Goal: Task Accomplishment & Management: Manage account settings

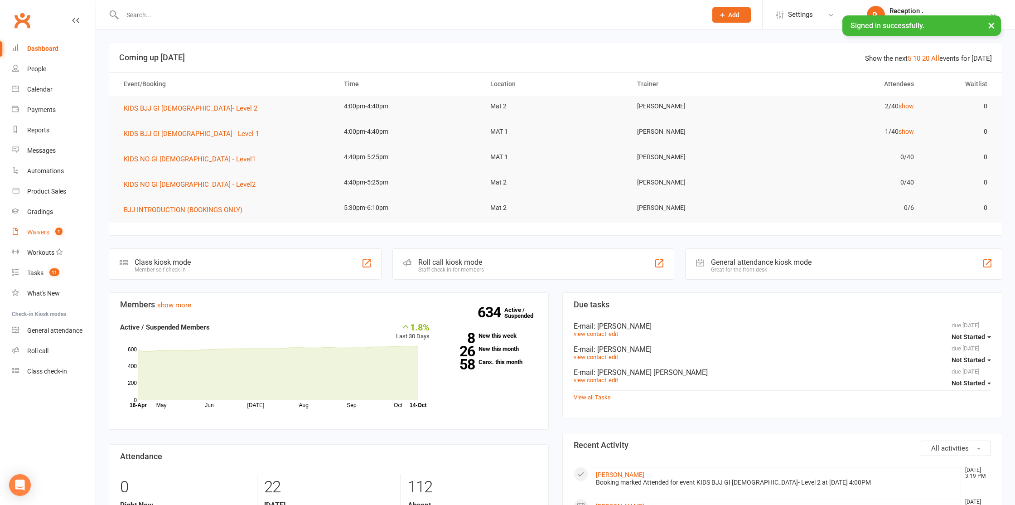
click at [31, 238] on link "Waivers 1" at bounding box center [54, 232] width 84 height 20
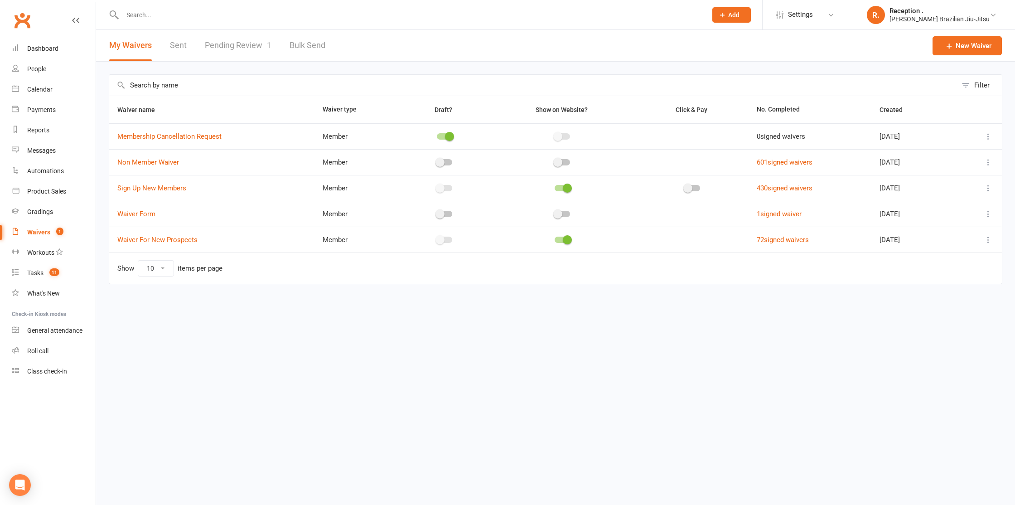
click at [234, 38] on link "Pending Review 1" at bounding box center [238, 45] width 67 height 31
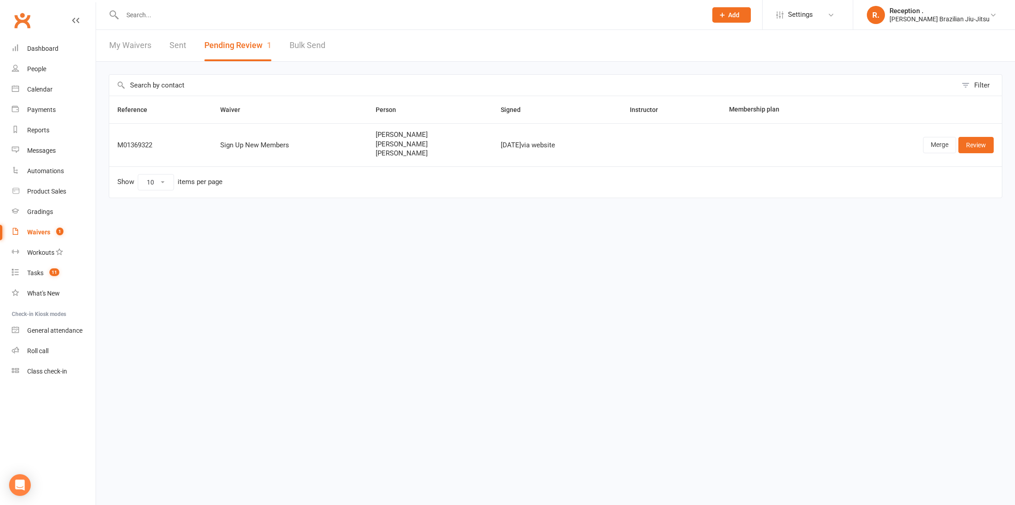
click at [405, 158] on td "Tiffany Oliver Gigi Oliver Harvey Oliver" at bounding box center [429, 144] width 125 height 43
click at [949, 144] on link "Merge" at bounding box center [939, 145] width 33 height 16
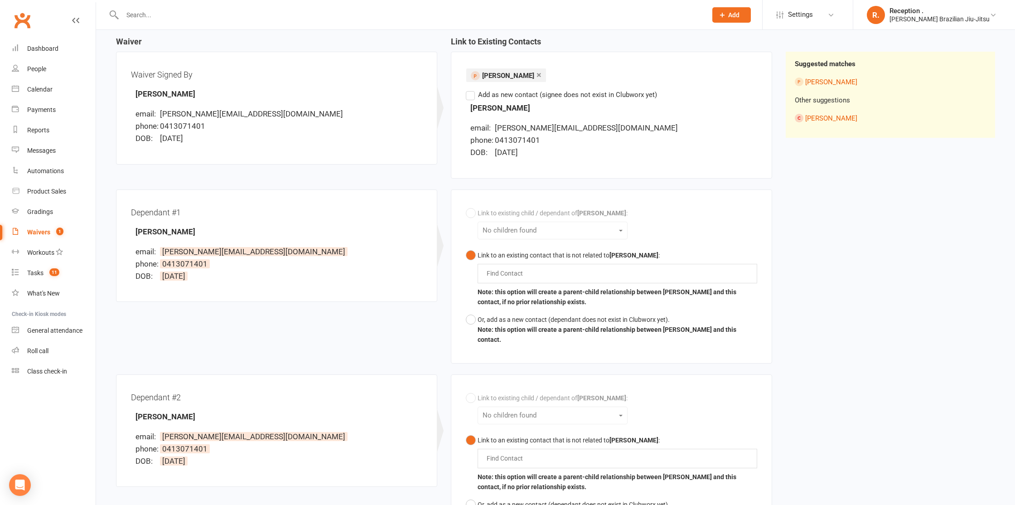
scroll to position [102, 0]
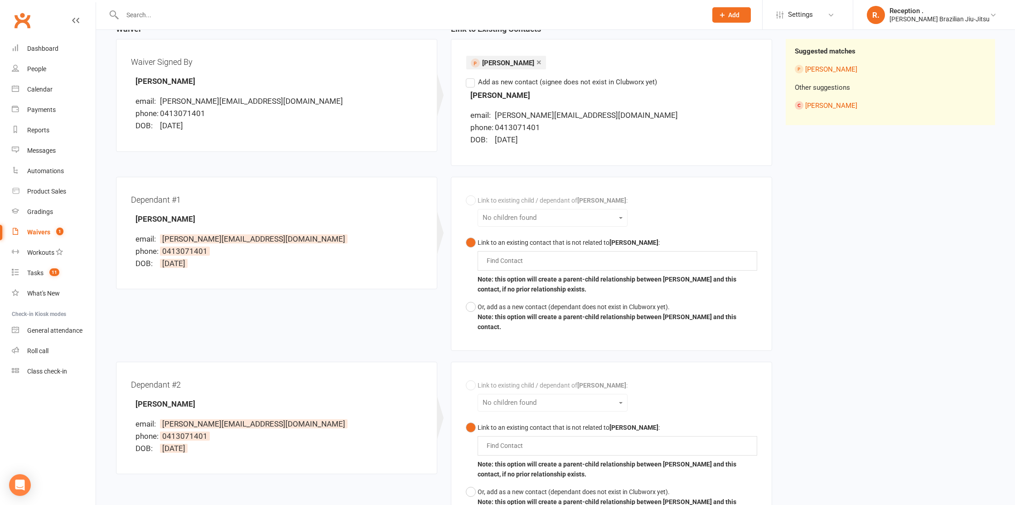
click at [511, 269] on div "Find Contact" at bounding box center [618, 260] width 280 height 19
click at [501, 217] on div "Link to existing child / dependant of Tiffany Oliver : No children found Link t…" at bounding box center [611, 264] width 291 height 144
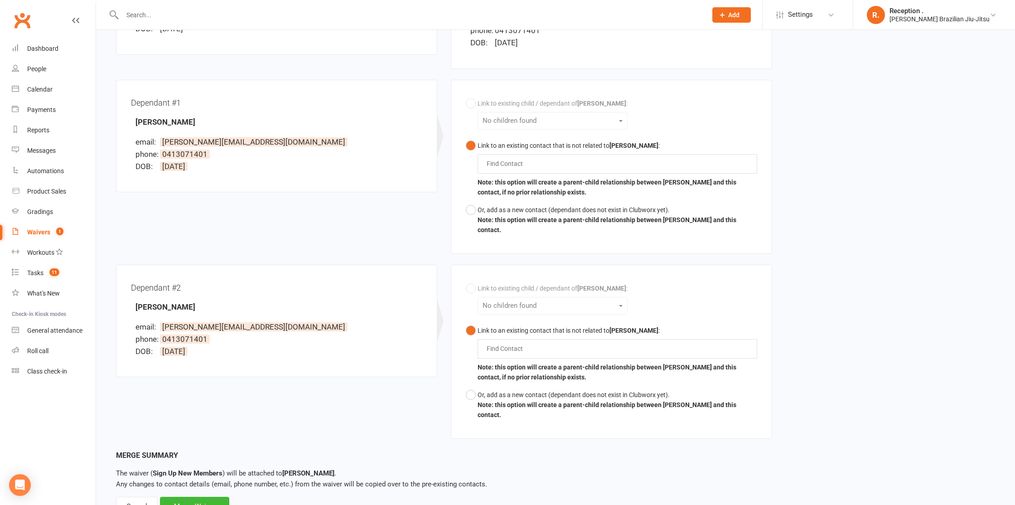
scroll to position [218, 0]
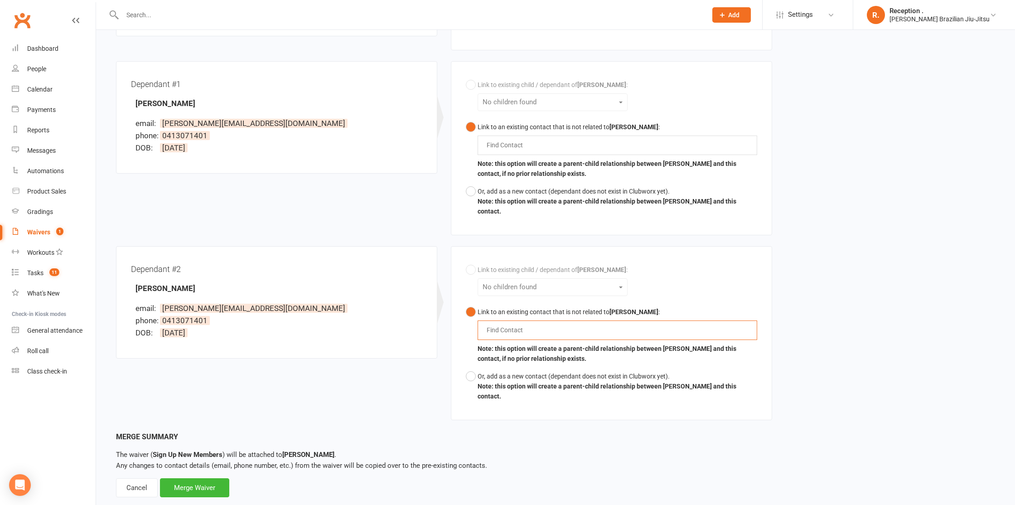
click at [508, 324] on input "text" at bounding box center [507, 329] width 42 height 11
click at [503, 284] on div "Link to existing child / dependant of Tiffany Oliver : No children found Link t…" at bounding box center [611, 333] width 291 height 144
click at [501, 281] on div "Link to existing child / dependant of Tiffany Oliver : No children found Link t…" at bounding box center [611, 333] width 291 height 144
click at [217, 478] on div "Merge Waiver" at bounding box center [194, 487] width 69 height 19
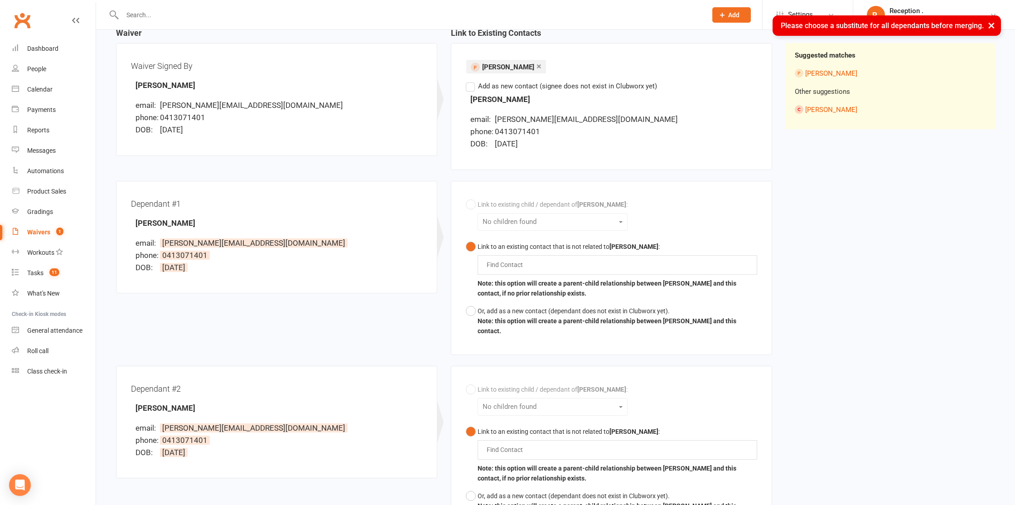
scroll to position [0, 0]
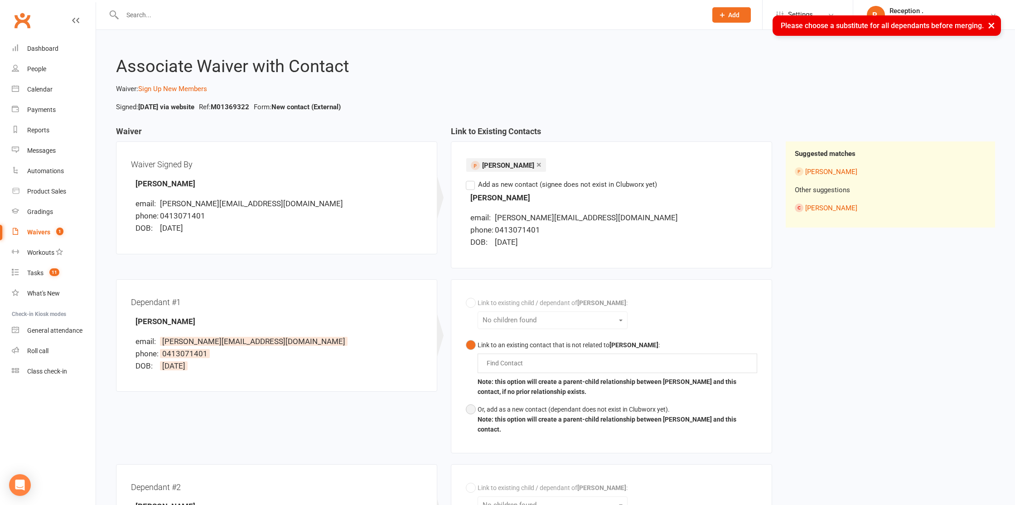
click at [482, 410] on div "Or, add as a new contact (dependant does not exist in Clubworx yet)." at bounding box center [618, 409] width 280 height 10
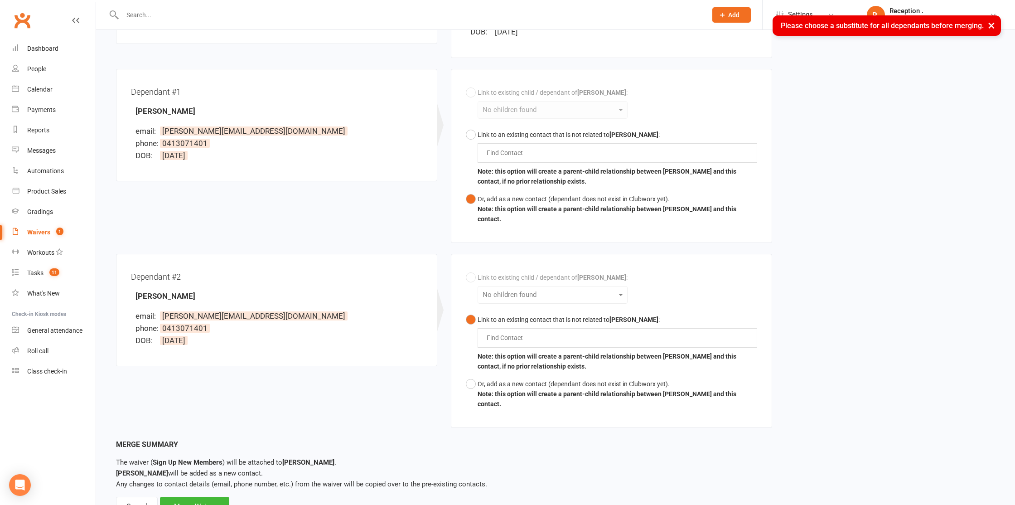
scroll to position [229, 0]
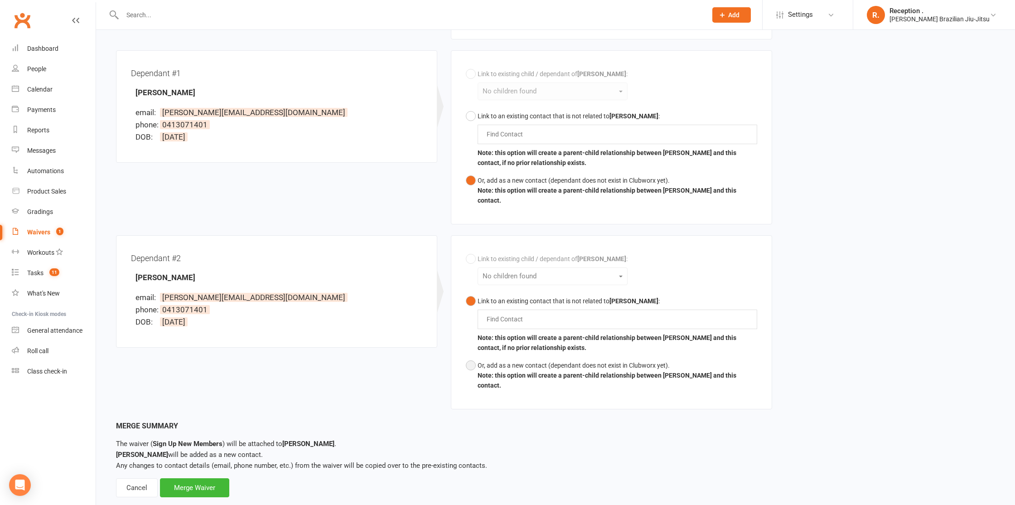
drag, startPoint x: 468, startPoint y: 353, endPoint x: 467, endPoint y: 358, distance: 5.6
click at [468, 357] on button "Or, add as a new contact (dependant does not exist in Clubworx yet). Note: this…" at bounding box center [611, 376] width 291 height 38
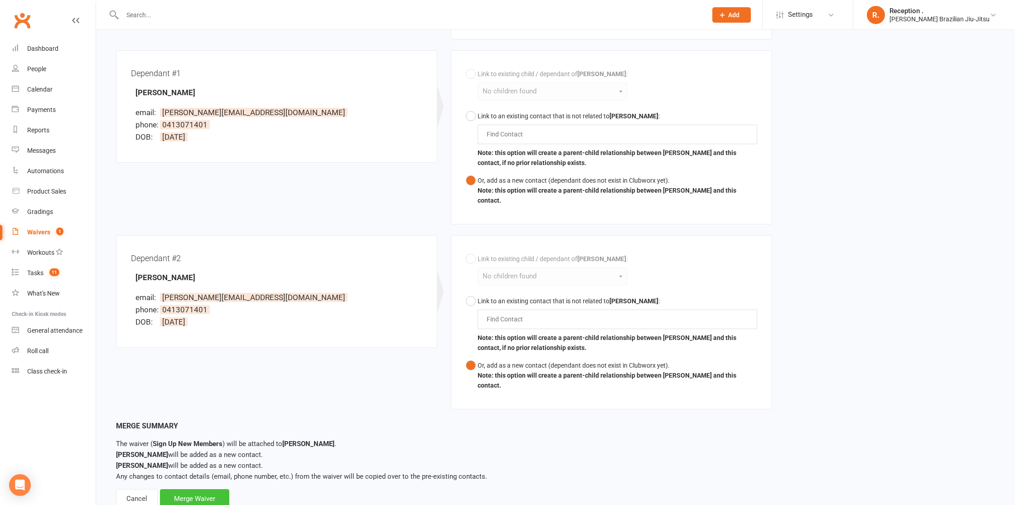
click at [209, 489] on div "Merge Waiver" at bounding box center [194, 498] width 69 height 19
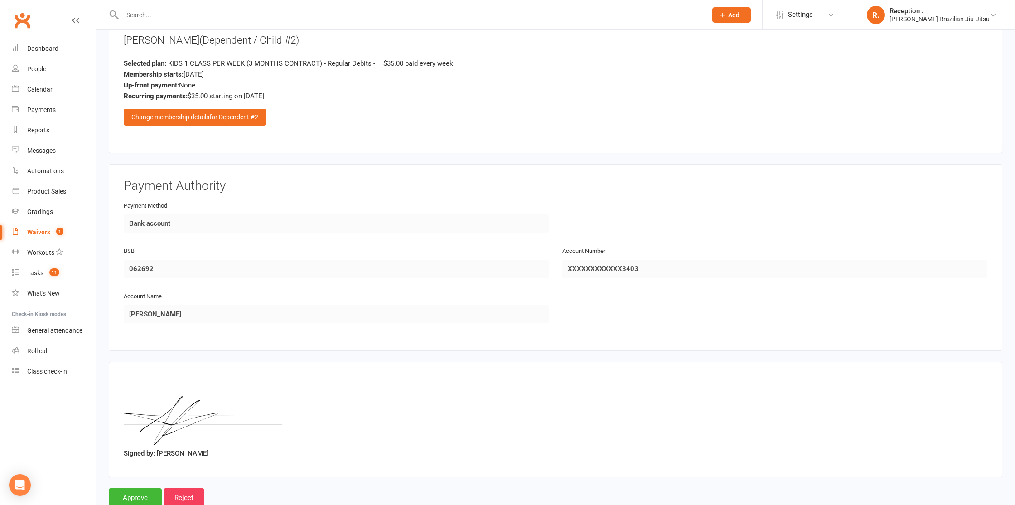
scroll to position [1757, 0]
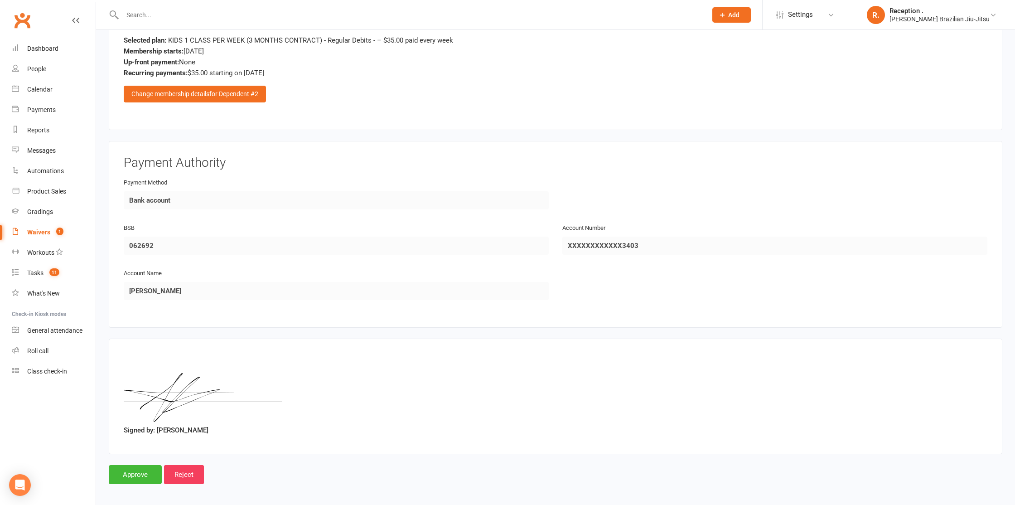
click at [165, 425] on label "Signed by: Tiffany Oliver" at bounding box center [166, 430] width 85 height 11
click at [147, 465] on input "Approve" at bounding box center [135, 474] width 53 height 19
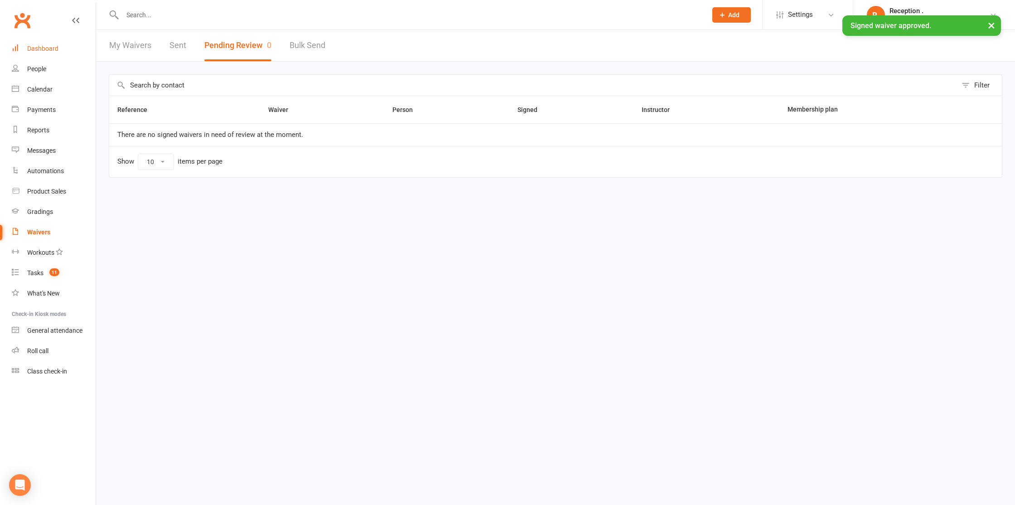
click at [48, 45] on div "Dashboard" at bounding box center [42, 48] width 31 height 7
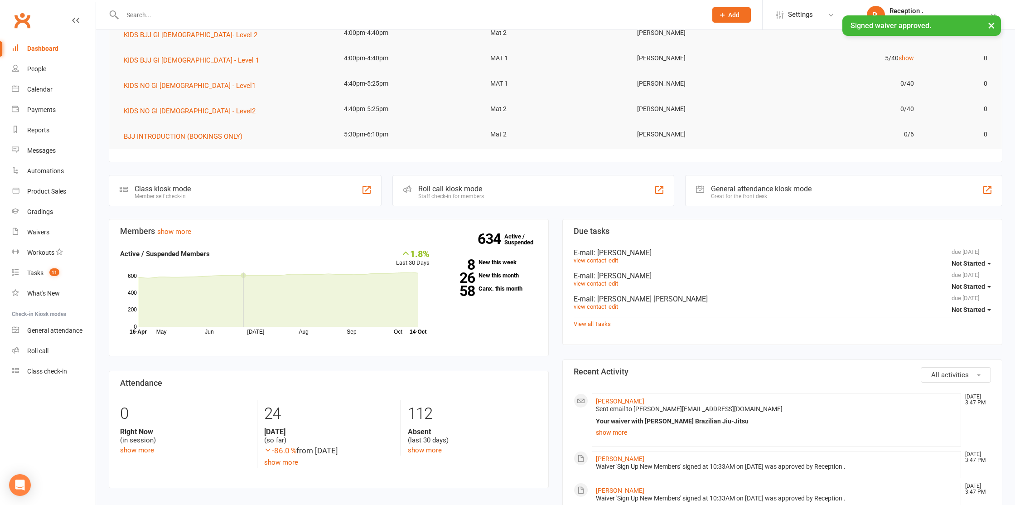
scroll to position [76, 0]
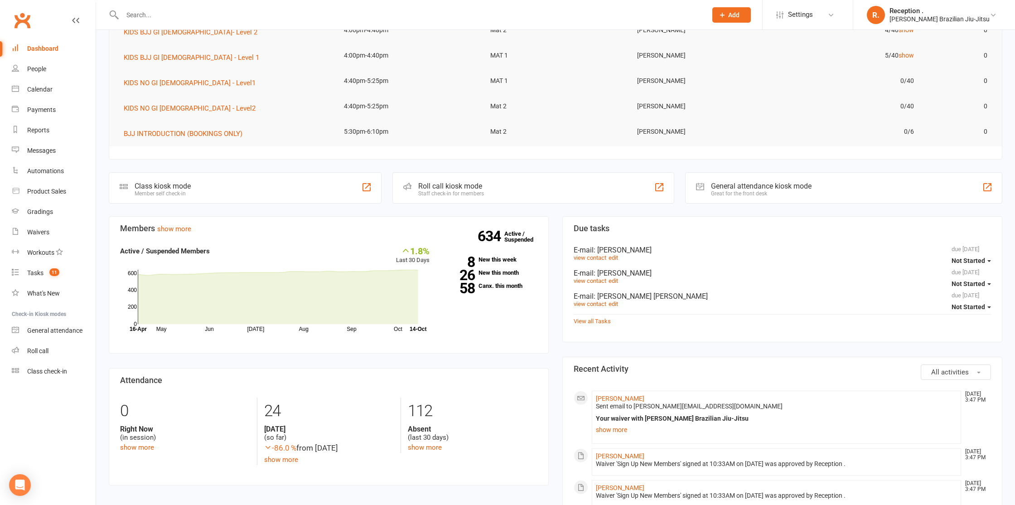
click at [154, 15] on input "text" at bounding box center [410, 15] width 581 height 13
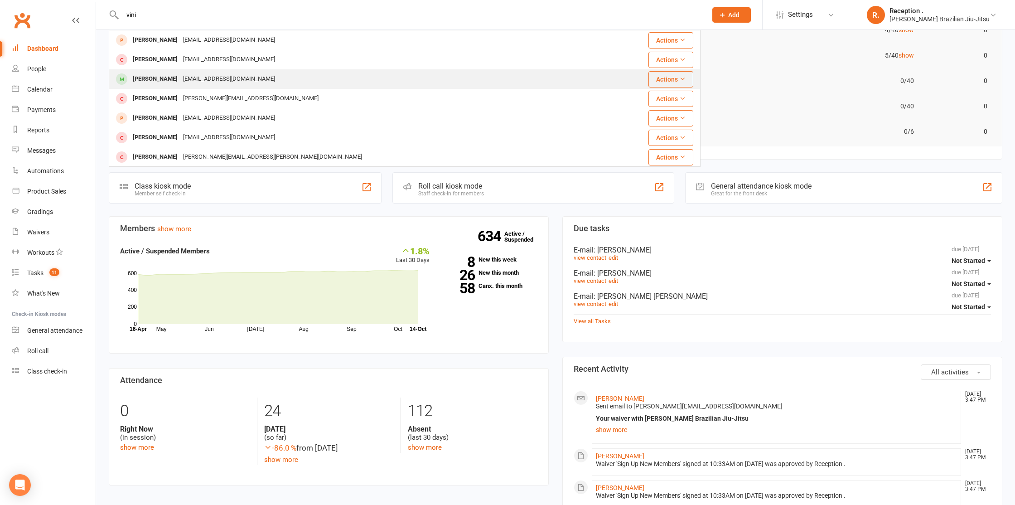
type input "vini"
click at [158, 80] on div "Vinicius Silva" at bounding box center [155, 78] width 50 height 13
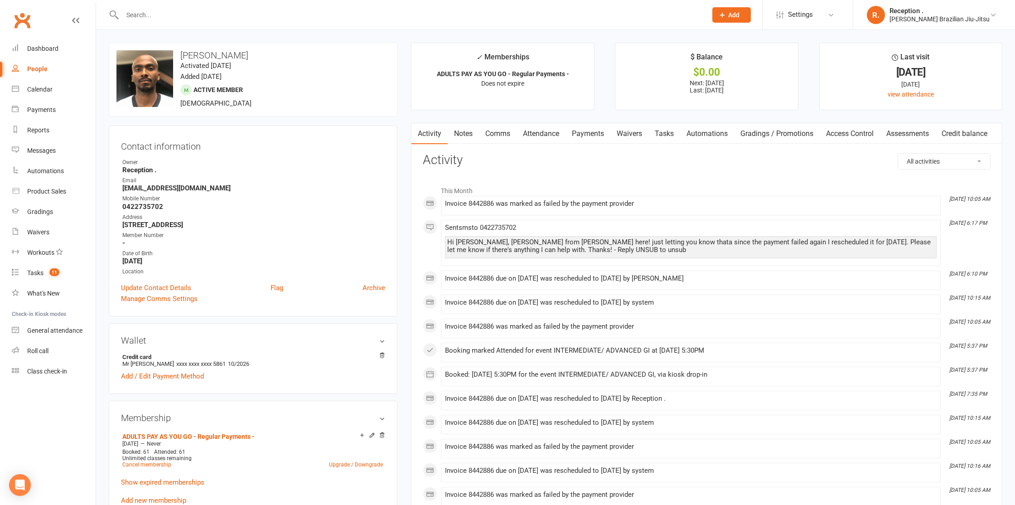
click at [596, 141] on link "Payments" at bounding box center [587, 133] width 45 height 21
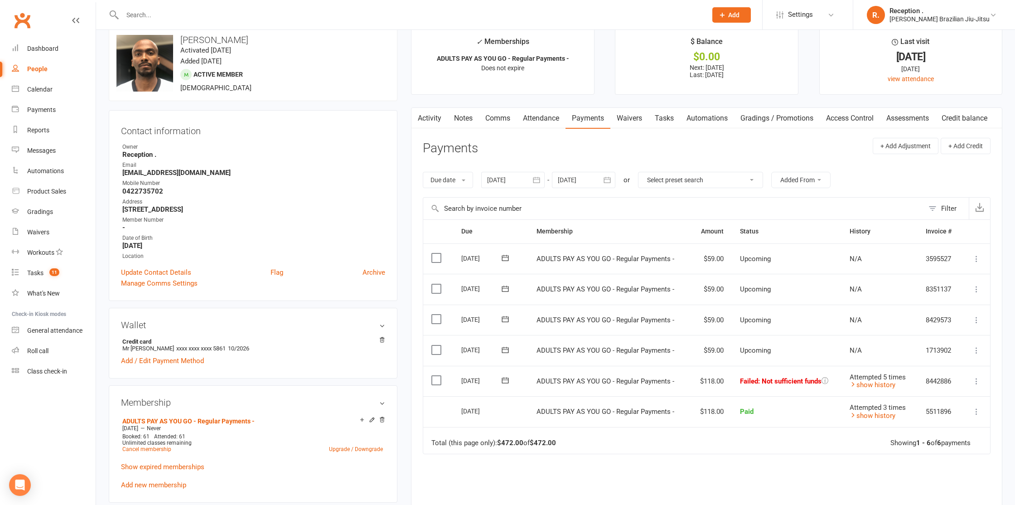
scroll to position [18, 0]
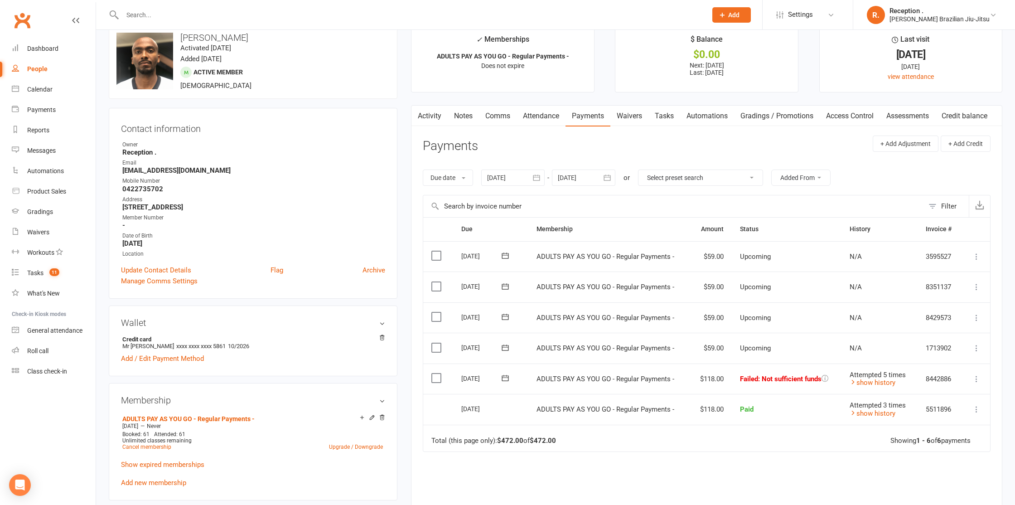
click at [883, 376] on span "Attempted 5 times" at bounding box center [878, 375] width 56 height 8
click at [881, 382] on link "show history" at bounding box center [873, 382] width 46 height 8
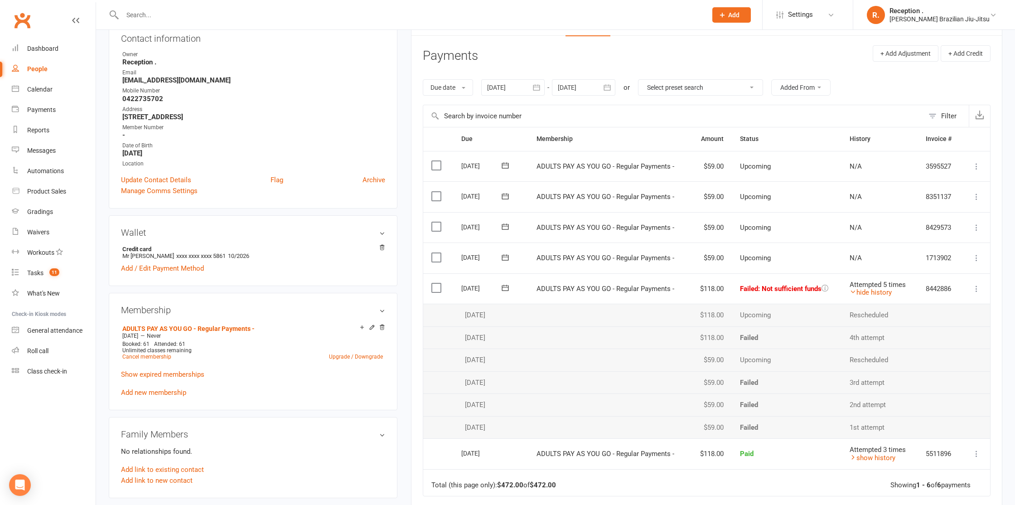
scroll to position [119, 0]
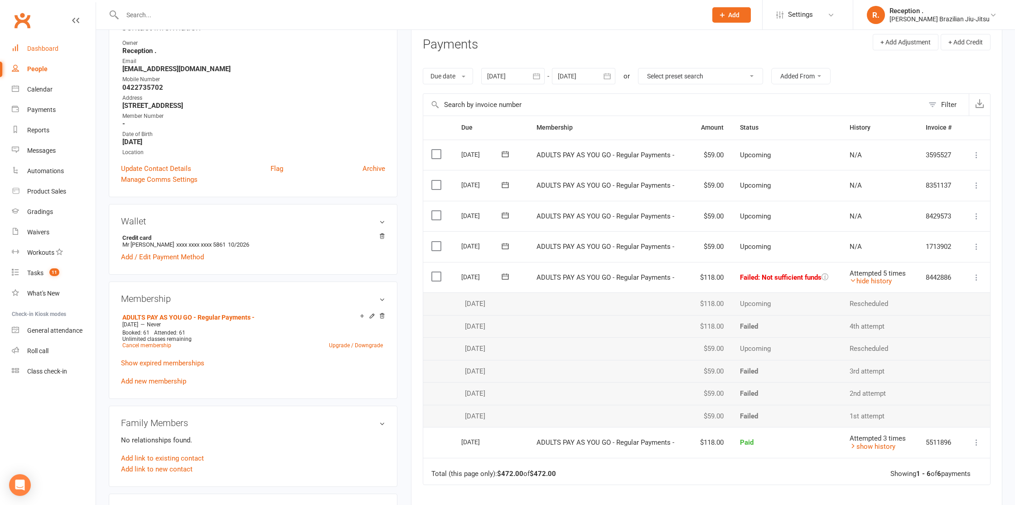
click at [28, 49] on div "Dashboard" at bounding box center [42, 48] width 31 height 7
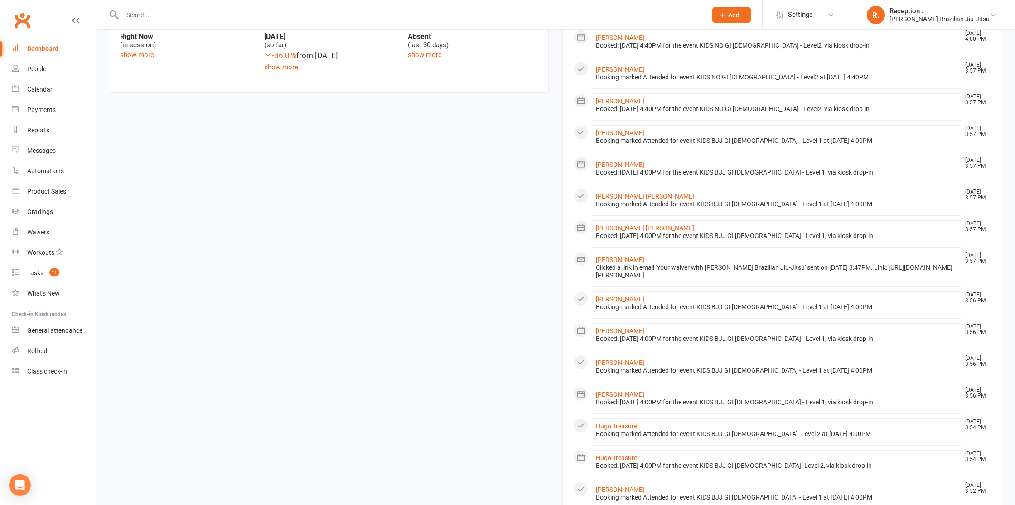
scroll to position [471, 0]
click at [616, 332] on link "Harvey Oliver" at bounding box center [620, 328] width 48 height 7
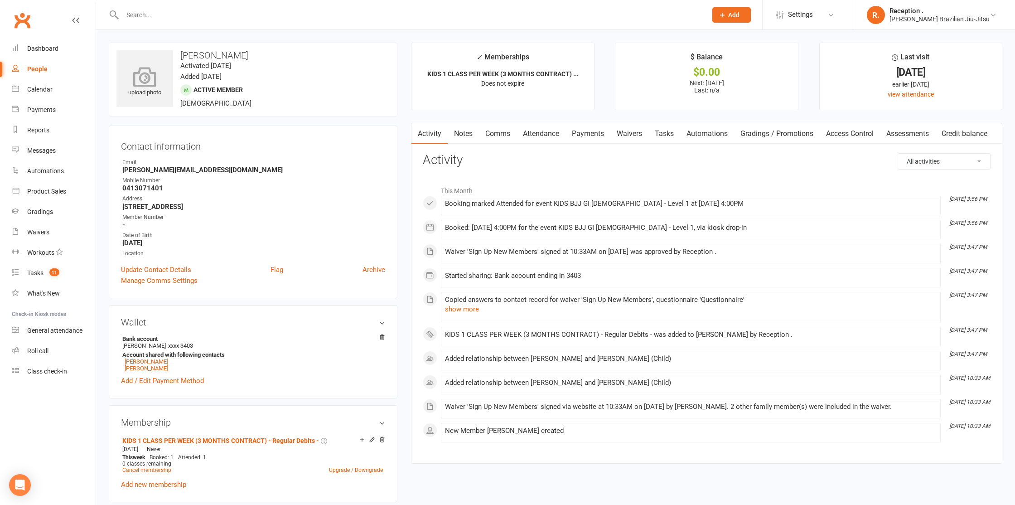
click at [129, 73] on icon at bounding box center [145, 77] width 63 height 20
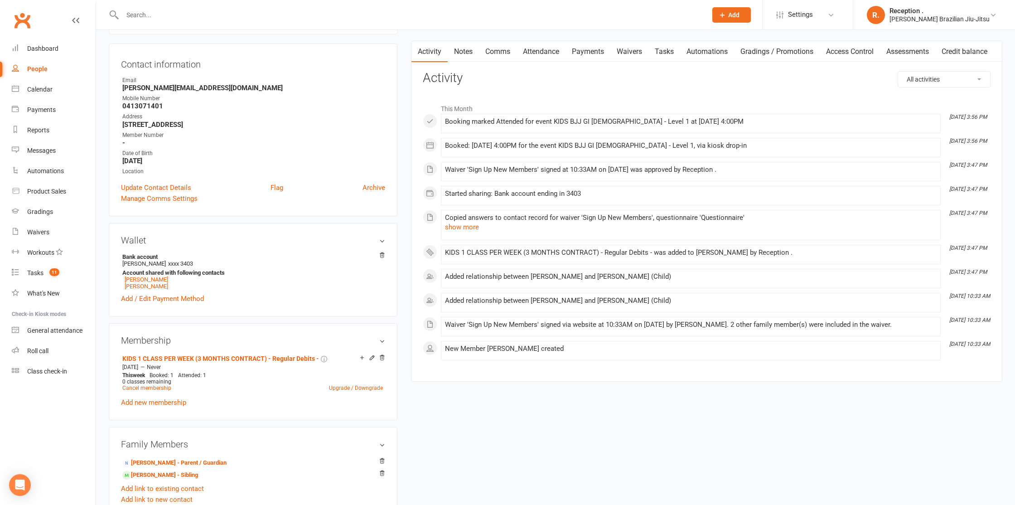
scroll to position [83, 0]
click at [132, 284] on link "Gigi Oliver" at bounding box center [146, 285] width 43 height 7
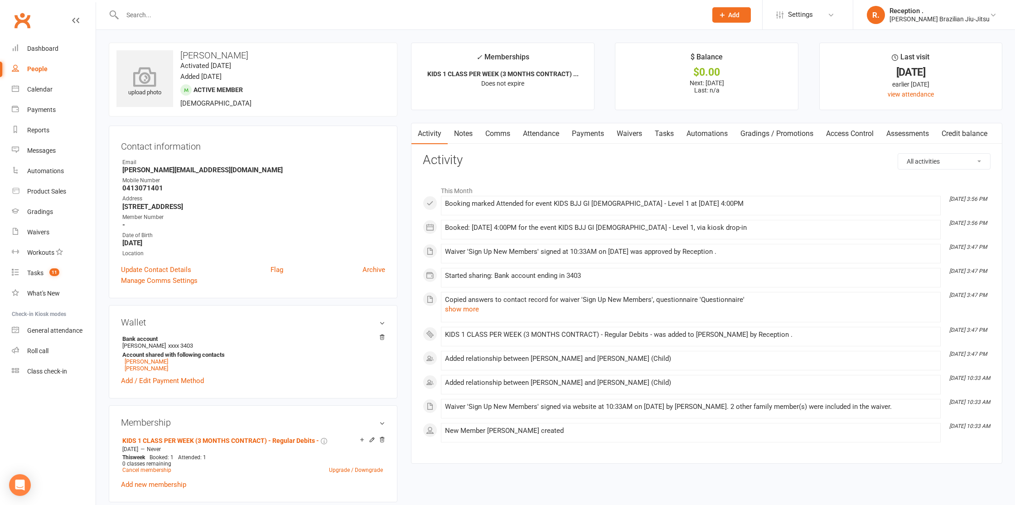
click at [149, 92] on div "upload photo" at bounding box center [144, 83] width 57 height 30
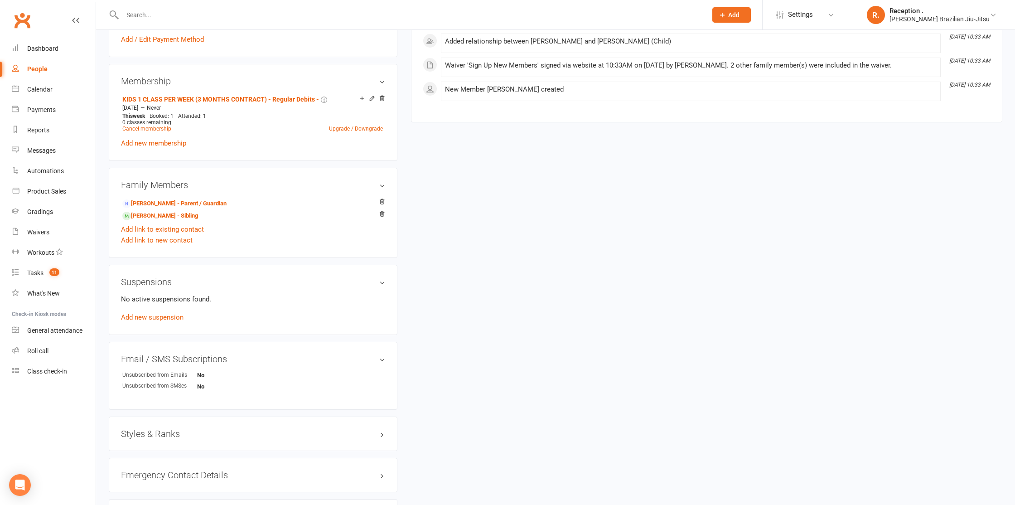
scroll to position [338, 0]
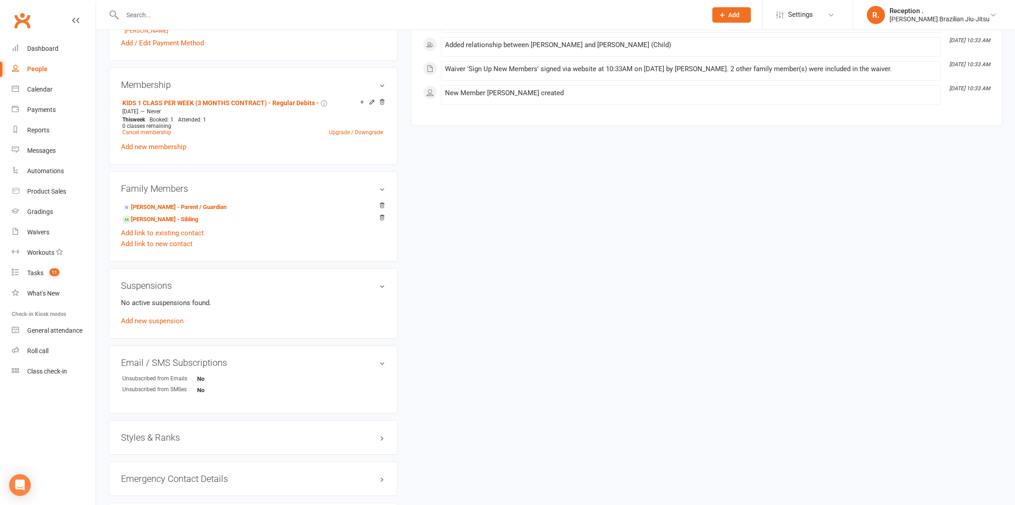
click at [164, 439] on h3 "Styles & Ranks" at bounding box center [253, 437] width 264 height 10
click at [148, 472] on link "Add new style" at bounding box center [142, 472] width 42 height 8
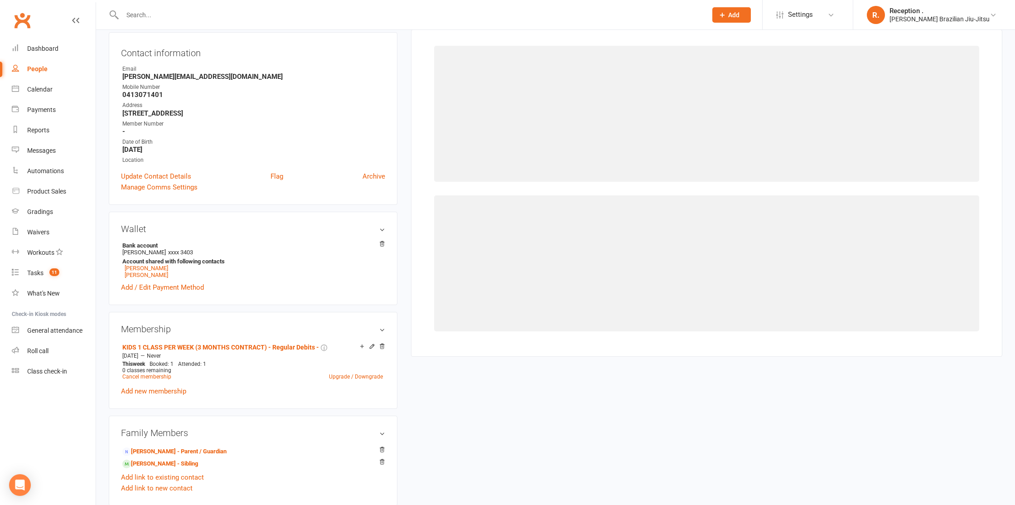
scroll to position [77, 0]
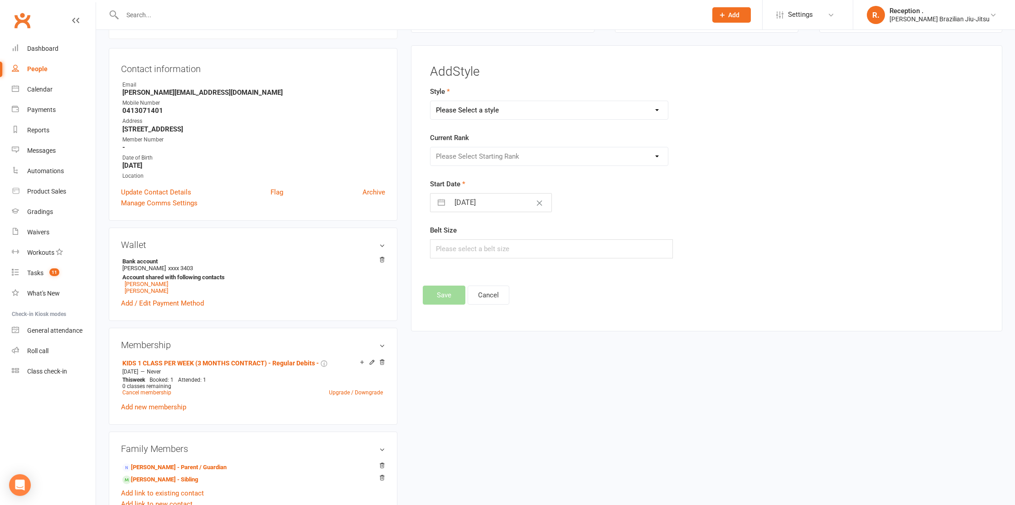
click at [473, 107] on select "Please Select a style Brazilian Jiu-Jitsu Adults Brazilian Jiu-Jitsu Kids" at bounding box center [548, 110] width 237 height 18
select select "2244"
click at [430, 101] on select "Please Select a style Brazilian Jiu-Jitsu Adults Brazilian Jiu-Jitsu Kids" at bounding box center [548, 110] width 237 height 18
click at [480, 154] on select "Please Select Starting Rank" at bounding box center [548, 156] width 237 height 18
select select "22133"
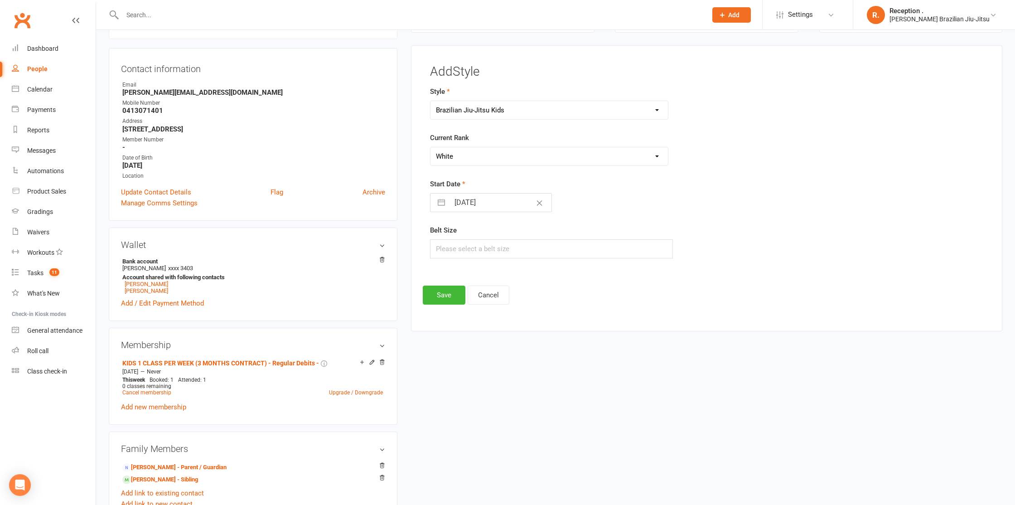
click at [430, 147] on select "Please Select Starting Rank White White 1 Stripe White 2 Stripes White 3 Stripe…" at bounding box center [548, 156] width 237 height 18
click at [446, 287] on button "Save" at bounding box center [444, 294] width 43 height 19
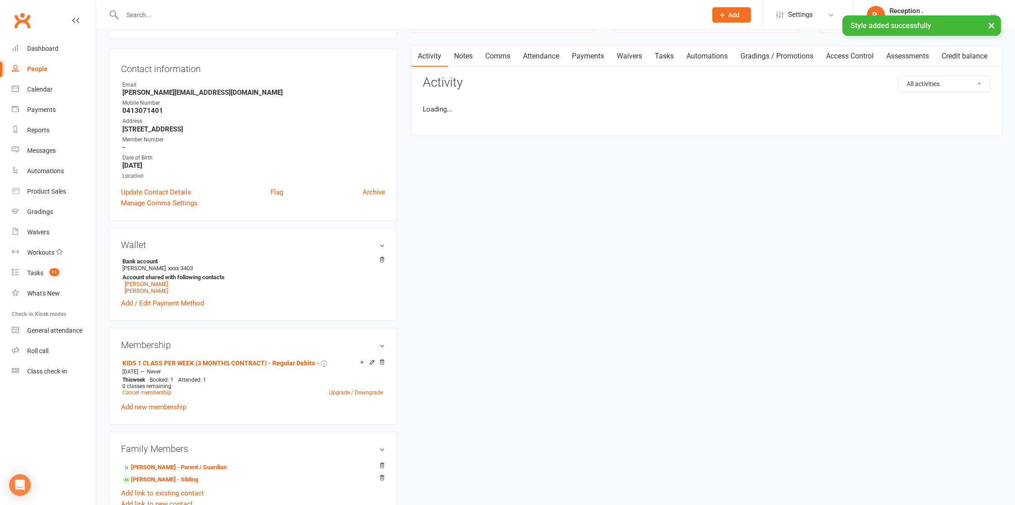
scroll to position [0, 0]
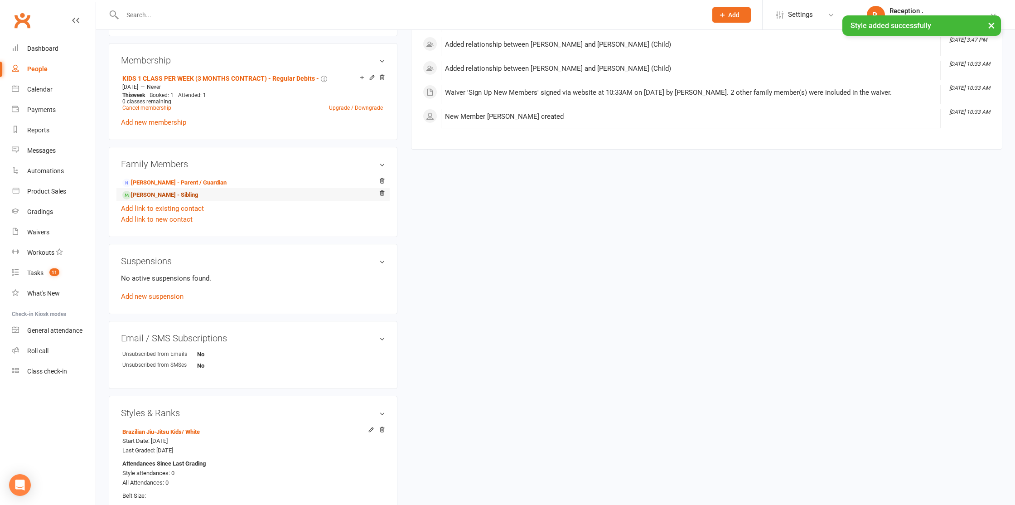
click at [178, 190] on link "Harvey Oliver - Sibling" at bounding box center [160, 195] width 76 height 10
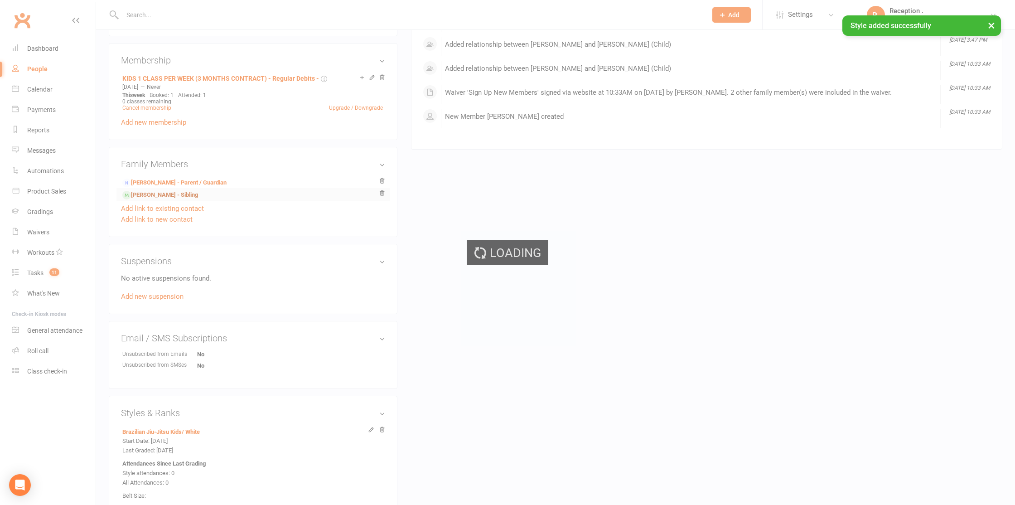
scroll to position [363, 0]
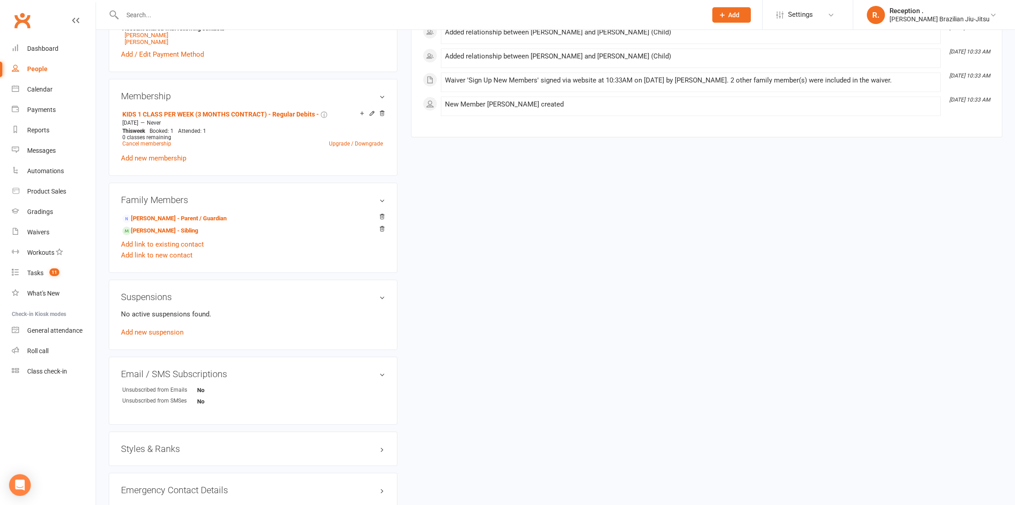
scroll to position [347, 0]
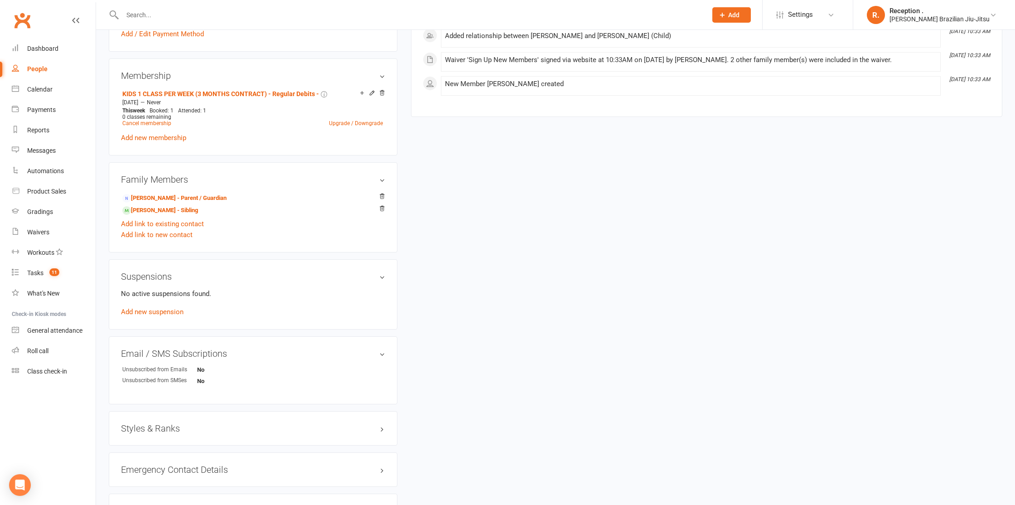
click at [161, 426] on h3 "Styles & Ranks" at bounding box center [253, 428] width 264 height 10
click at [152, 462] on link "Add new style" at bounding box center [142, 463] width 42 height 8
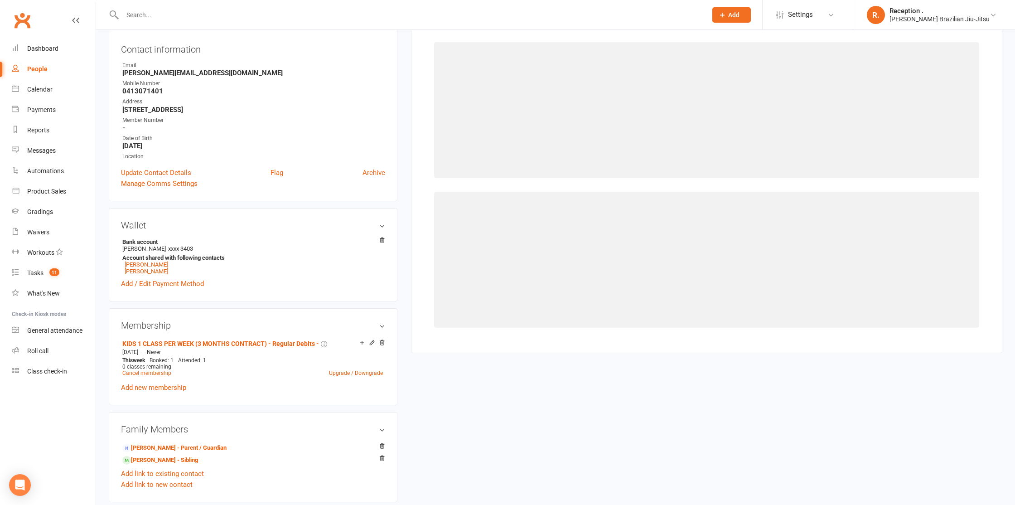
scroll to position [77, 0]
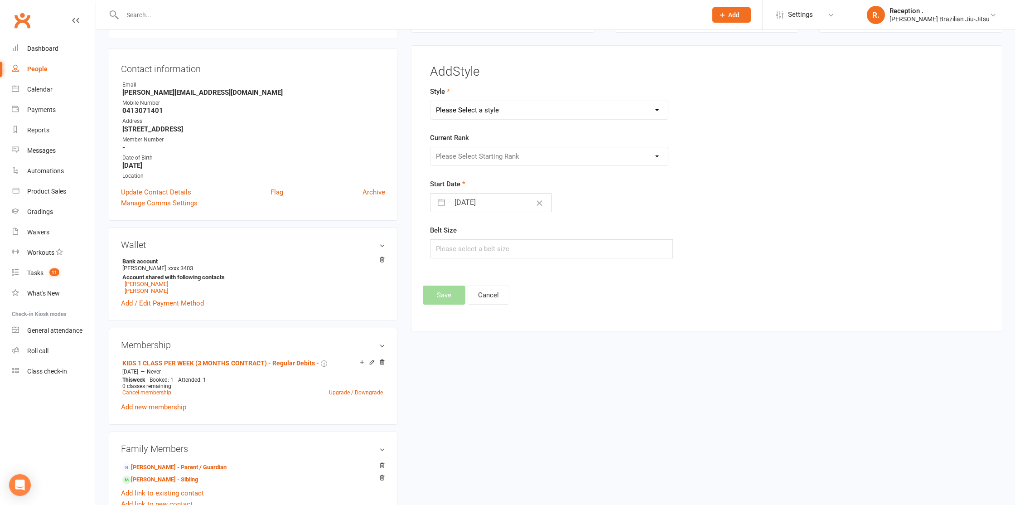
click at [508, 103] on select "Please Select a style Brazilian Jiu-Jitsu Adults Brazilian Jiu-Jitsu Kids" at bounding box center [548, 110] width 237 height 18
select select "2244"
click at [430, 101] on select "Please Select a style Brazilian Jiu-Jitsu Adults Brazilian Jiu-Jitsu Kids" at bounding box center [548, 110] width 237 height 18
click at [510, 159] on select "Please Select Starting Rank White White 1 Stripe White 2 Stripes White 3 Stripe…" at bounding box center [548, 156] width 237 height 18
select select "22133"
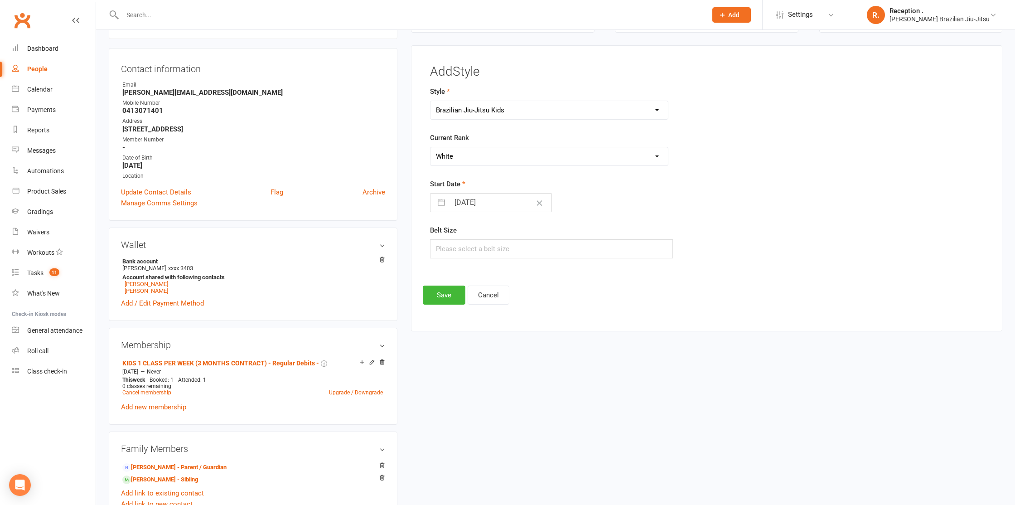
click at [430, 147] on select "Please Select Starting Rank White White 1 Stripe White 2 Stripes White 3 Stripe…" at bounding box center [548, 156] width 237 height 18
click at [446, 286] on button "Save" at bounding box center [444, 294] width 43 height 19
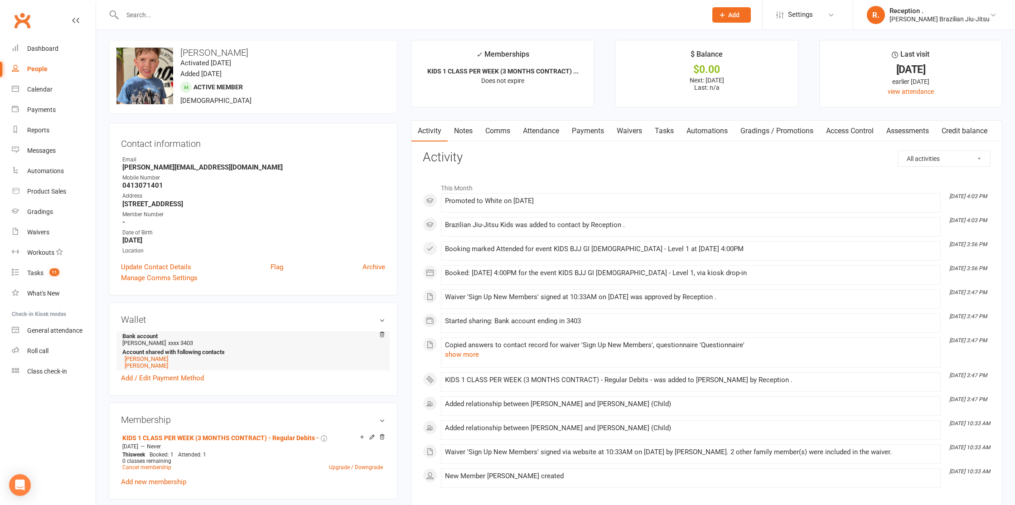
scroll to position [0, 0]
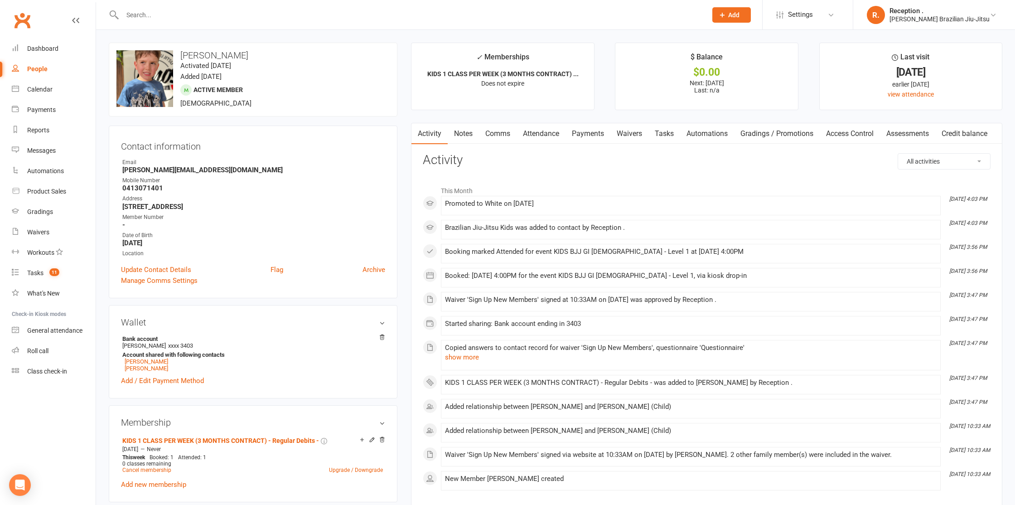
click at [575, 140] on link "Payments" at bounding box center [587, 133] width 45 height 21
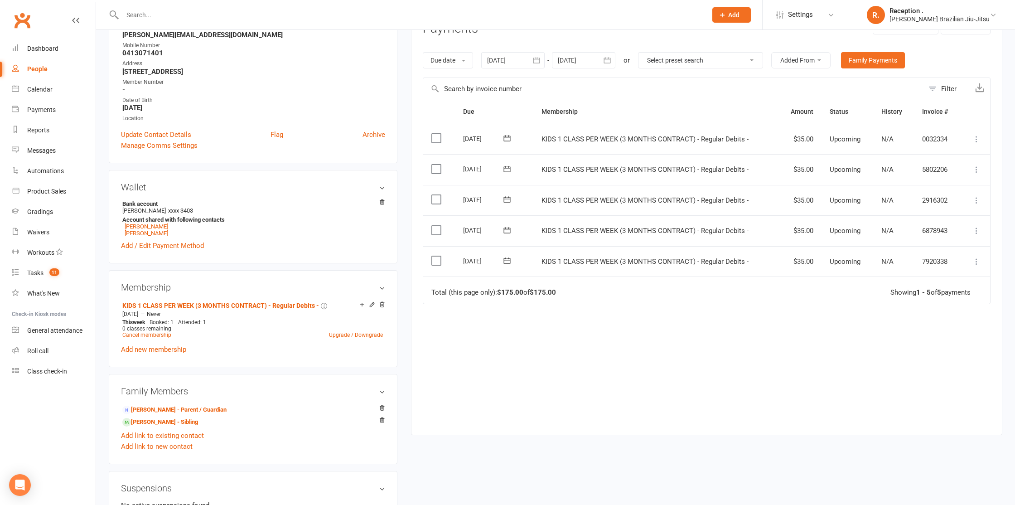
scroll to position [138, 0]
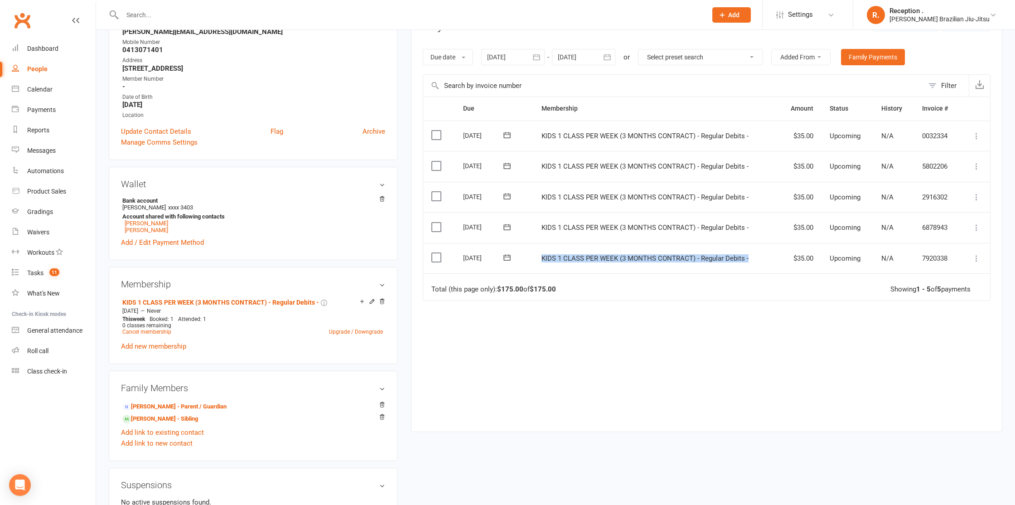
drag, startPoint x: 754, startPoint y: 256, endPoint x: 554, endPoint y: 251, distance: 200.8
click at [554, 251] on td "KIDS 1 CLASS PER WEEK (3 MONTHS CONTRACT) - Regular Debits -" at bounding box center [655, 258] width 245 height 31
click at [766, 333] on div "Due Contact Membership Amount Status History Invoice # Select this 11 Nov 2025 …" at bounding box center [707, 257] width 568 height 321
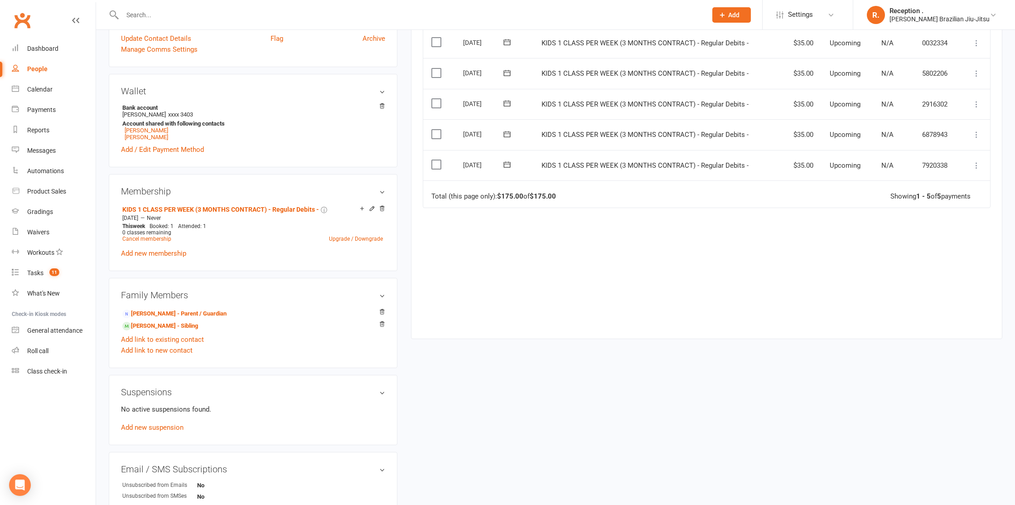
scroll to position [281, 0]
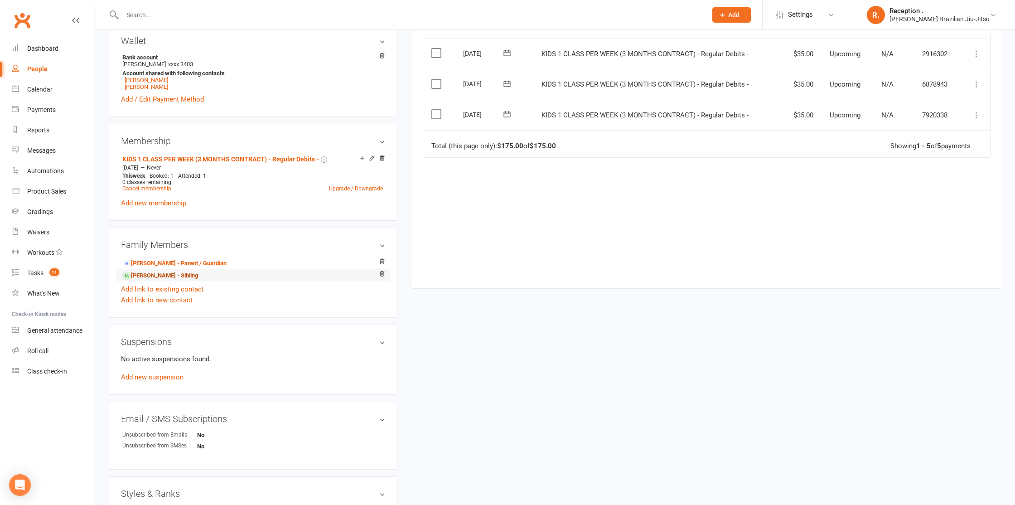
click at [168, 275] on link "Gigi Oliver - Sibling" at bounding box center [160, 276] width 76 height 10
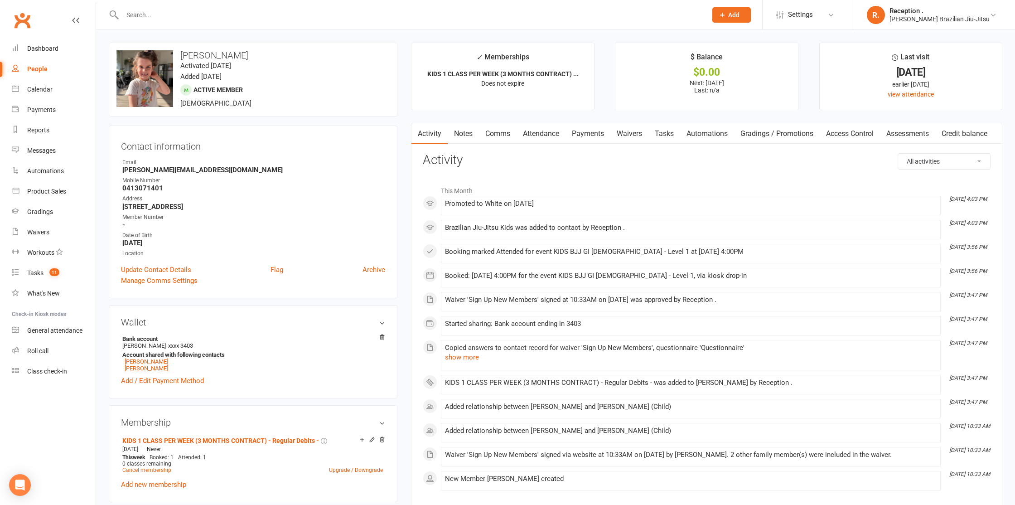
click at [593, 134] on link "Payments" at bounding box center [587, 133] width 45 height 21
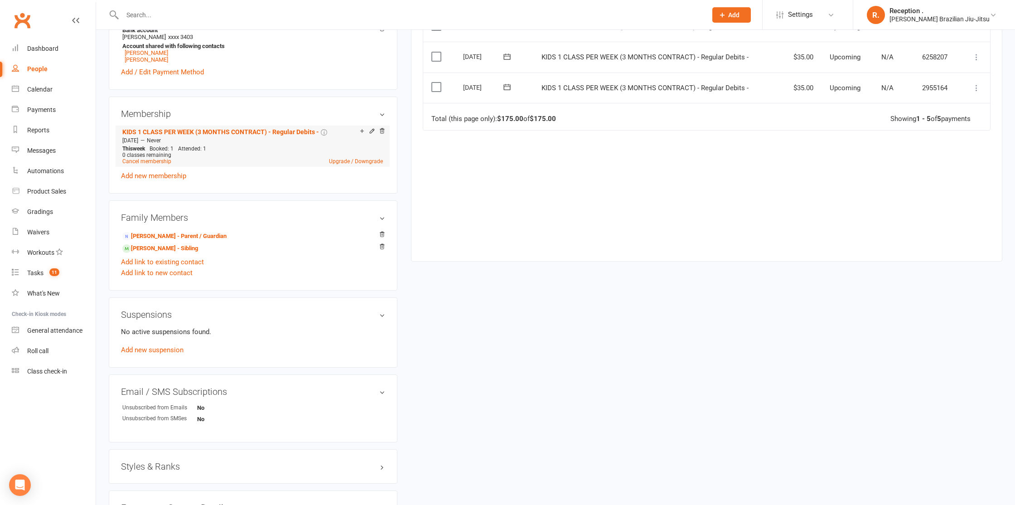
scroll to position [347, 0]
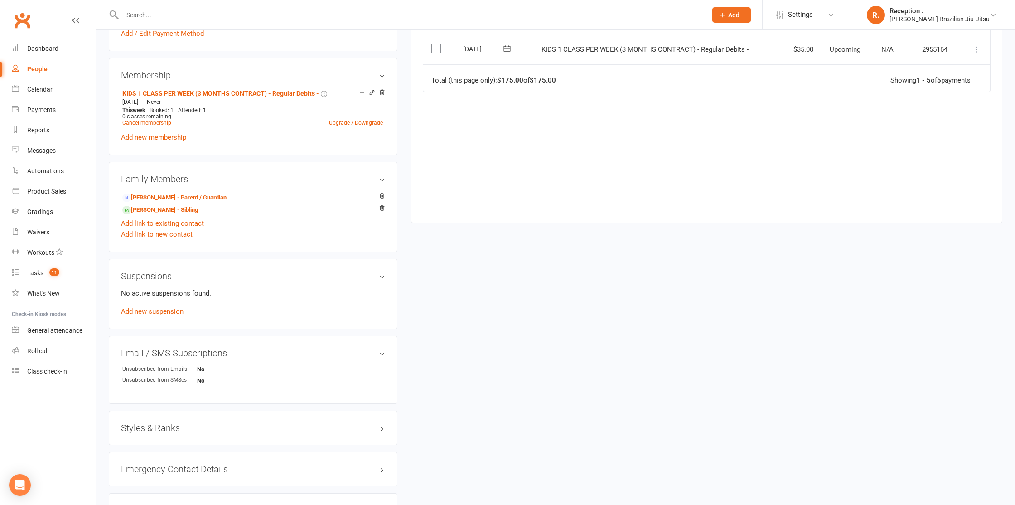
click at [149, 429] on h3 "Styles & Ranks" at bounding box center [253, 428] width 264 height 10
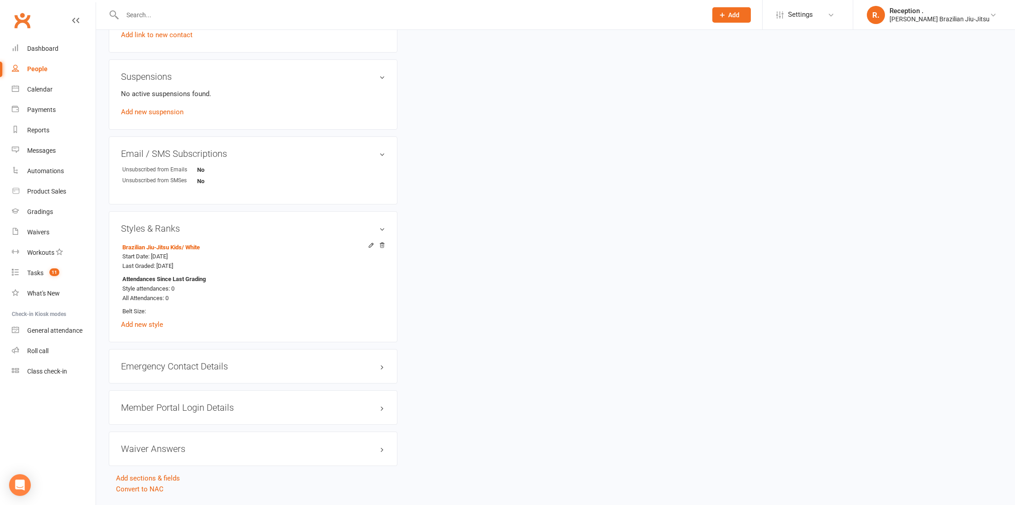
scroll to position [572, 0]
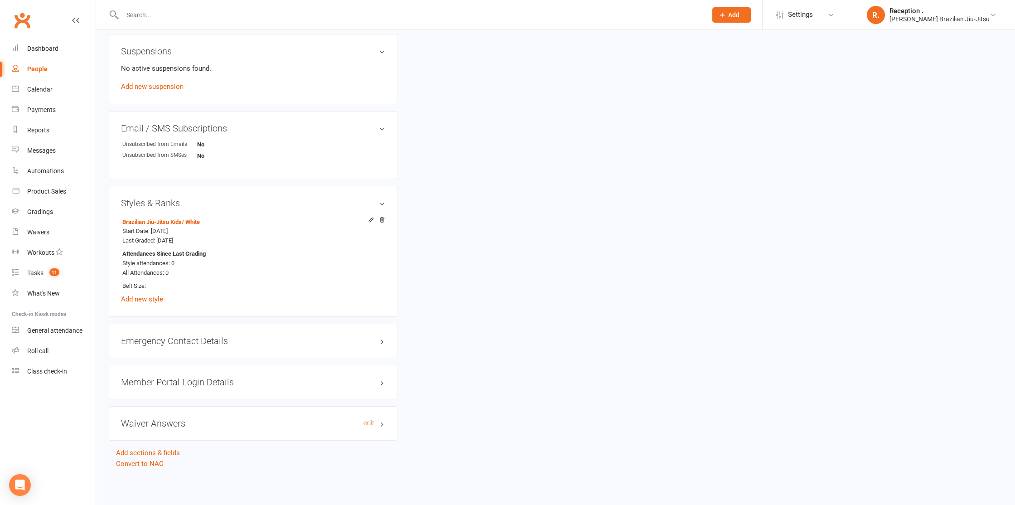
click at [182, 423] on h3 "Waiver Answers edit" at bounding box center [253, 423] width 264 height 10
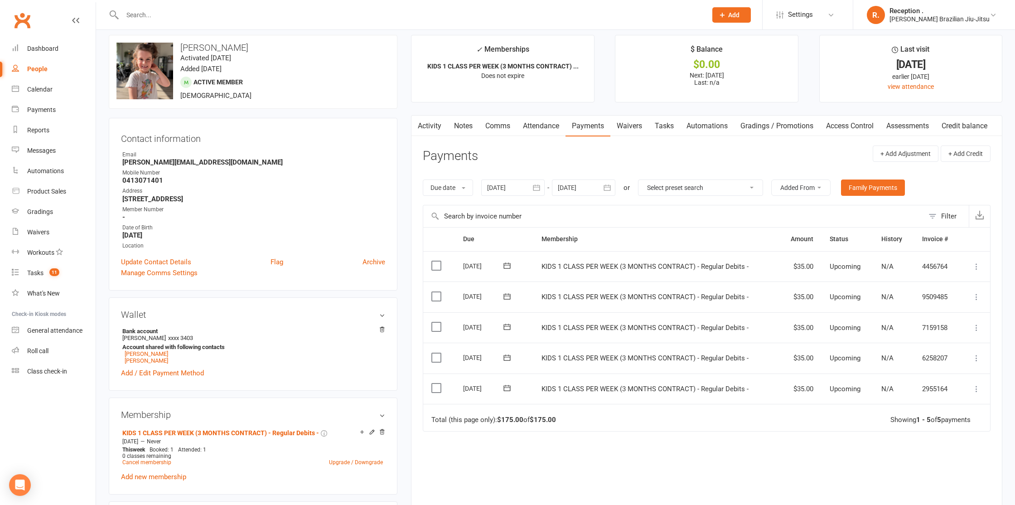
scroll to position [0, 0]
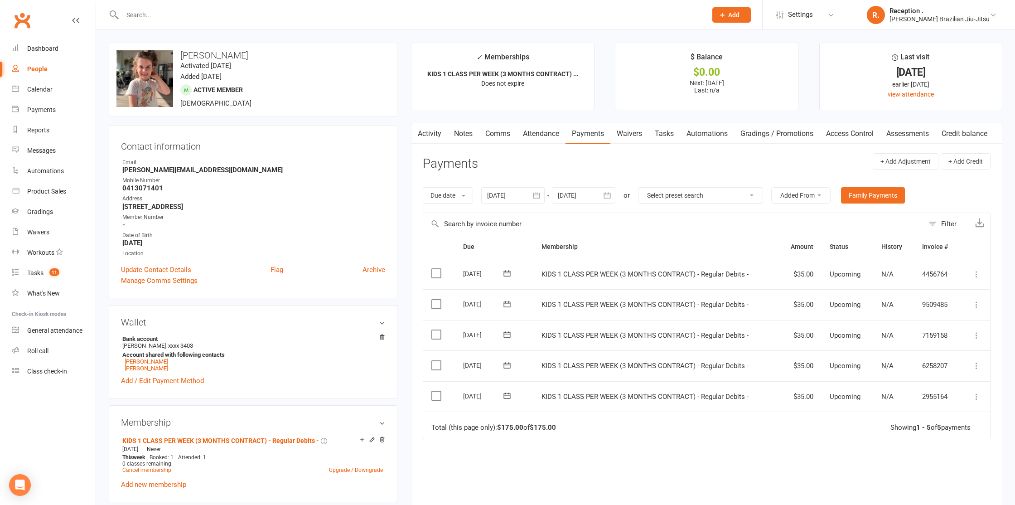
click at [214, 17] on input "text" at bounding box center [410, 15] width 581 height 13
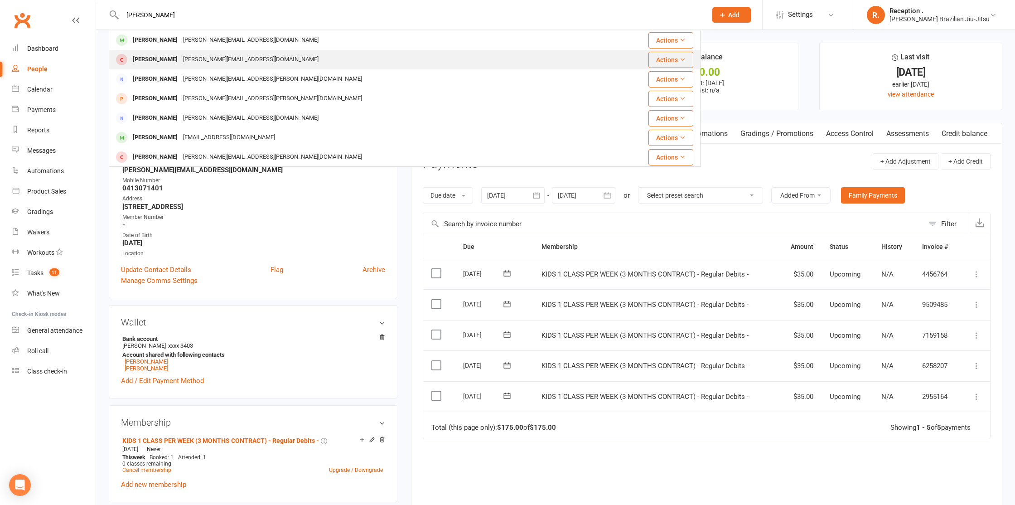
type input "gigi oliver"
click at [610, 64] on div "Actions" at bounding box center [648, 60] width 92 height 16
click at [535, 61] on div "Gigi Oliver t.l.j.oliver@gmail.com" at bounding box center [355, 59] width 491 height 19
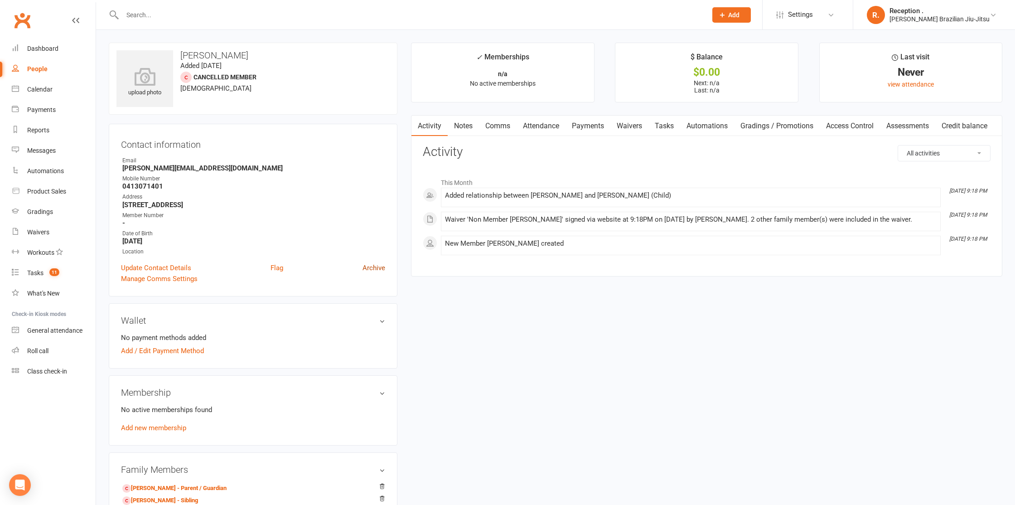
click at [377, 265] on link "Archive" at bounding box center [373, 267] width 23 height 11
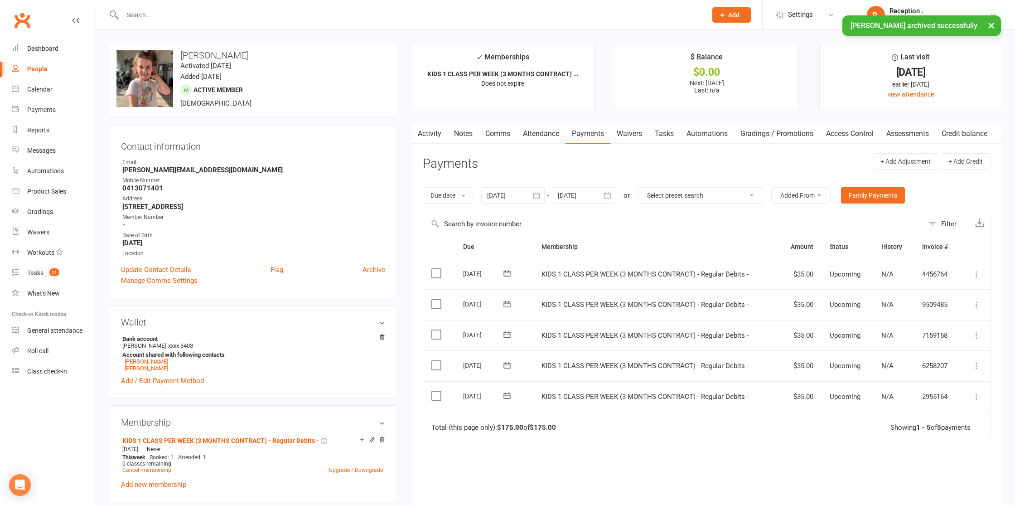
click at [207, 14] on input "text" at bounding box center [410, 15] width 581 height 13
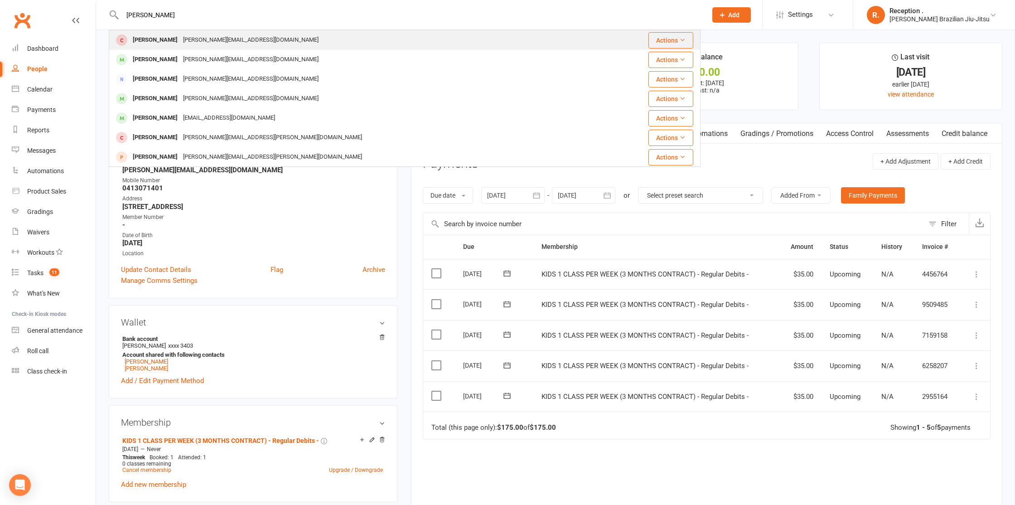
type input "harvey oliver"
click at [214, 40] on div "t.l.j.oliver@gmail.com" at bounding box center [250, 40] width 141 height 13
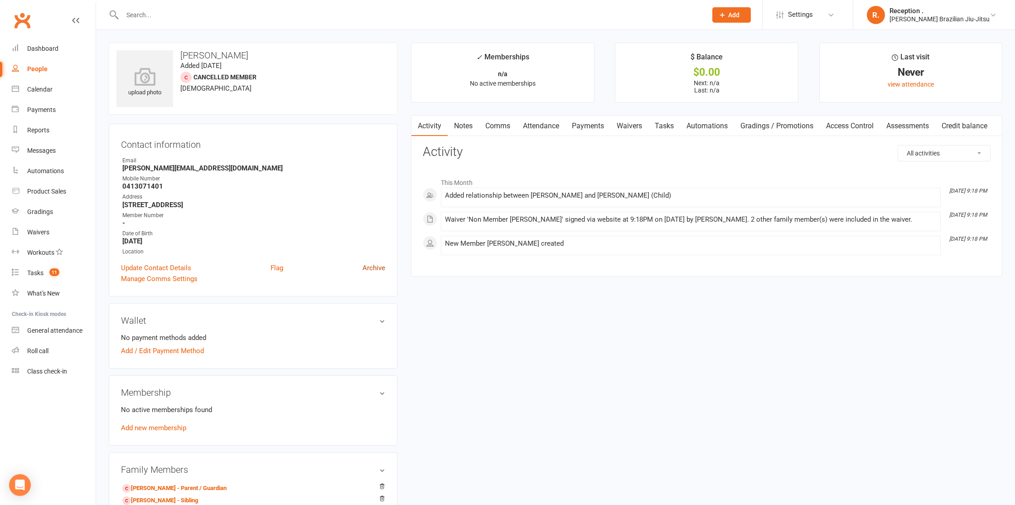
click at [369, 269] on link "Archive" at bounding box center [373, 267] width 23 height 11
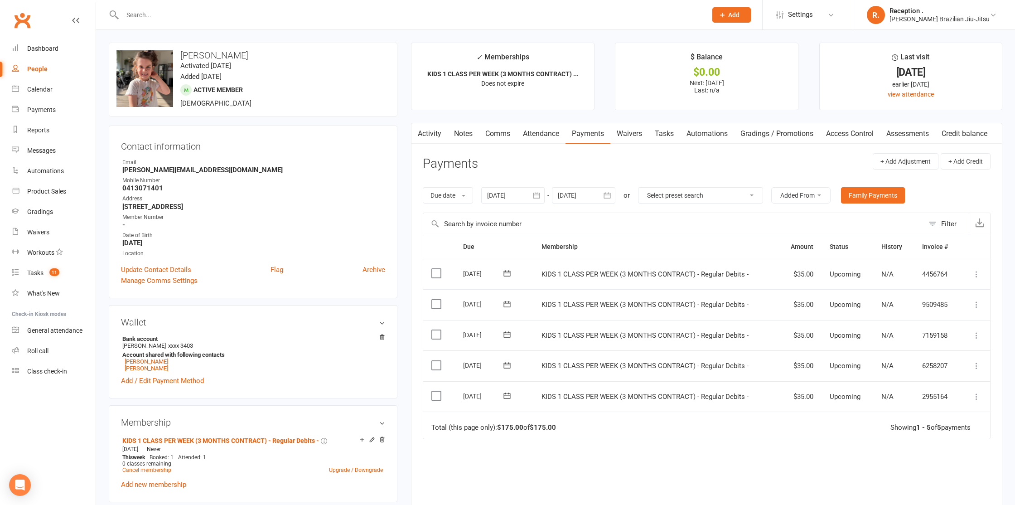
click at [218, 19] on input "text" at bounding box center [410, 15] width 581 height 13
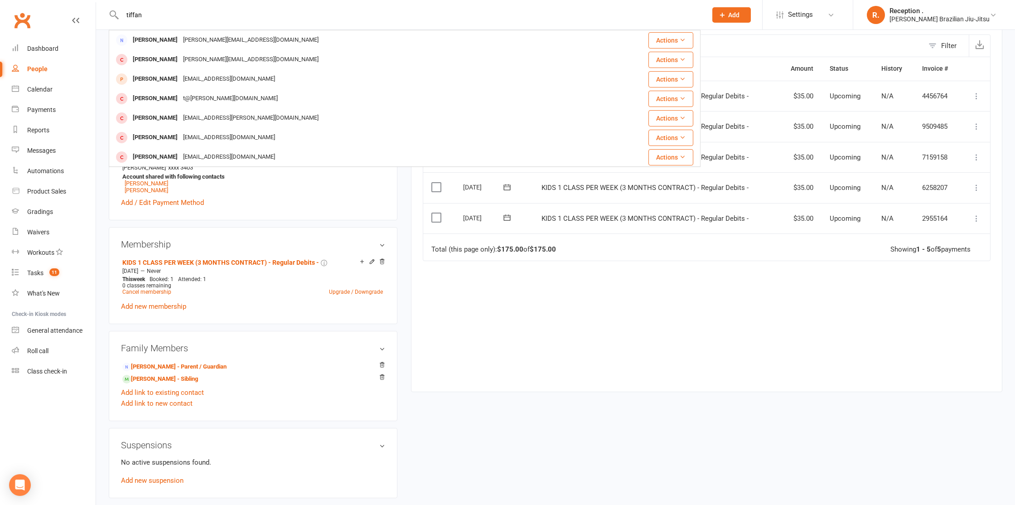
scroll to position [182, 0]
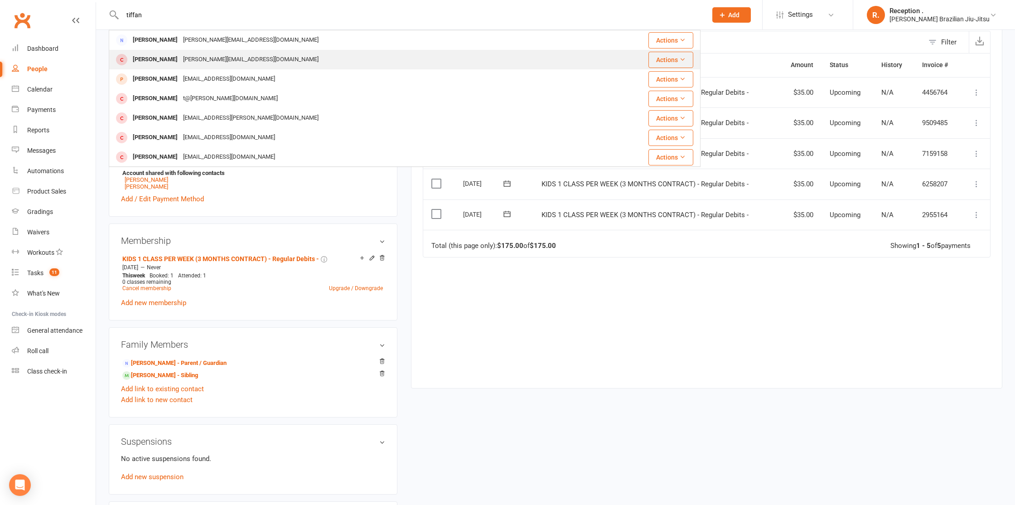
type input "tiffan"
click at [154, 58] on div "Tiffany Oliver" at bounding box center [155, 59] width 50 height 13
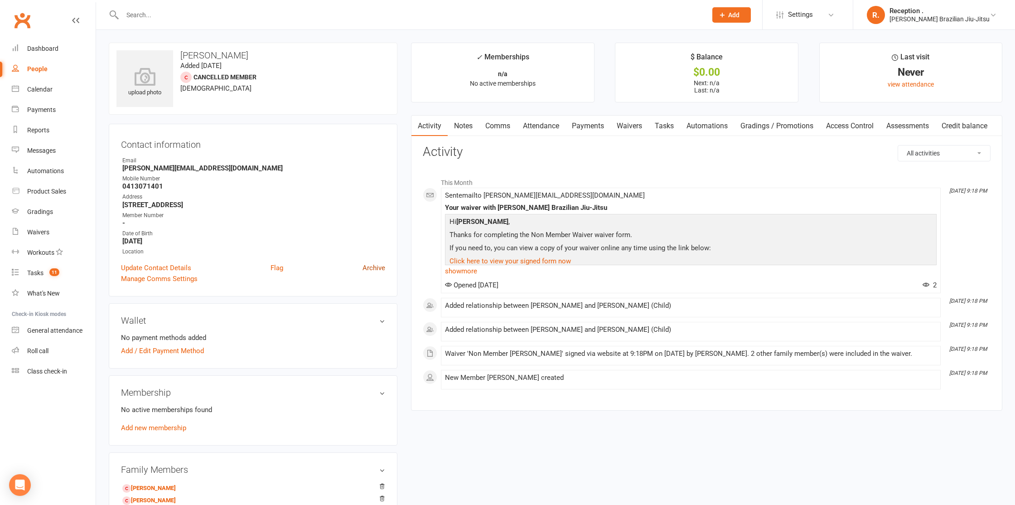
click at [374, 265] on link "Archive" at bounding box center [373, 267] width 23 height 11
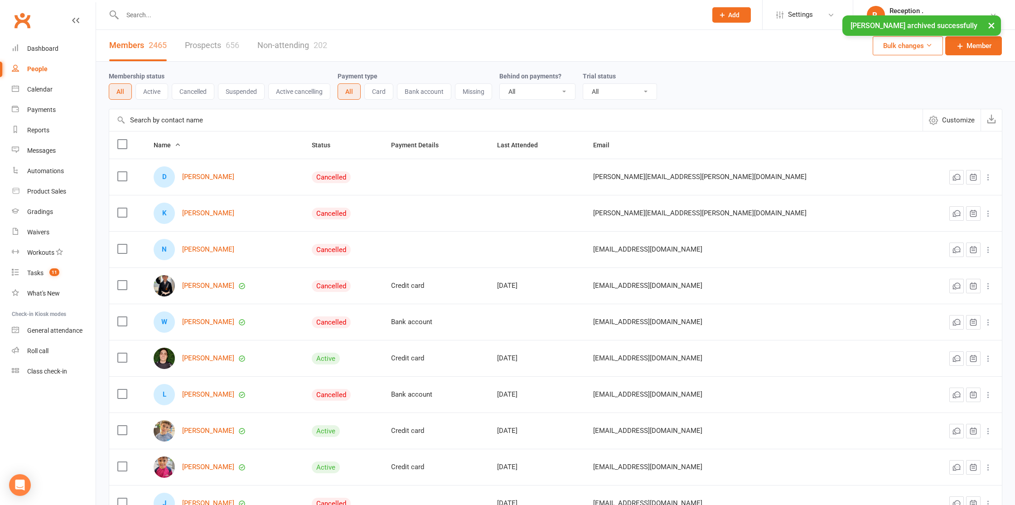
click at [186, 10] on input "text" at bounding box center [410, 15] width 581 height 13
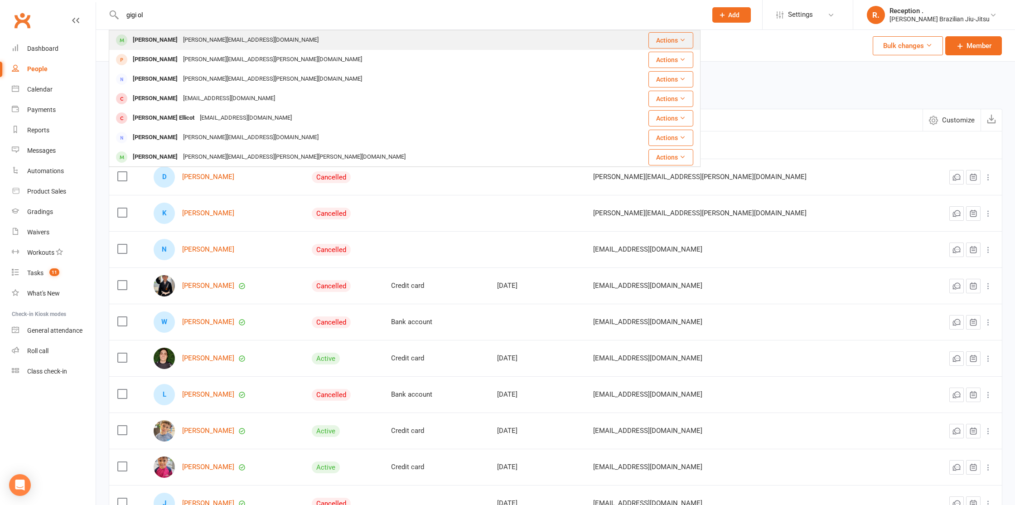
type input "gigi ol"
click at [188, 38] on div "t.l.j.oliver@gmail.com" at bounding box center [250, 40] width 141 height 13
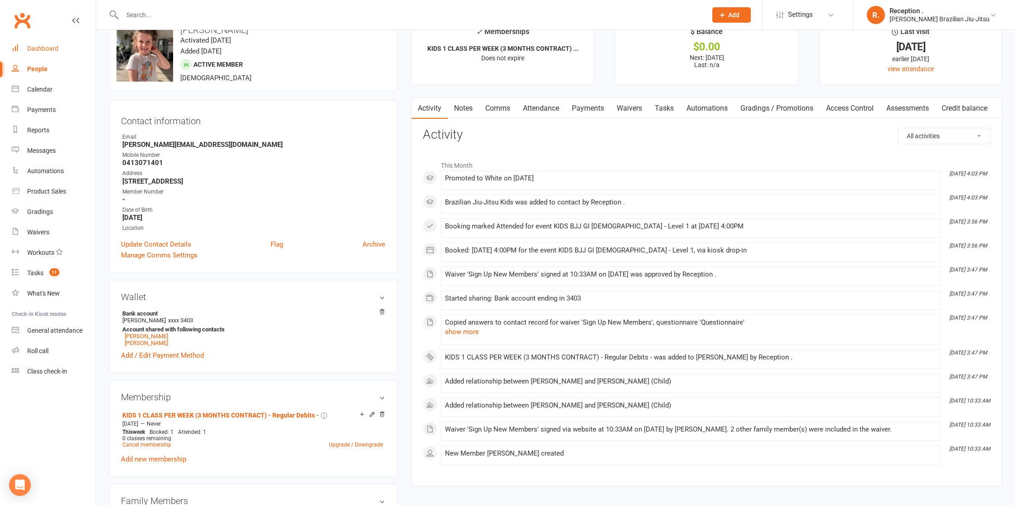
scroll to position [21, 0]
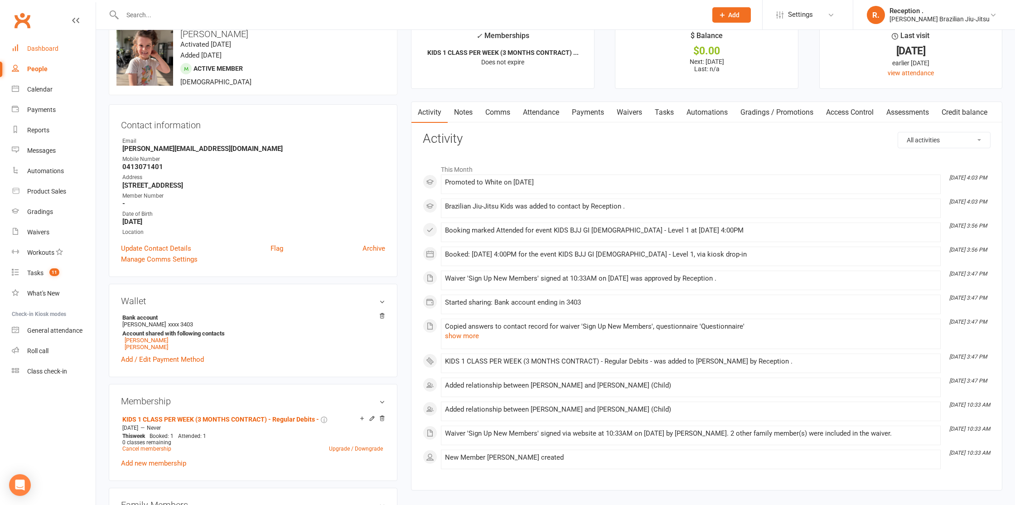
click at [38, 47] on div "Dashboard" at bounding box center [42, 48] width 31 height 7
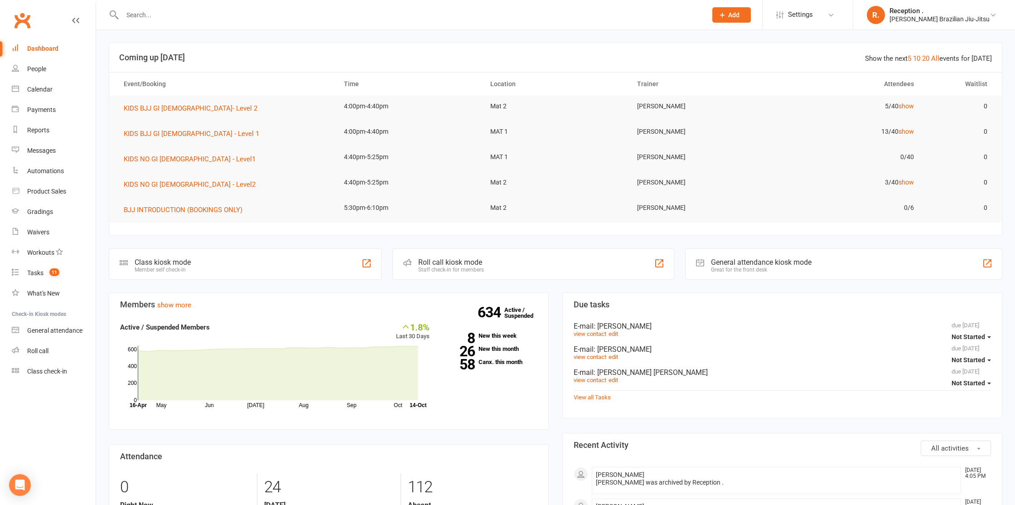
drag, startPoint x: 217, startPoint y: 21, endPoint x: 220, endPoint y: 14, distance: 7.5
click at [219, 17] on div at bounding box center [405, 14] width 592 height 29
click at [220, 14] on input "text" at bounding box center [410, 15] width 581 height 13
click at [174, 11] on input "text" at bounding box center [410, 15] width 581 height 13
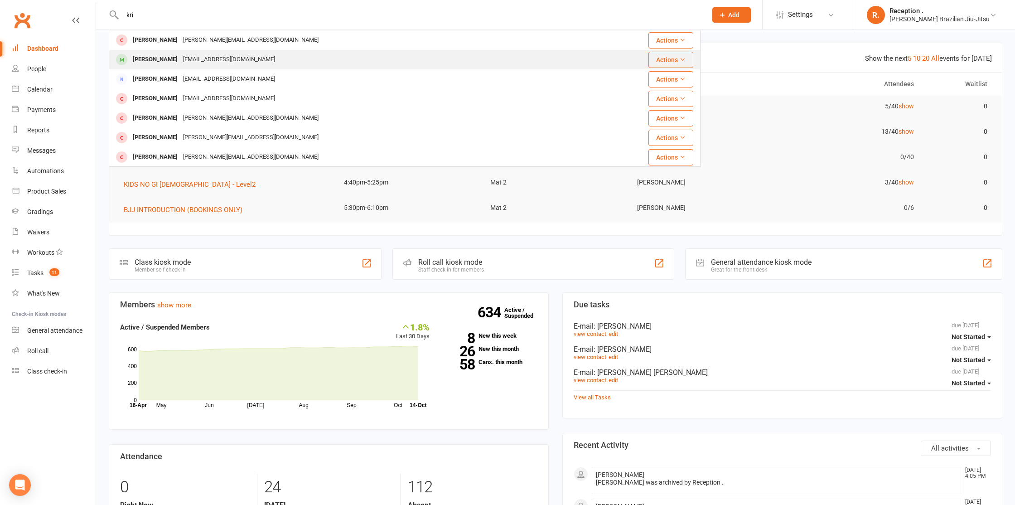
type input "kri"
click at [160, 64] on div "Krissy Kedwell" at bounding box center [155, 59] width 50 height 13
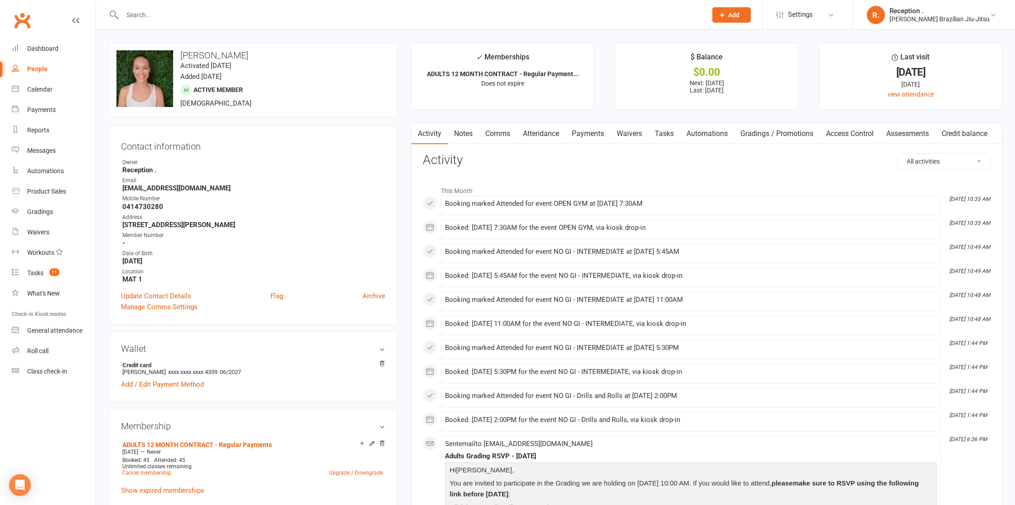
click at [584, 129] on link "Payments" at bounding box center [587, 133] width 45 height 21
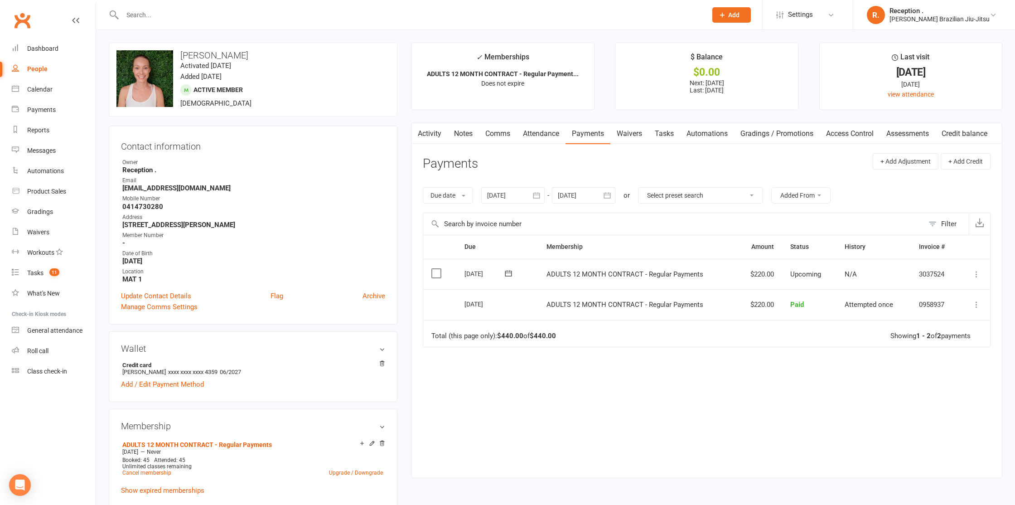
click at [460, 140] on link "Notes" at bounding box center [463, 133] width 31 height 21
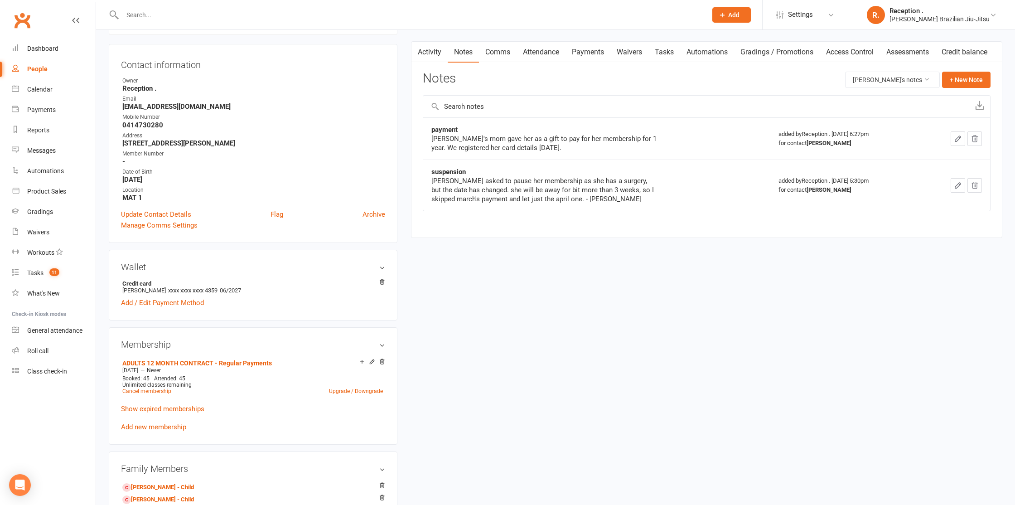
scroll to position [82, 0]
click at [592, 49] on link "Payments" at bounding box center [587, 51] width 45 height 21
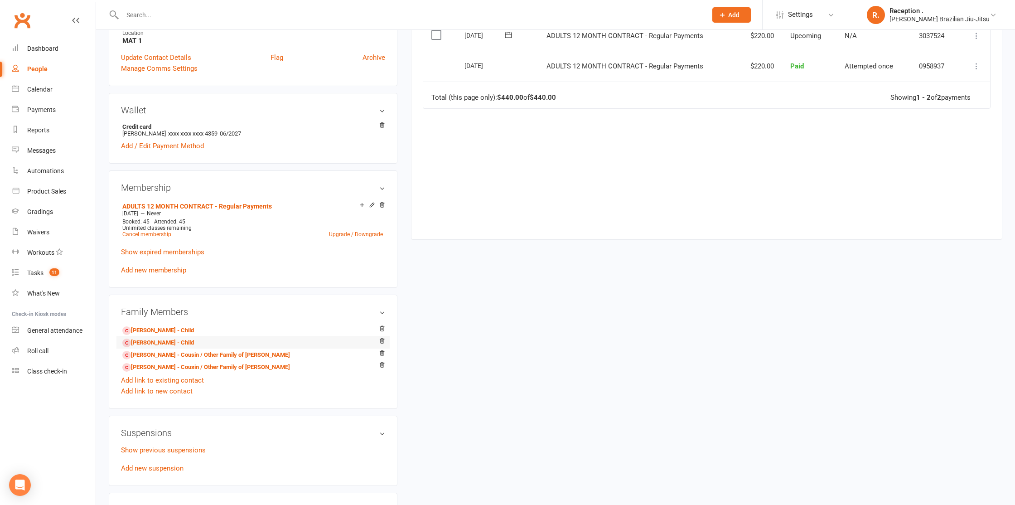
scroll to position [241, 0]
click at [179, 329] on link "Matilda Pinn - Child" at bounding box center [158, 328] width 72 height 10
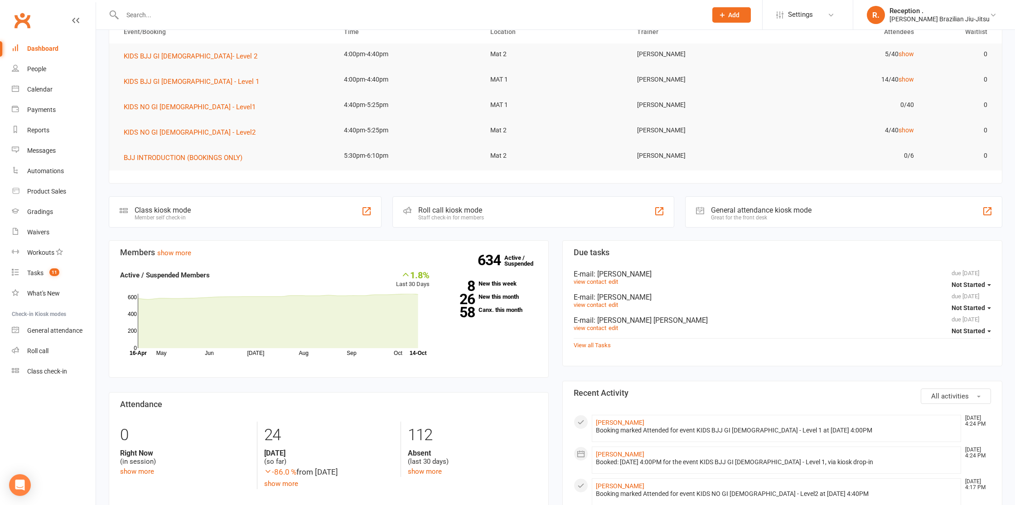
scroll to position [53, 0]
click at [738, 211] on div "General attendance kiosk mode" at bounding box center [761, 209] width 101 height 9
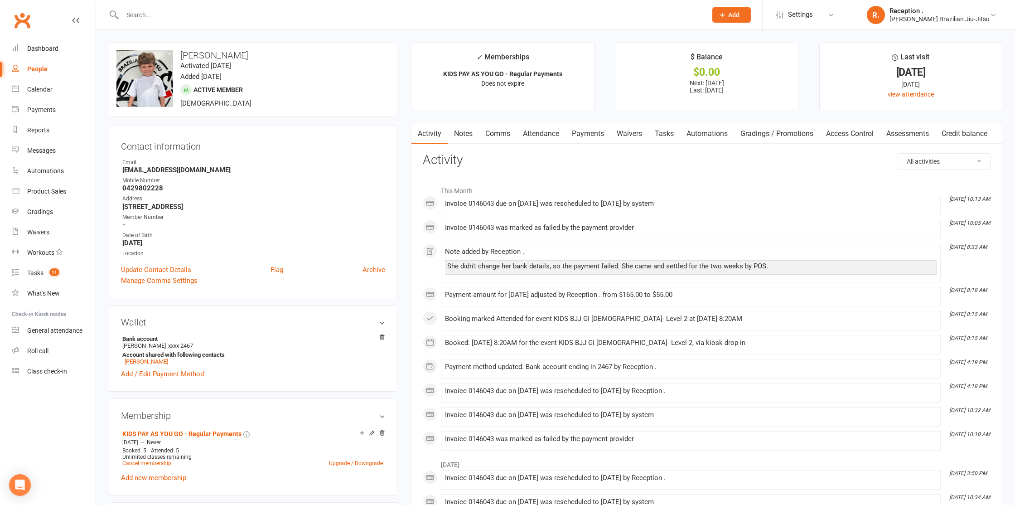
click at [600, 137] on link "Payments" at bounding box center [587, 133] width 45 height 21
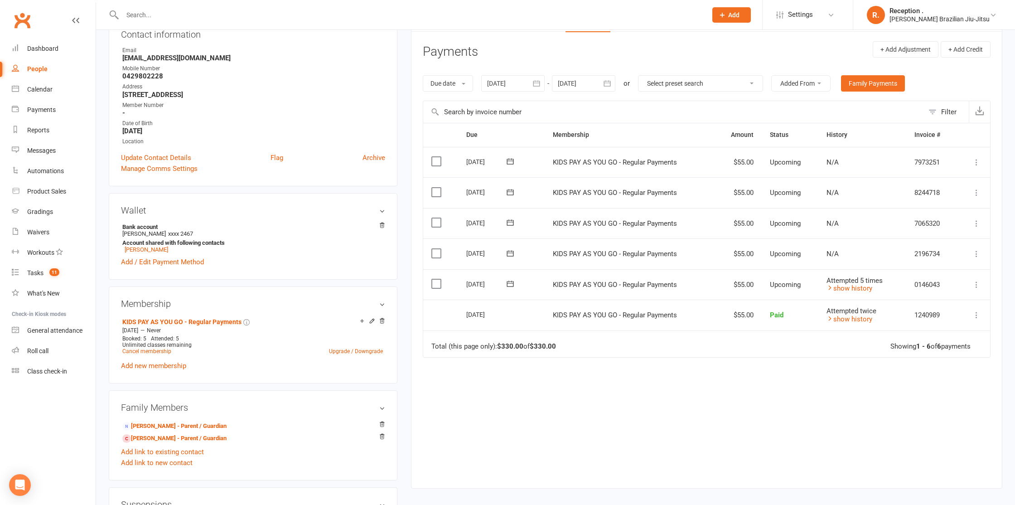
scroll to position [124, 0]
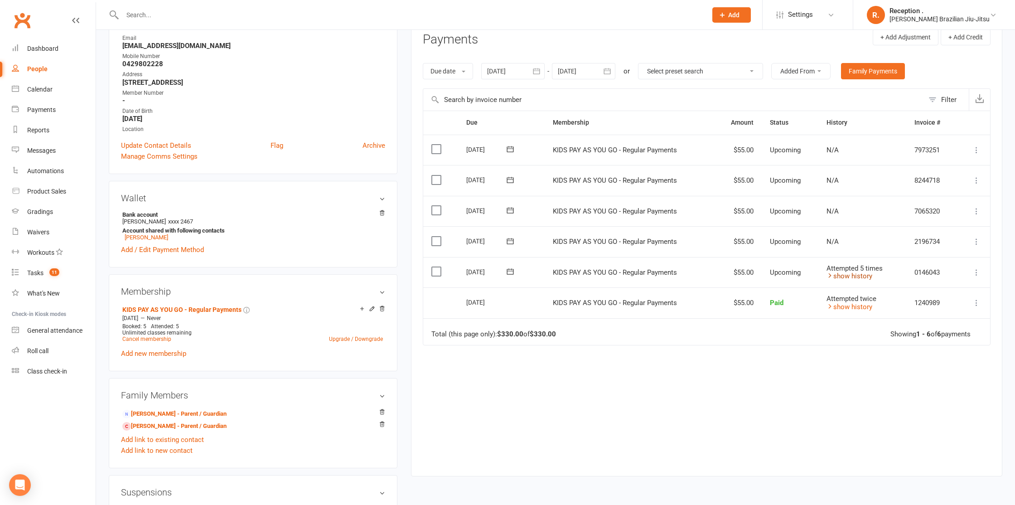
click at [849, 277] on link "show history" at bounding box center [849, 276] width 46 height 8
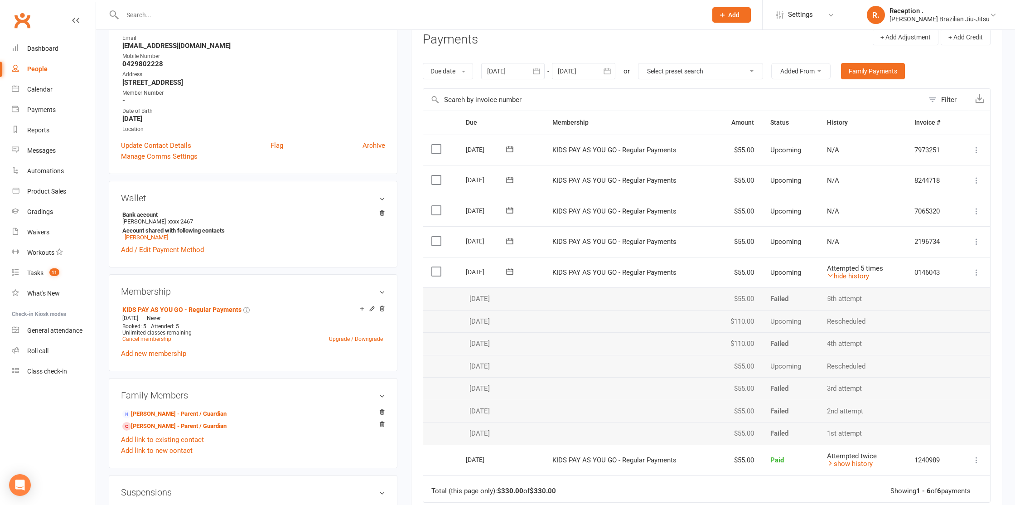
click at [512, 269] on icon at bounding box center [509, 271] width 9 height 9
click at [600, 358] on span "17" at bounding box center [602, 358] width 7 height 7
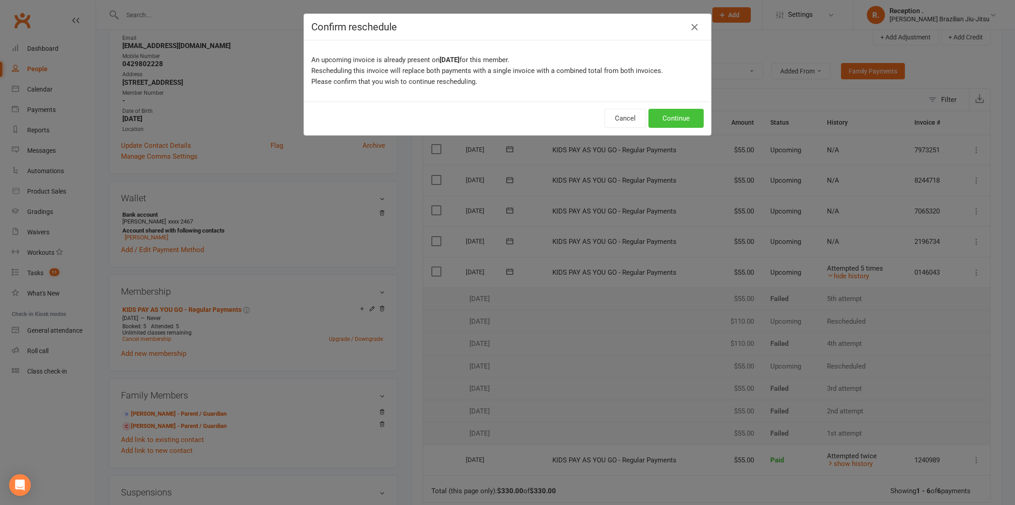
click at [677, 116] on button "Continue" at bounding box center [675, 118] width 55 height 19
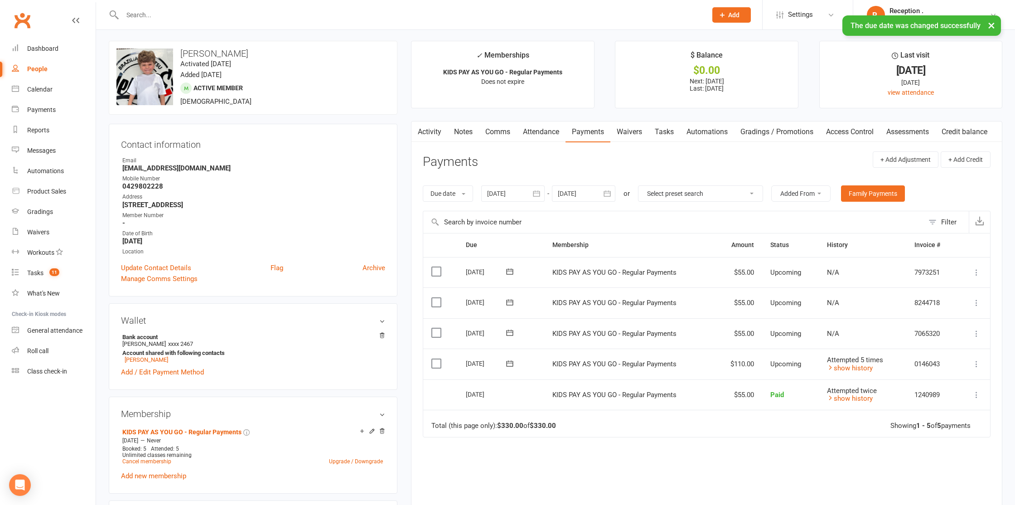
scroll to position [0, 0]
drag, startPoint x: 459, startPoint y: 133, endPoint x: 474, endPoint y: 134, distance: 15.0
click at [459, 133] on link "Notes" at bounding box center [463, 133] width 31 height 21
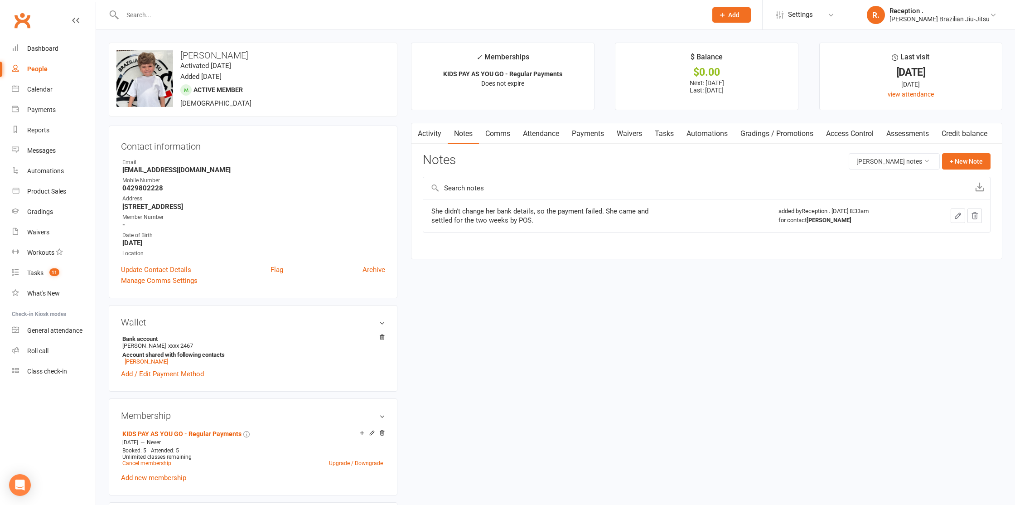
click at [603, 132] on link "Payments" at bounding box center [587, 133] width 45 height 21
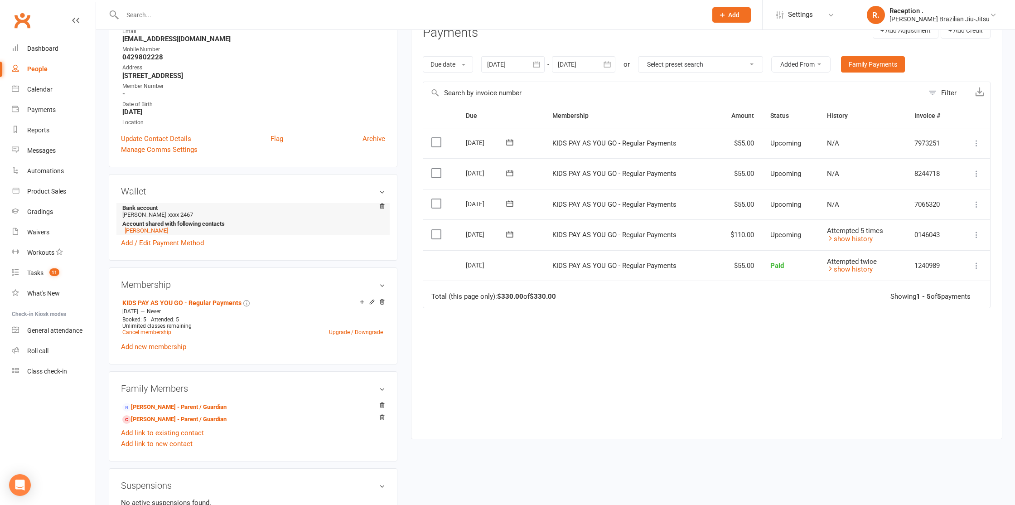
scroll to position [132, 0]
click at [168, 213] on span "xxxx 2467" at bounding box center [180, 213] width 25 height 7
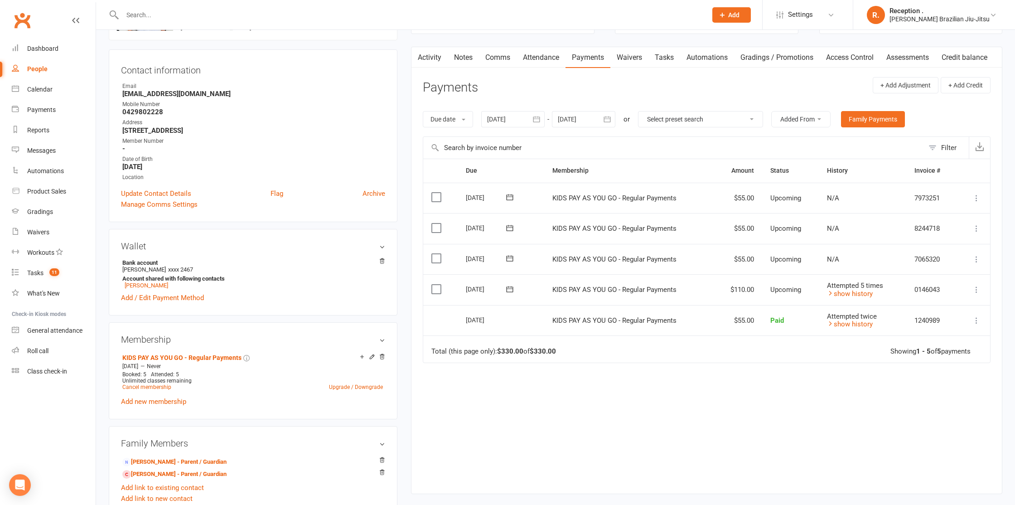
scroll to position [65, 0]
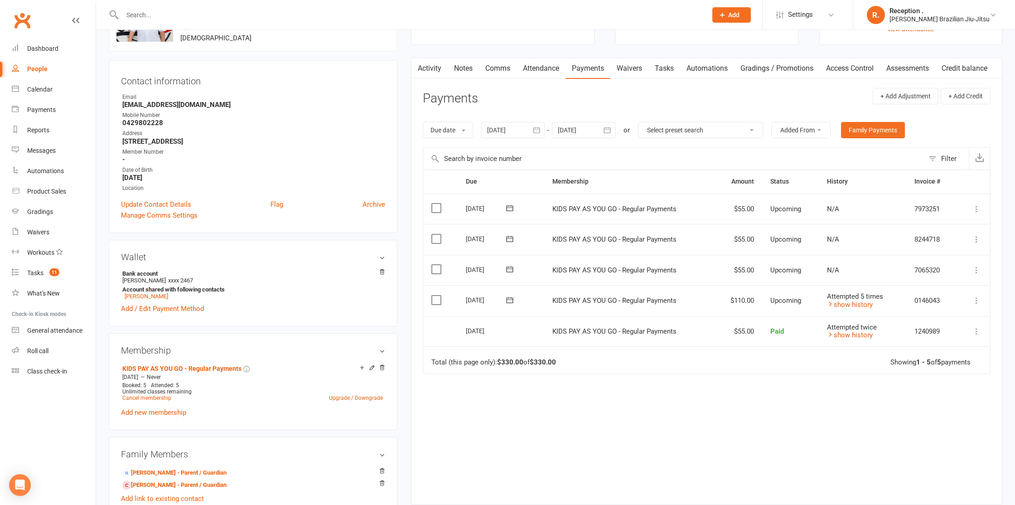
click at [148, 104] on strong "ellislouise192@gmail.com" at bounding box center [253, 105] width 263 height 8
copy render-form-field "ellislouise192@gmail.com"
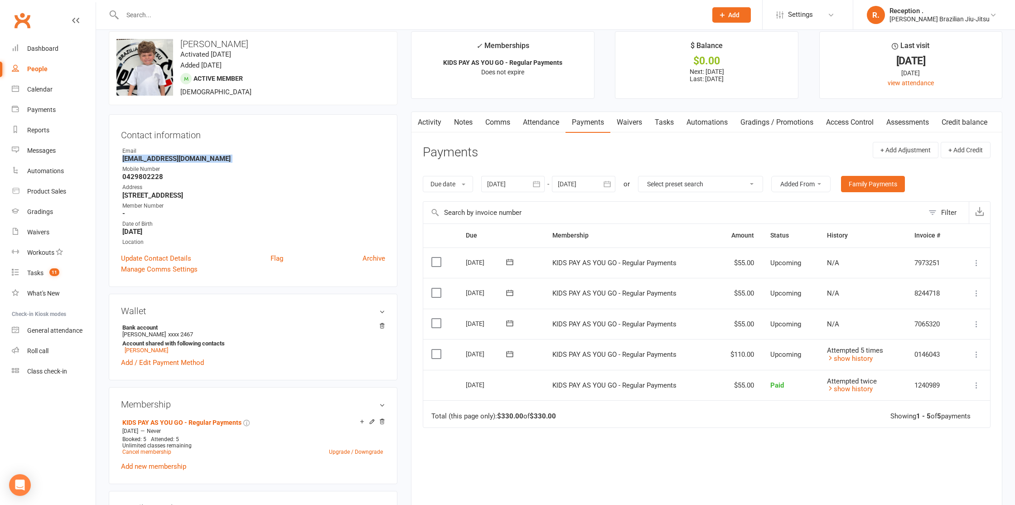
scroll to position [0, 0]
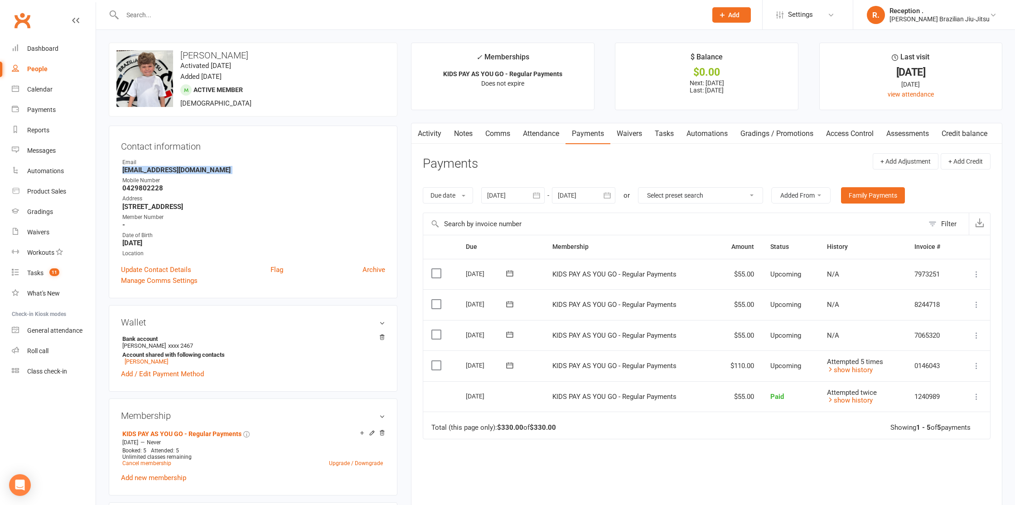
copy render-form-field "ellislouise192@gmail.com"
drag, startPoint x: 836, startPoint y: 368, endPoint x: 827, endPoint y: 367, distance: 9.2
click at [836, 368] on link "show history" at bounding box center [850, 370] width 46 height 8
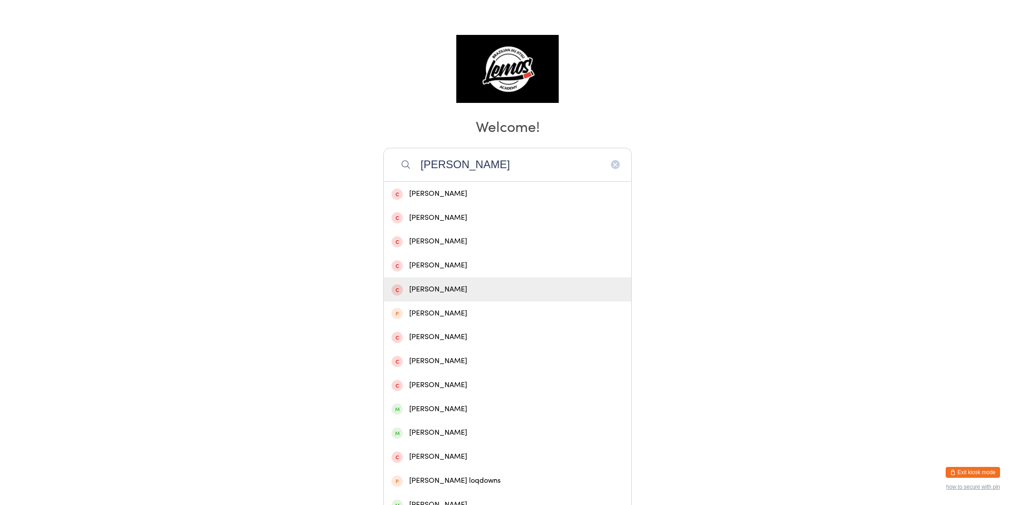
scroll to position [81, 0]
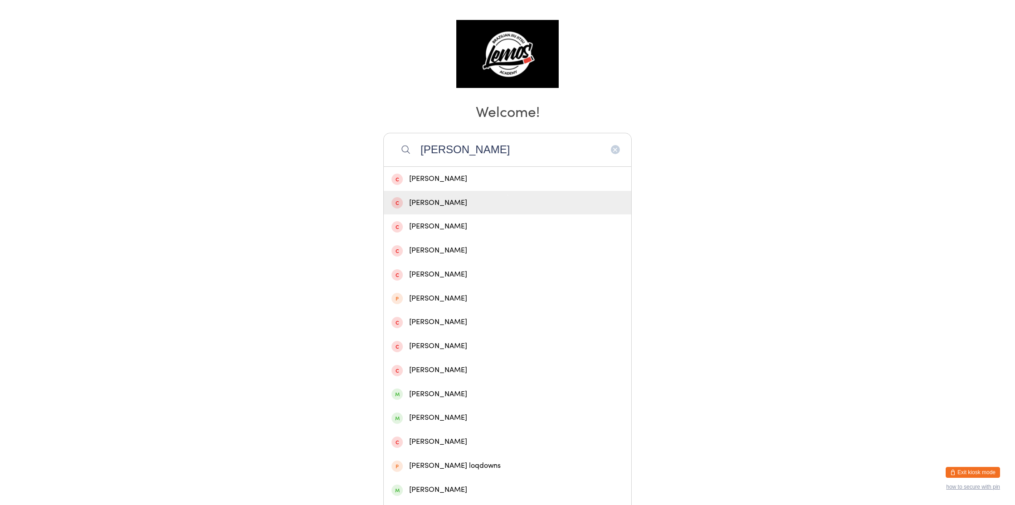
type input "[PERSON_NAME]"
click at [473, 199] on div "[PERSON_NAME]" at bounding box center [507, 203] width 232 height 12
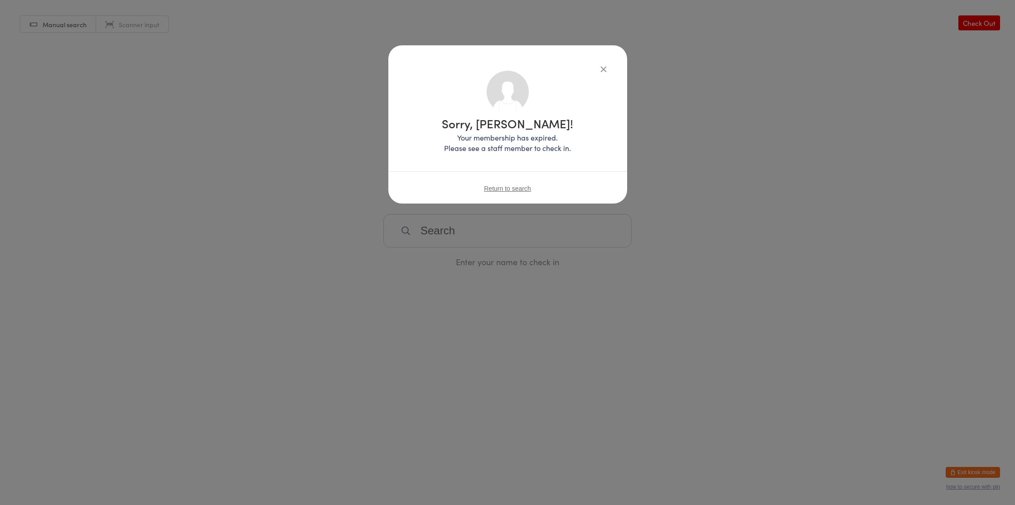
click at [601, 63] on div "Sorry, Laura Avila! Your membership has expired. Please see a staff member to c…" at bounding box center [507, 124] width 239 height 158
click at [603, 68] on icon "button" at bounding box center [604, 69] width 10 height 10
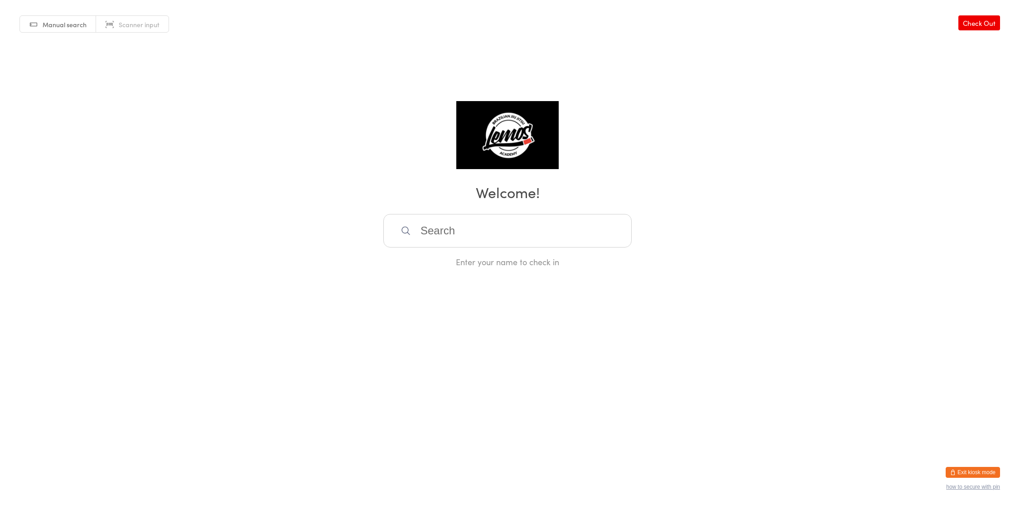
click at [458, 225] on input "search" at bounding box center [507, 231] width 248 height 34
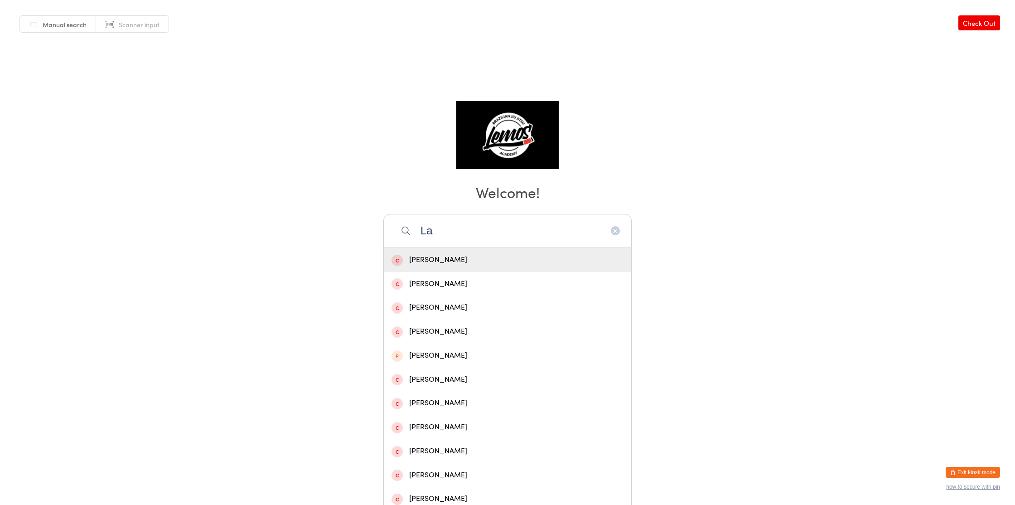
type input "L"
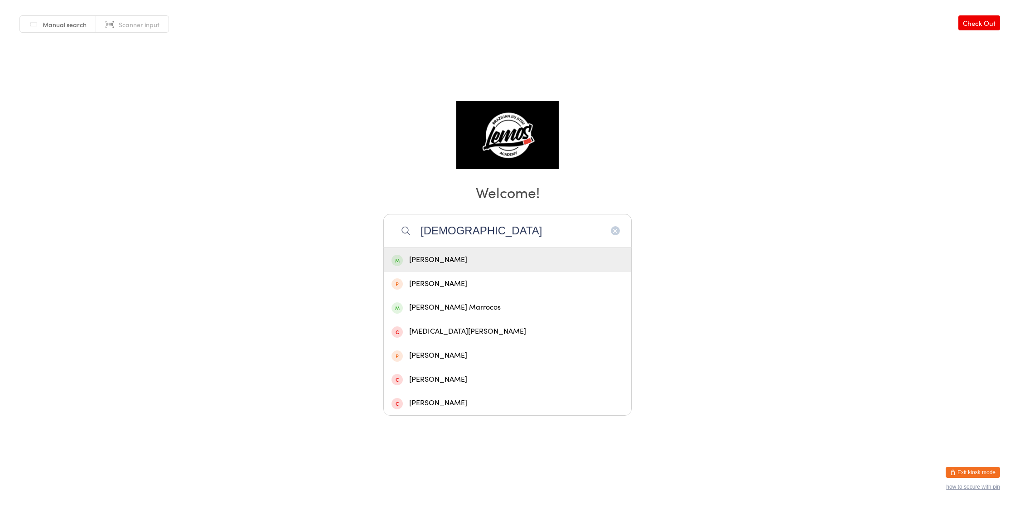
type input "Thais"
click at [451, 255] on div "[PERSON_NAME]" at bounding box center [507, 260] width 232 height 12
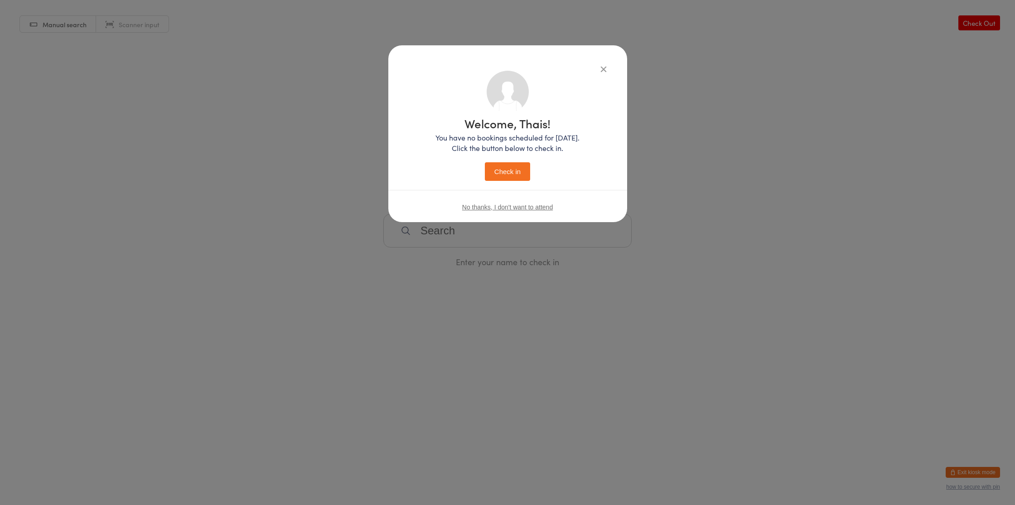
click at [512, 175] on button "Check in" at bounding box center [507, 171] width 45 height 19
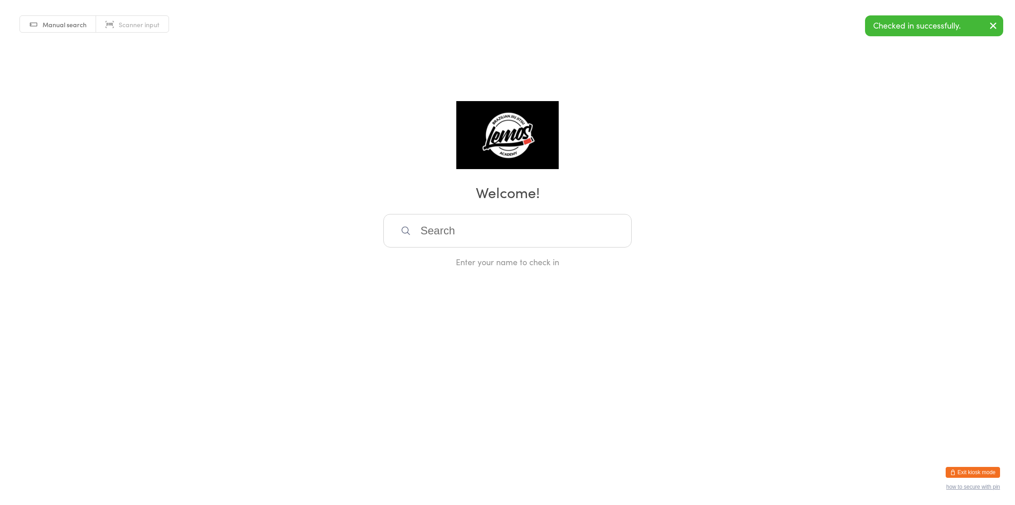
click at [982, 473] on button "Exit kiosk mode" at bounding box center [973, 472] width 54 height 11
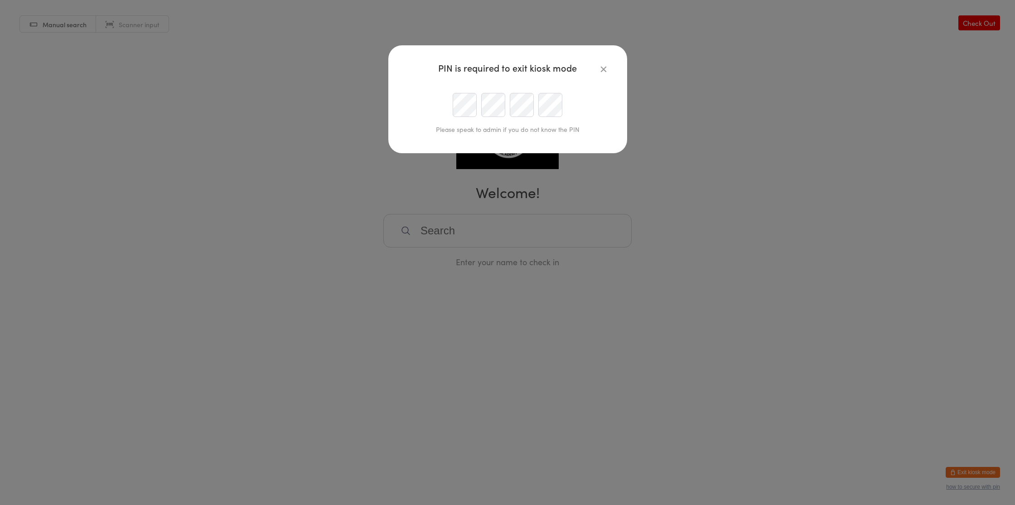
click at [451, 114] on div at bounding box center [507, 105] width 207 height 24
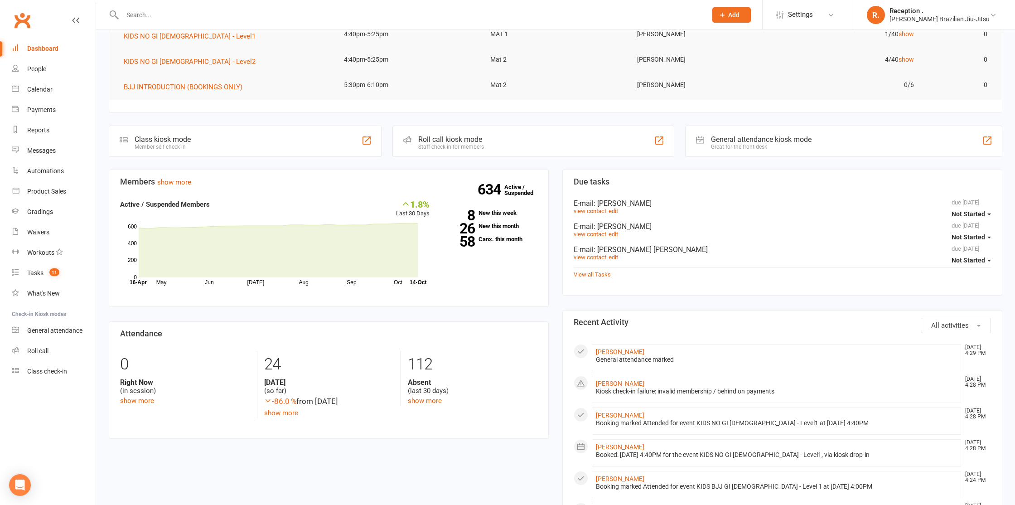
scroll to position [129, 0]
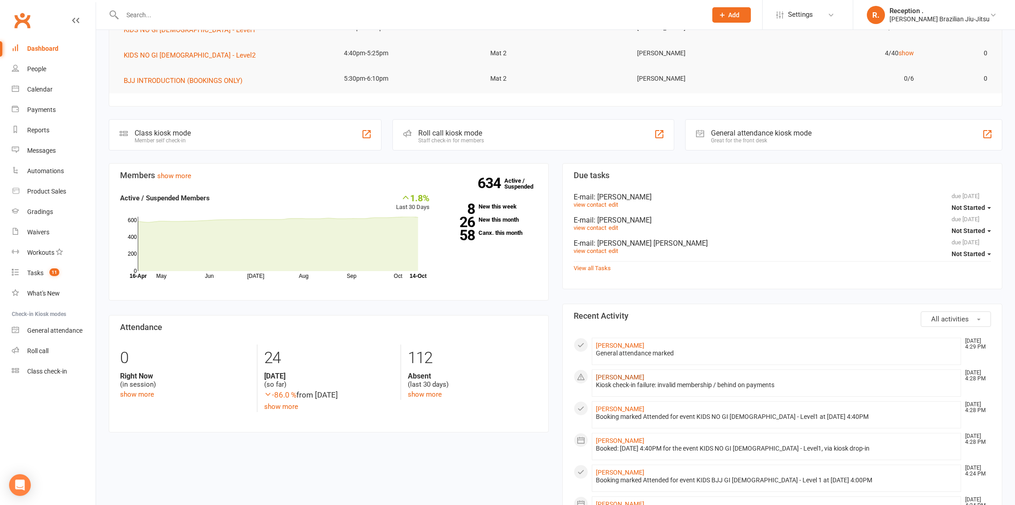
click at [614, 375] on link "[PERSON_NAME]" at bounding box center [620, 376] width 48 height 7
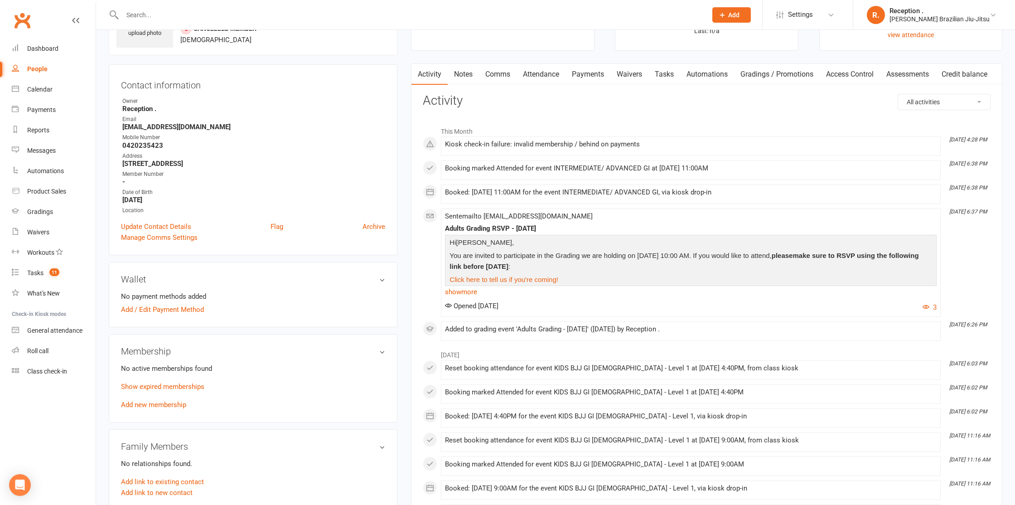
scroll to position [66, 0]
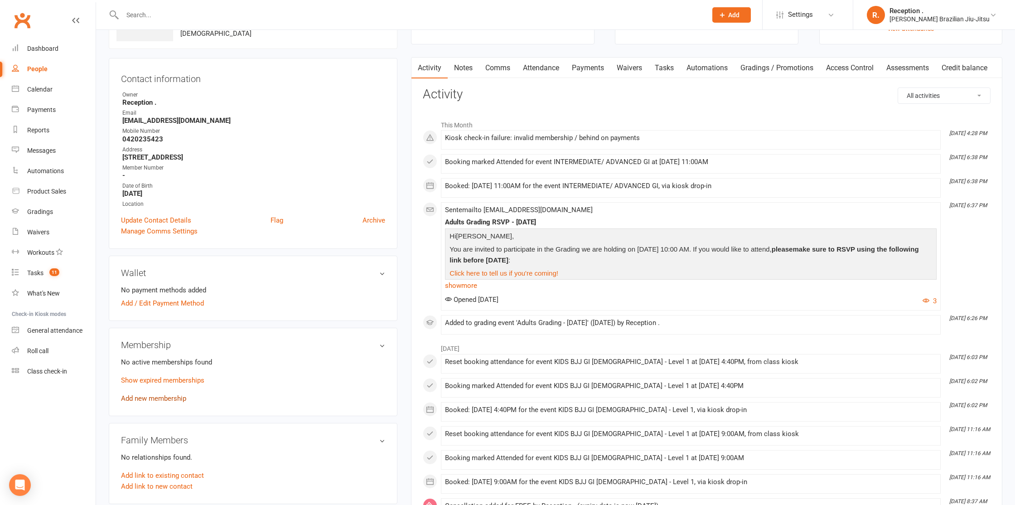
click at [154, 396] on link "Add new membership" at bounding box center [153, 398] width 65 height 8
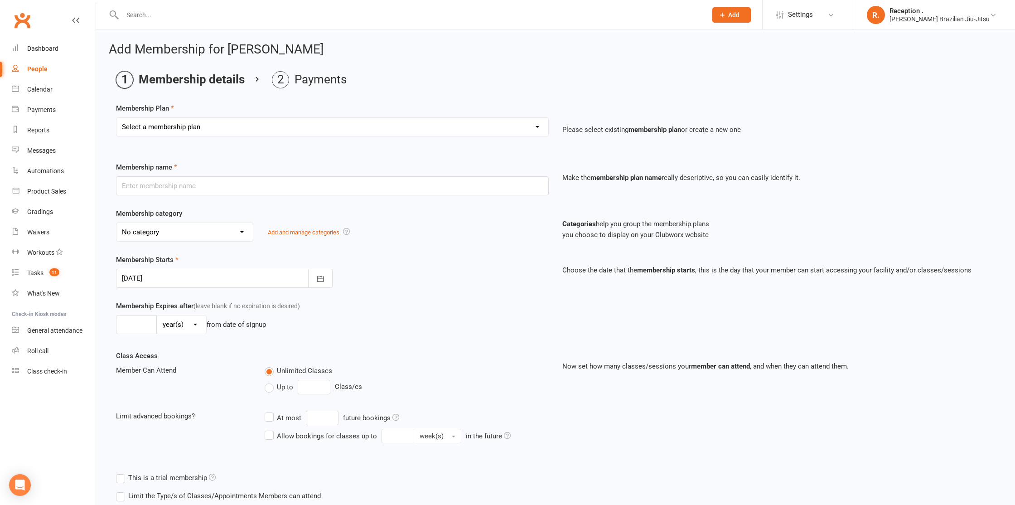
click at [194, 122] on select "Select a membership plan Create new Membership Plan FREE ADULTS 12 MONTH CONTRA…" at bounding box center [332, 127] width 432 height 18
select select "7"
click at [116, 118] on select "Select a membership plan Create new Membership Plan FREE ADULTS 12 MONTH CONTRA…" at bounding box center [332, 127] width 432 height 18
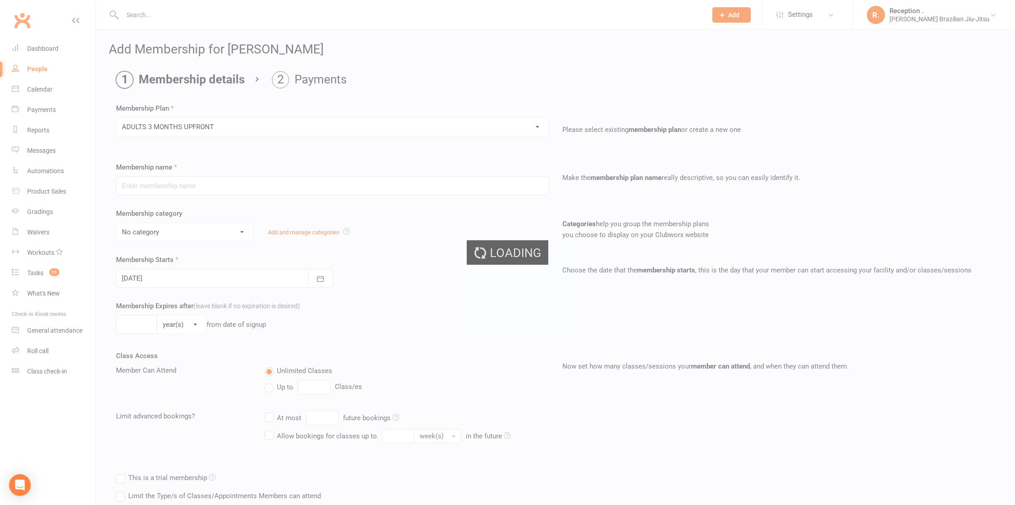
type input "ADULTS 3 MONTHS UPFRONT"
select select "7"
type input "3"
select select "2"
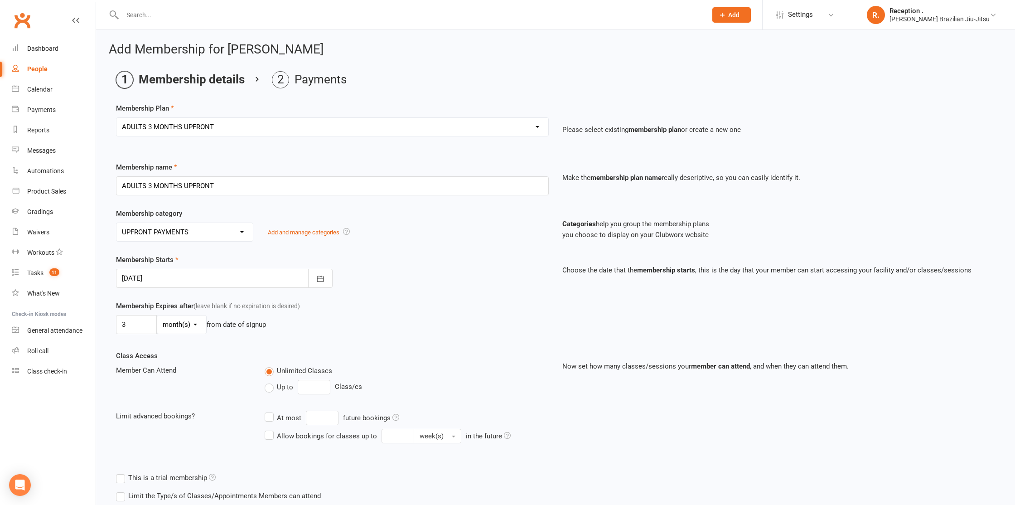
scroll to position [77, 0]
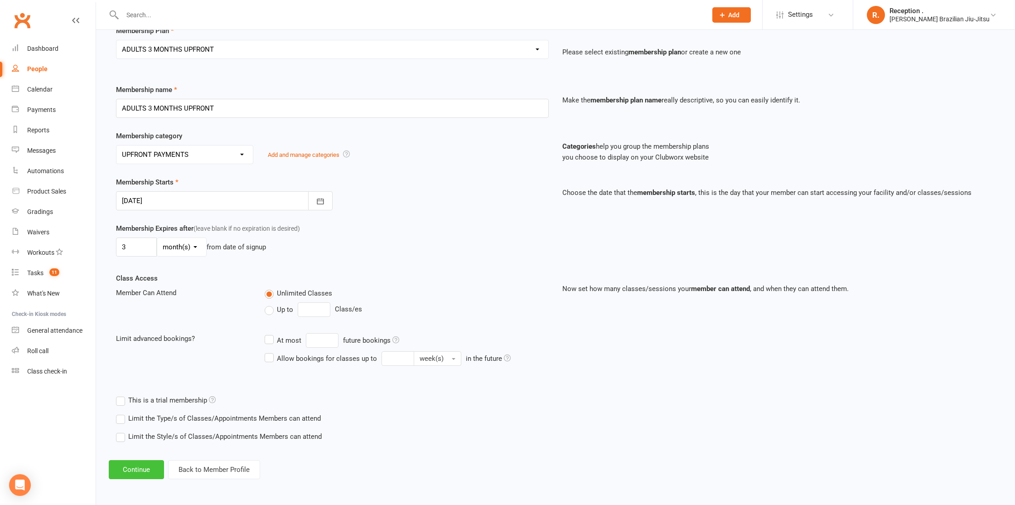
click at [149, 471] on button "Continue" at bounding box center [136, 469] width 55 height 19
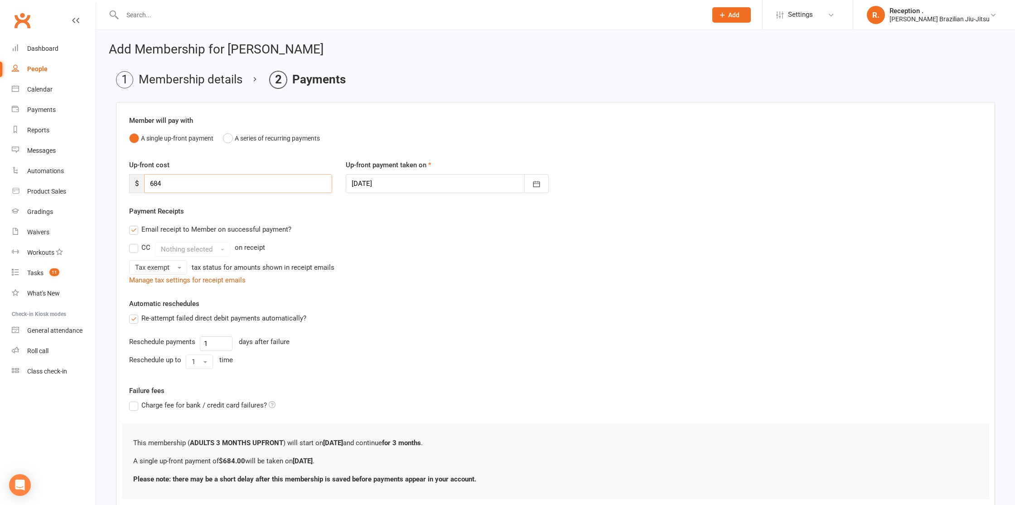
drag, startPoint x: 173, startPoint y: 179, endPoint x: 125, endPoint y: 178, distance: 48.5
click at [125, 178] on div "Up-front cost $ 684" at bounding box center [230, 176] width 217 height 34
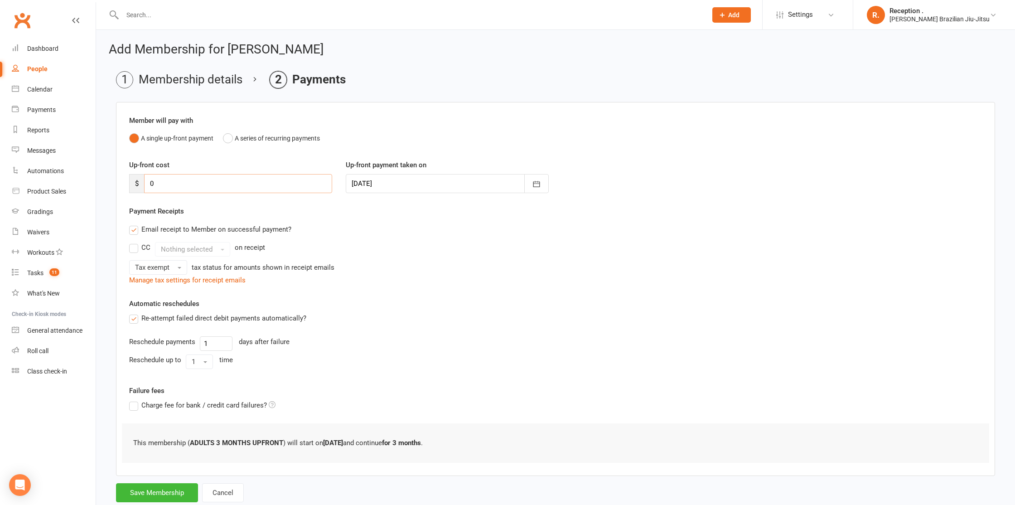
type input "0"
click at [403, 299] on div "Automatic reschedules Re-attempt failed direct debit payments automatically? Re…" at bounding box center [555, 335] width 853 height 74
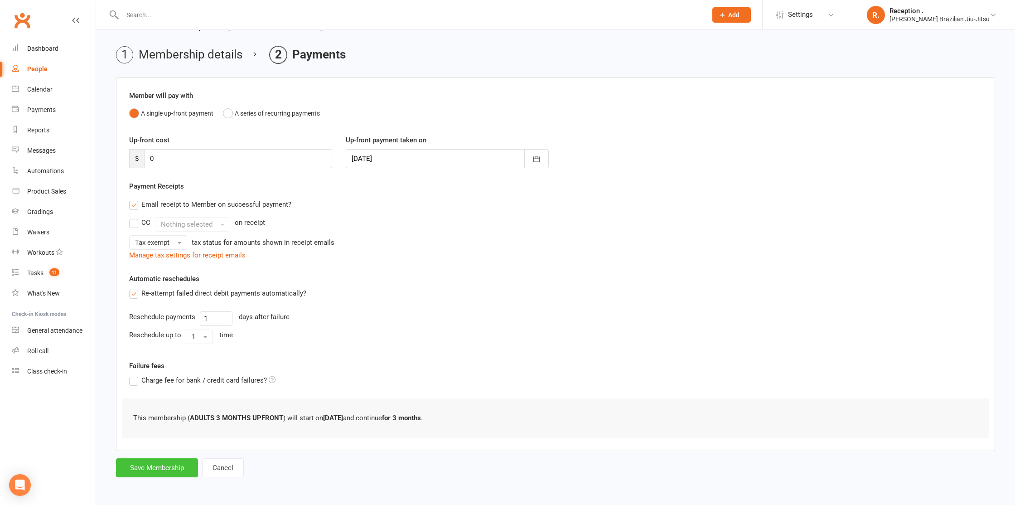
click at [151, 471] on button "Save Membership" at bounding box center [157, 467] width 82 height 19
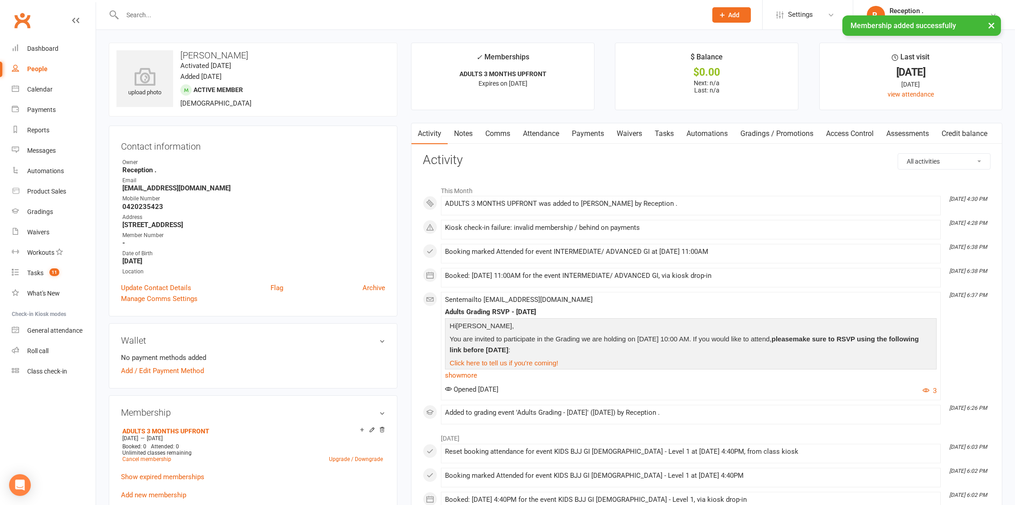
click at [594, 130] on link "Payments" at bounding box center [587, 133] width 45 height 21
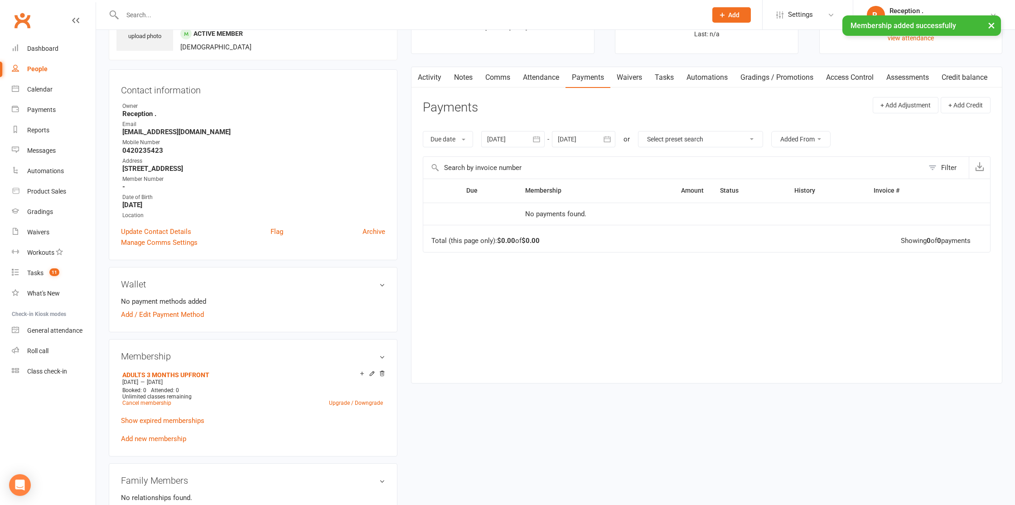
scroll to position [68, 0]
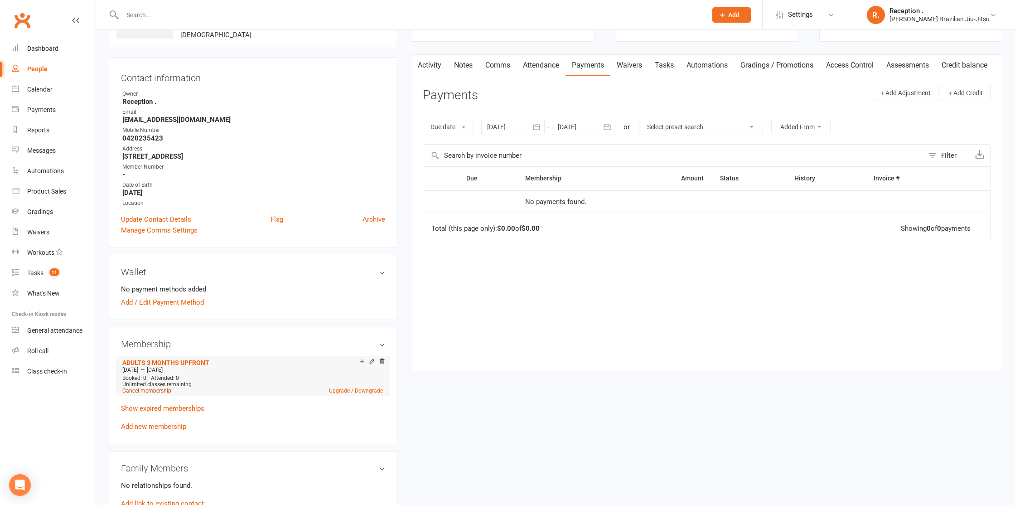
click at [159, 389] on link "Cancel membership" at bounding box center [146, 390] width 49 height 6
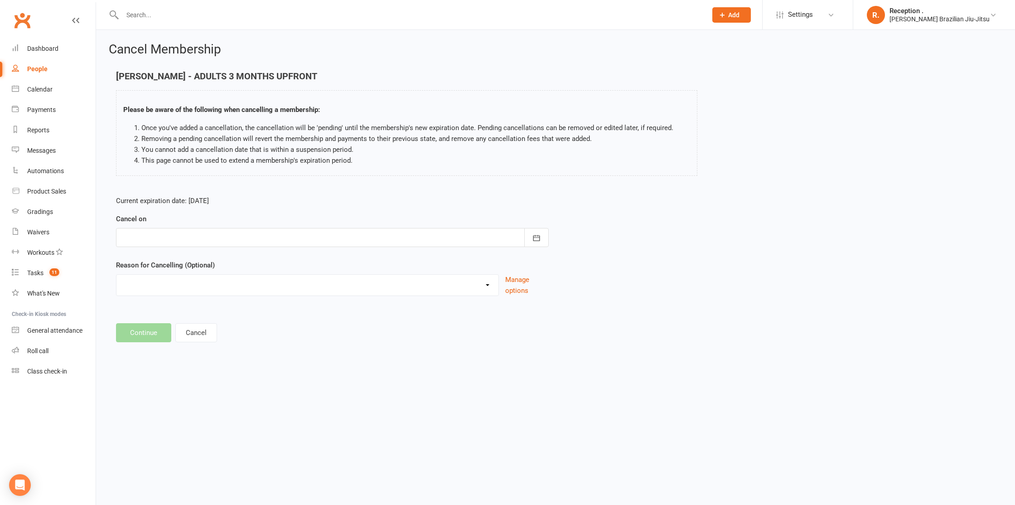
click at [179, 227] on div "Cancel on October 2025 Sun Mon Tue Wed Thu Fri Sat 40 28 29 30 01 02 03 04 41 0…" at bounding box center [332, 230] width 433 height 34
click at [178, 234] on div at bounding box center [332, 237] width 433 height 19
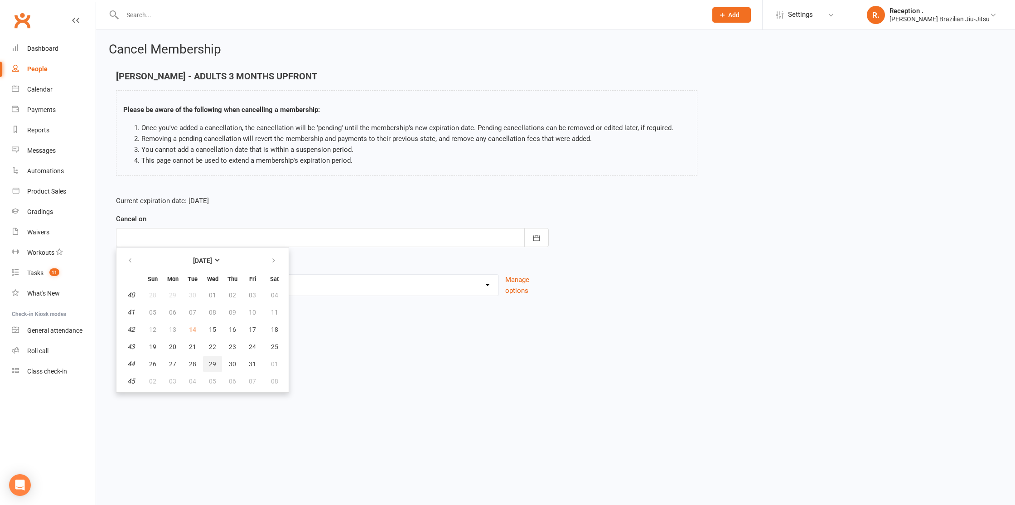
click at [204, 362] on button "29" at bounding box center [212, 364] width 19 height 16
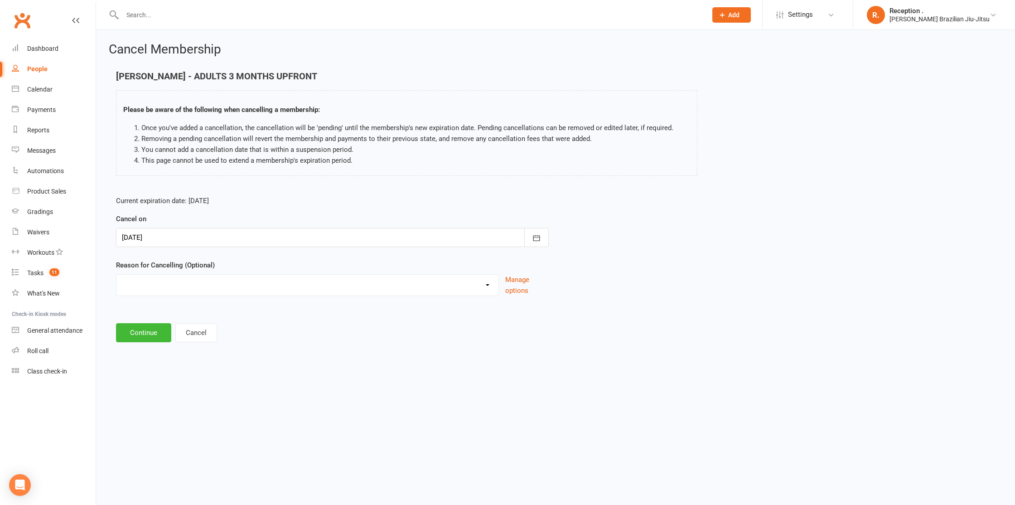
click at [126, 235] on div at bounding box center [332, 237] width 433 height 19
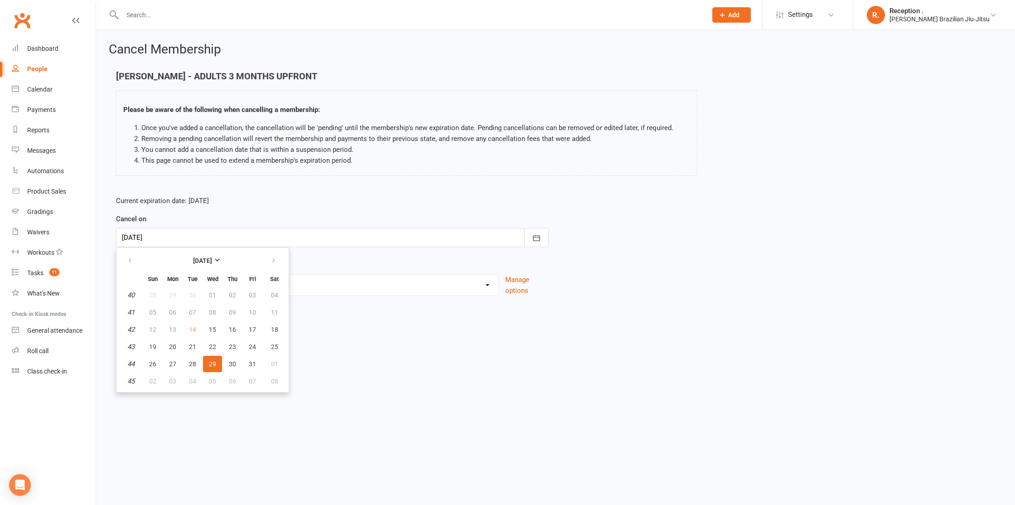
drag, startPoint x: 342, startPoint y: 371, endPoint x: 335, endPoint y: 368, distance: 7.2
click at [342, 369] on html "Prospect Member Non-attending contact Class / event Appointment Grading event T…" at bounding box center [507, 184] width 1015 height 369
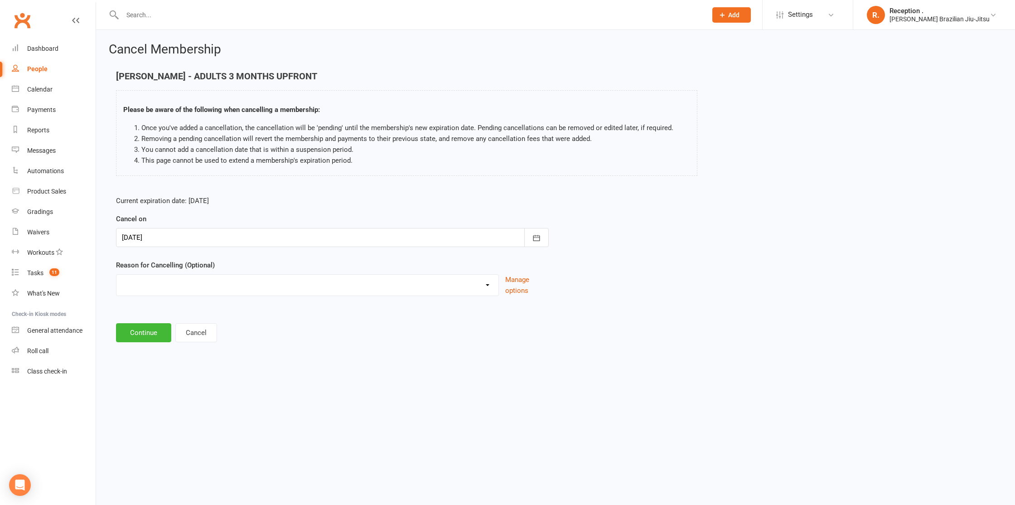
click at [153, 238] on div at bounding box center [332, 237] width 433 height 19
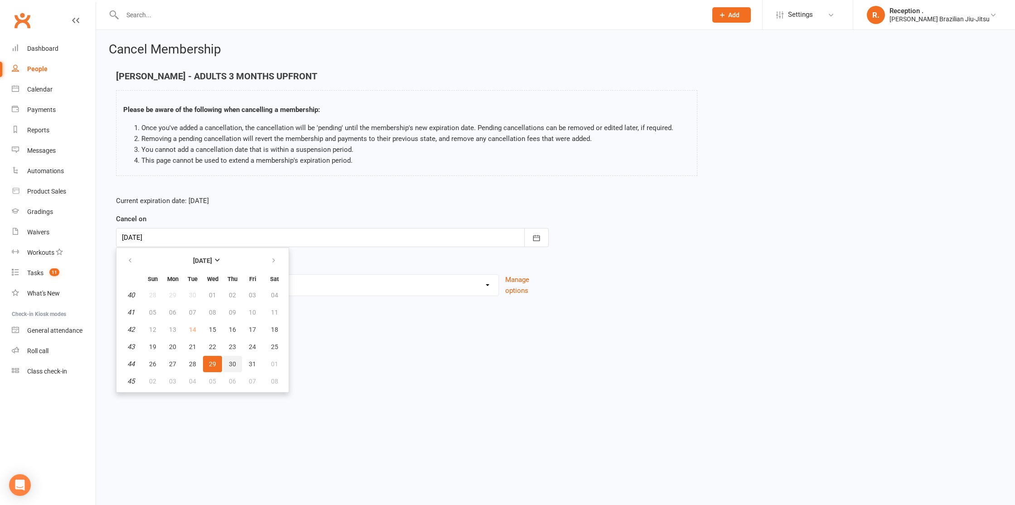
drag, startPoint x: 227, startPoint y: 365, endPoint x: 216, endPoint y: 367, distance: 11.6
click at [227, 365] on button "30" at bounding box center [232, 364] width 19 height 16
type input "30 Oct 2025"
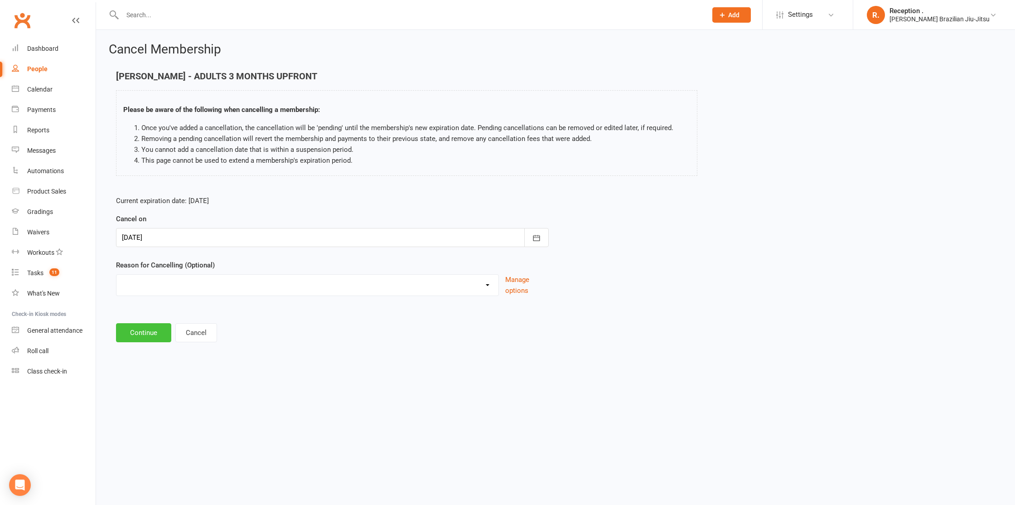
click at [152, 329] on button "Continue" at bounding box center [143, 332] width 55 height 19
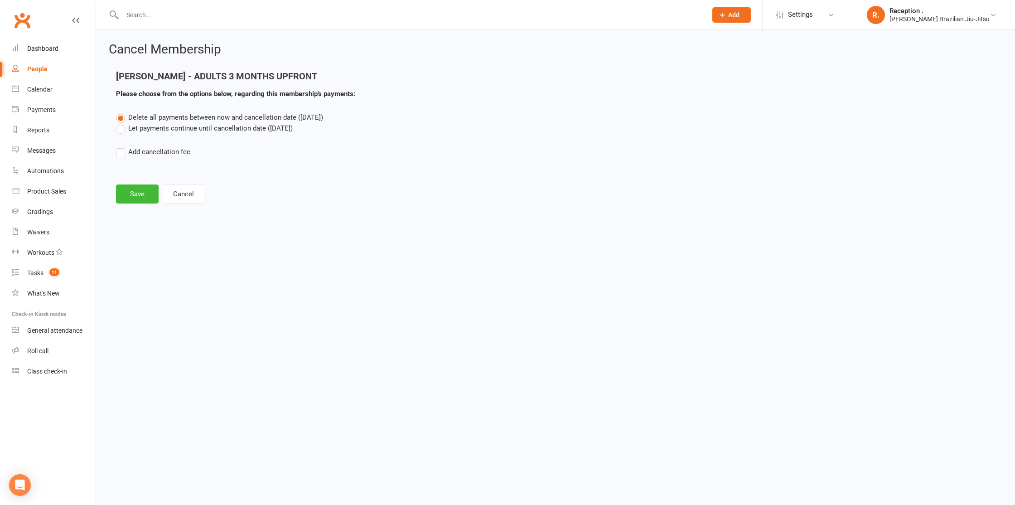
click at [158, 130] on label "Let payments continue until cancellation date (Oct 30, 2025)" at bounding box center [204, 128] width 177 height 11
click at [122, 123] on input "Let payments continue until cancellation date (Oct 30, 2025)" at bounding box center [119, 123] width 6 height 0
click at [153, 121] on label "Delete all payments between now and cancellation date (Oct 30, 2025)" at bounding box center [219, 117] width 207 height 11
click at [122, 112] on input "Delete all payments between now and cancellation date (Oct 30, 2025)" at bounding box center [119, 112] width 6 height 0
click at [150, 199] on button "Save" at bounding box center [137, 193] width 43 height 19
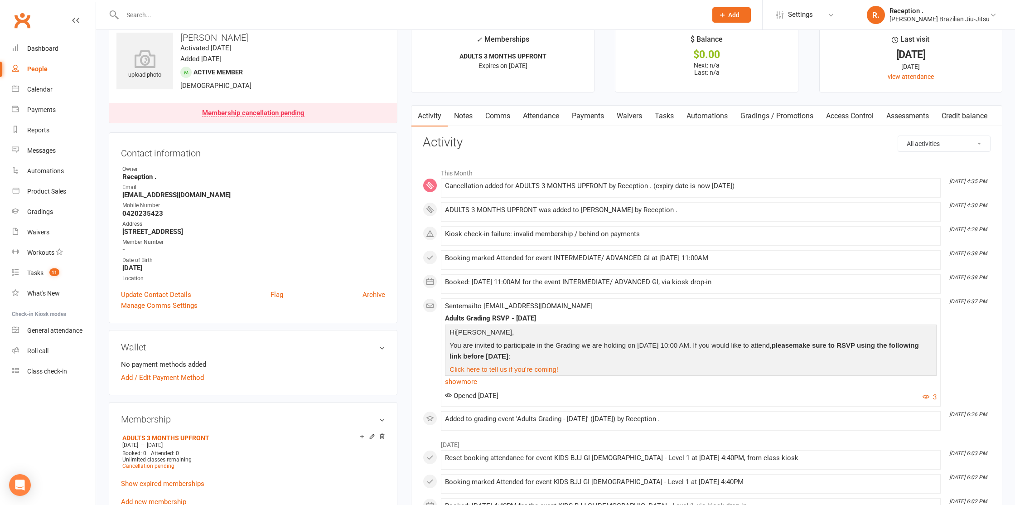
scroll to position [63, 0]
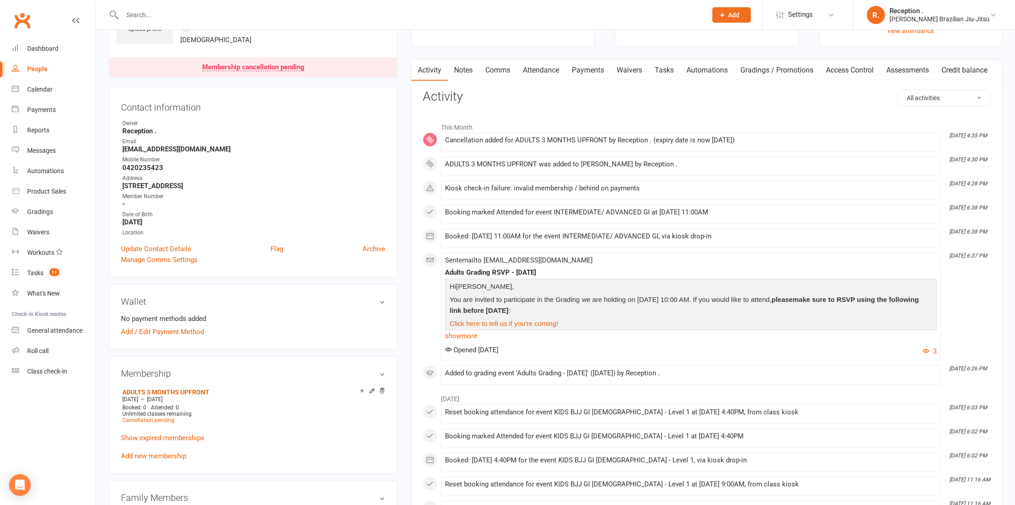
click at [555, 70] on link "Attendance" at bounding box center [541, 70] width 49 height 21
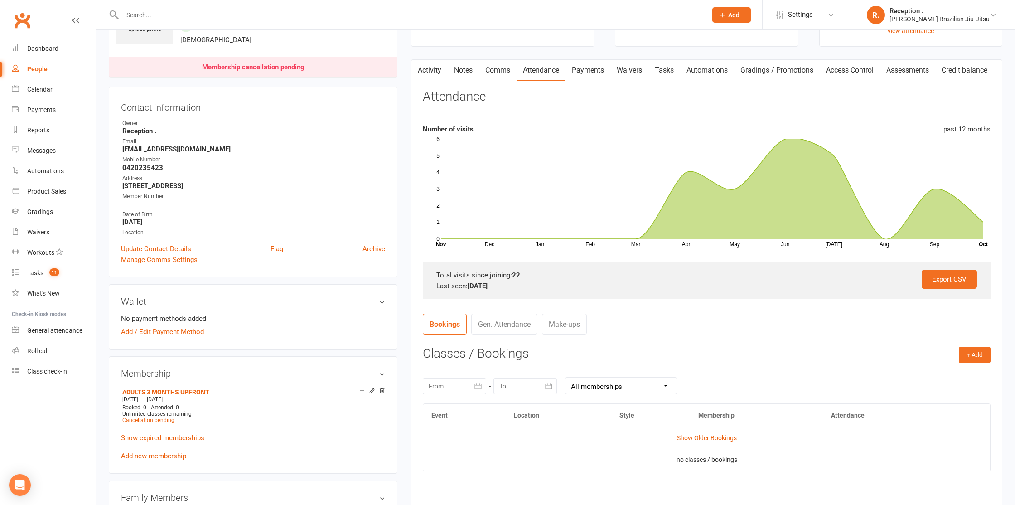
click at [439, 74] on link "Activity" at bounding box center [429, 70] width 36 height 21
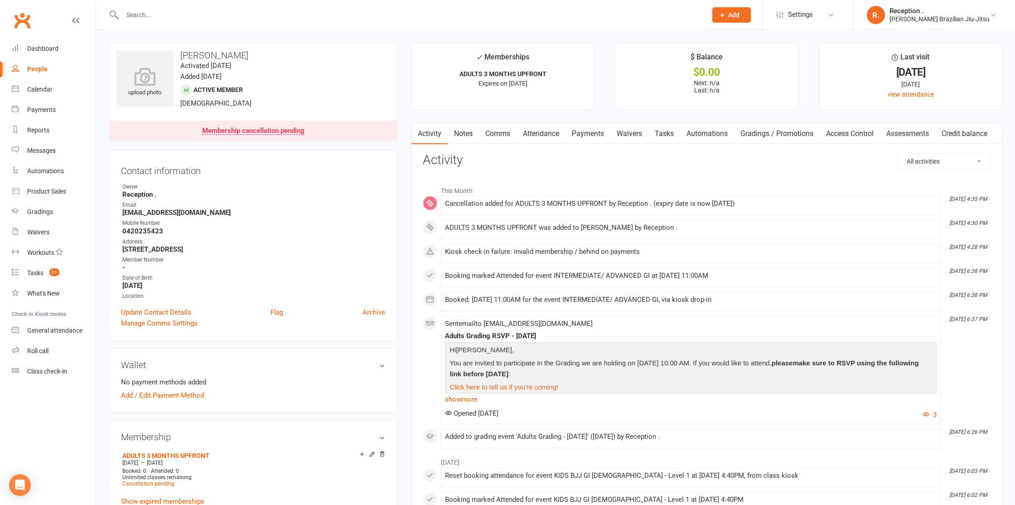
click at [152, 10] on input "text" at bounding box center [410, 15] width 581 height 13
type input "r"
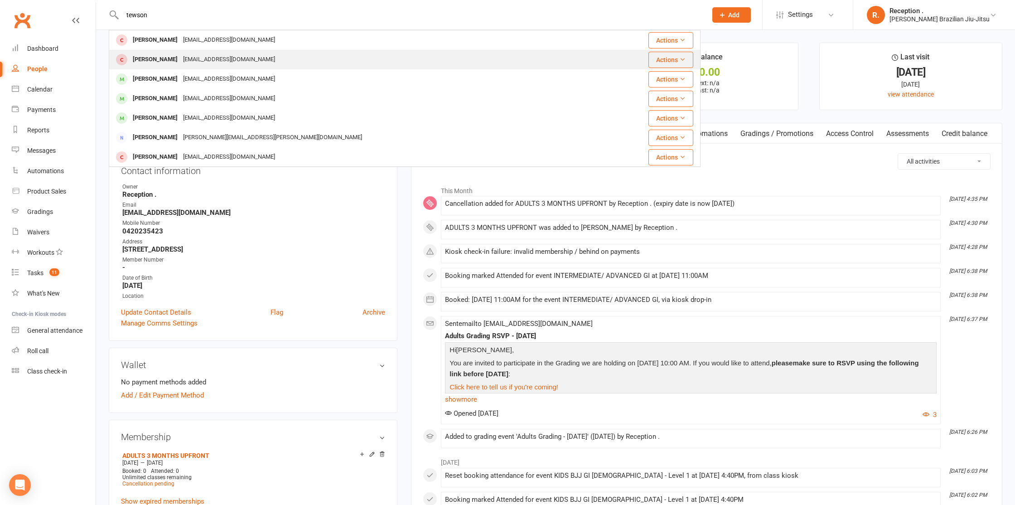
type input "tewson"
click at [176, 64] on div "Richard Tewson" at bounding box center [155, 59] width 50 height 13
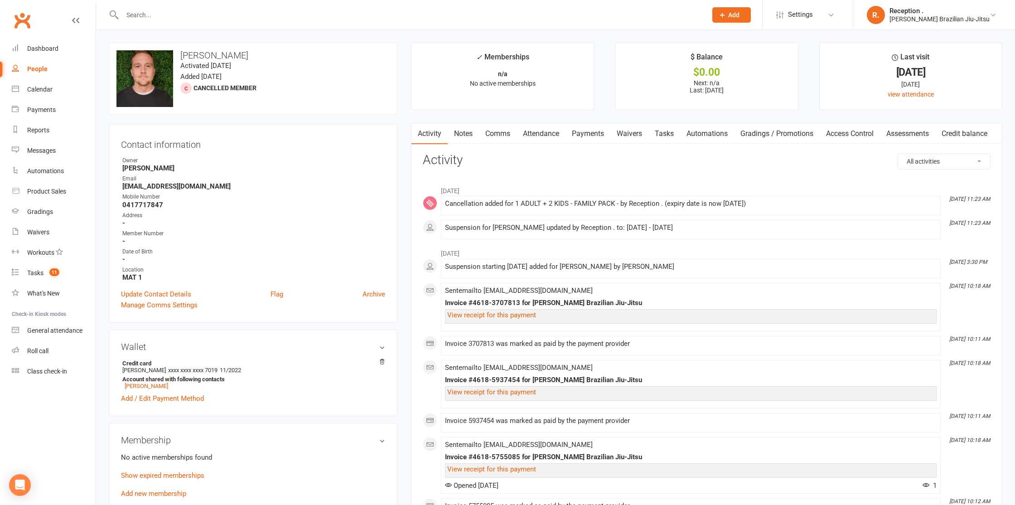
click at [588, 133] on link "Payments" at bounding box center [587, 133] width 45 height 21
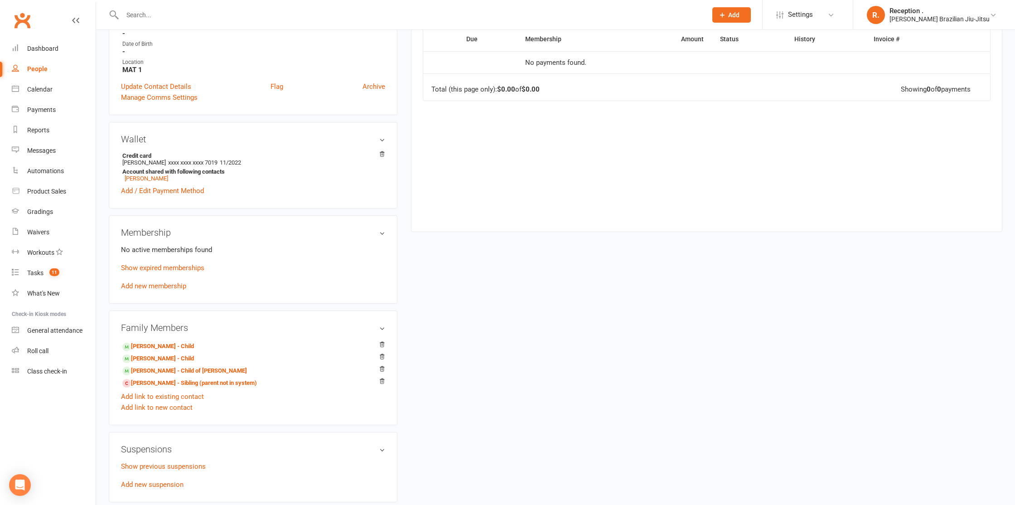
scroll to position [215, 0]
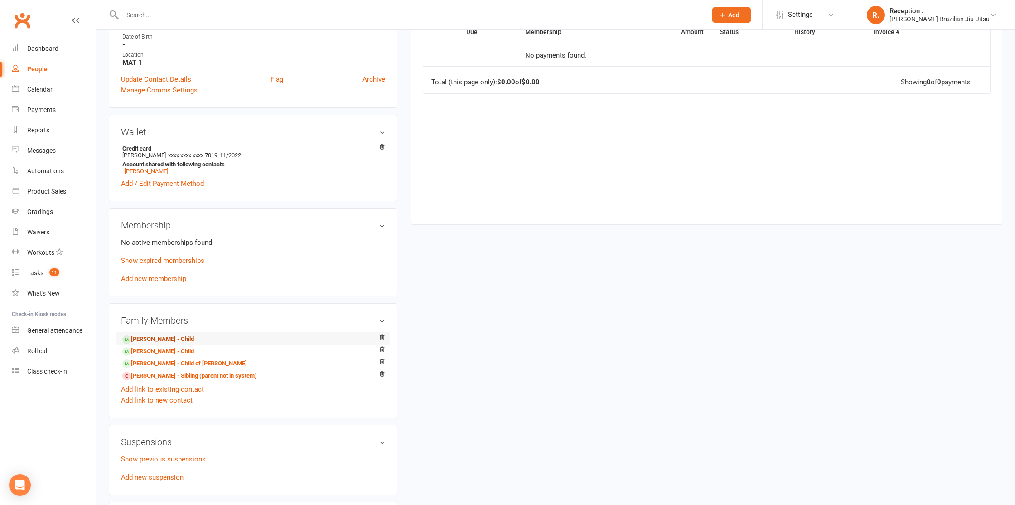
click at [162, 336] on link "William Tewson - Child" at bounding box center [158, 339] width 72 height 10
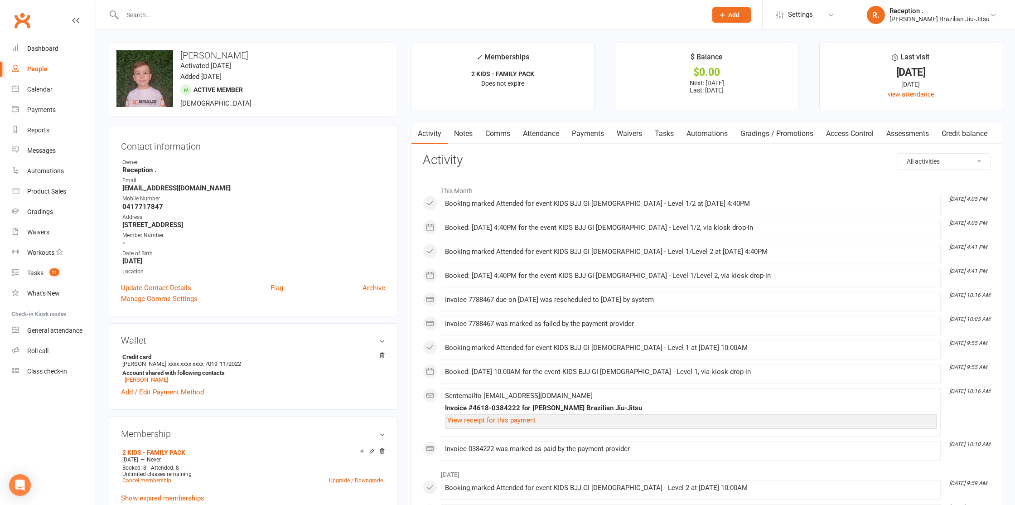
click at [591, 131] on link "Payments" at bounding box center [587, 133] width 45 height 21
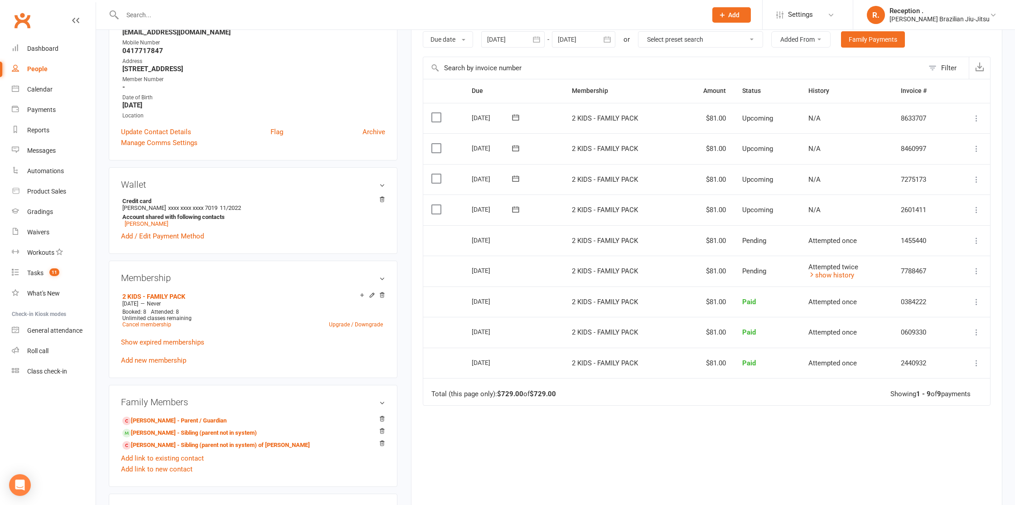
scroll to position [160, 0]
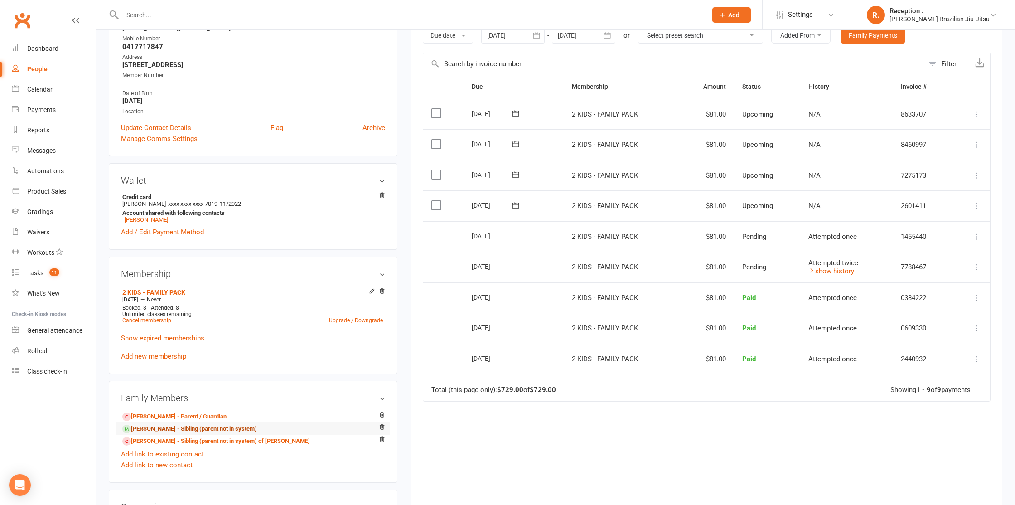
click at [183, 429] on link "Henri Tewson - Sibling (parent not in system)" at bounding box center [189, 429] width 135 height 10
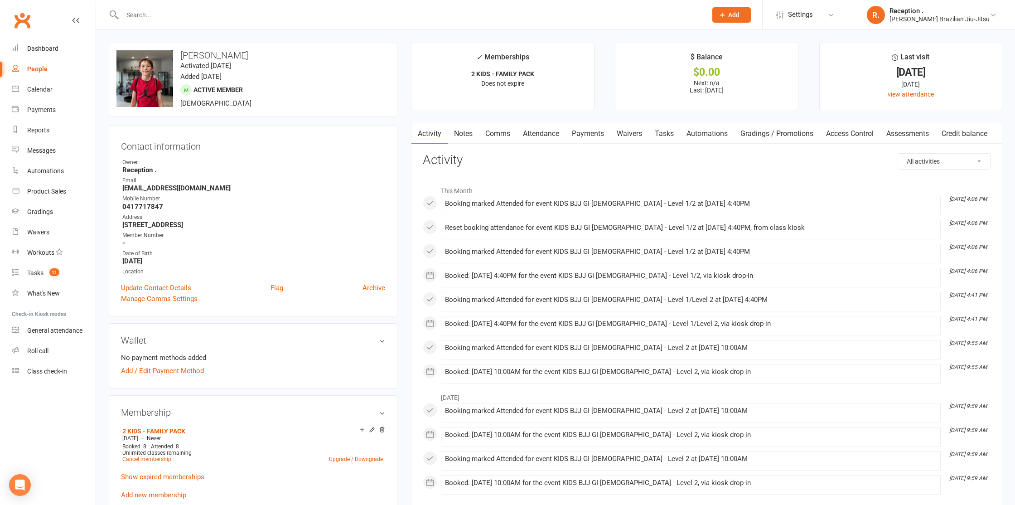
click at [598, 132] on link "Payments" at bounding box center [587, 133] width 45 height 21
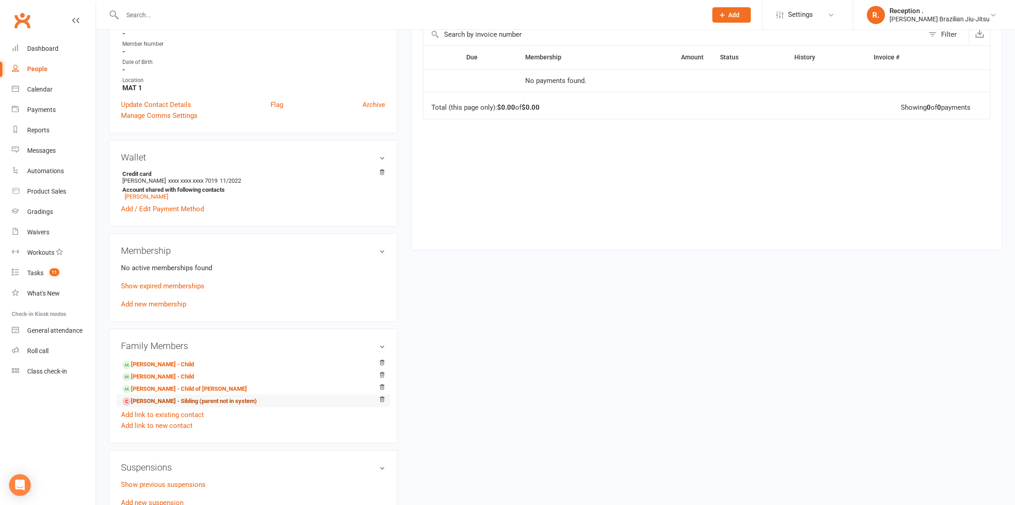
scroll to position [190, 0]
click at [172, 386] on link "Oliver Tewson - Child of Dan Tewson" at bounding box center [184, 389] width 125 height 10
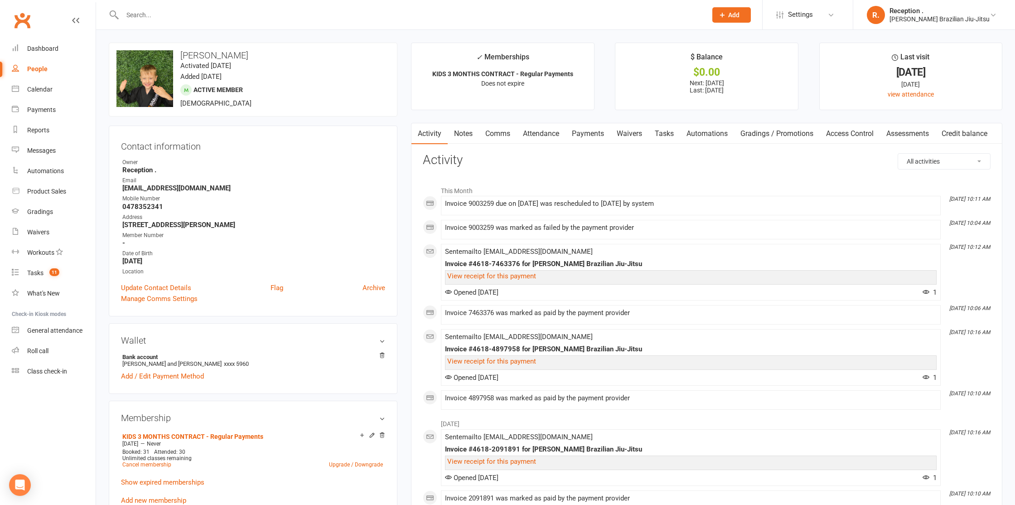
click at [597, 138] on link "Payments" at bounding box center [587, 133] width 45 height 21
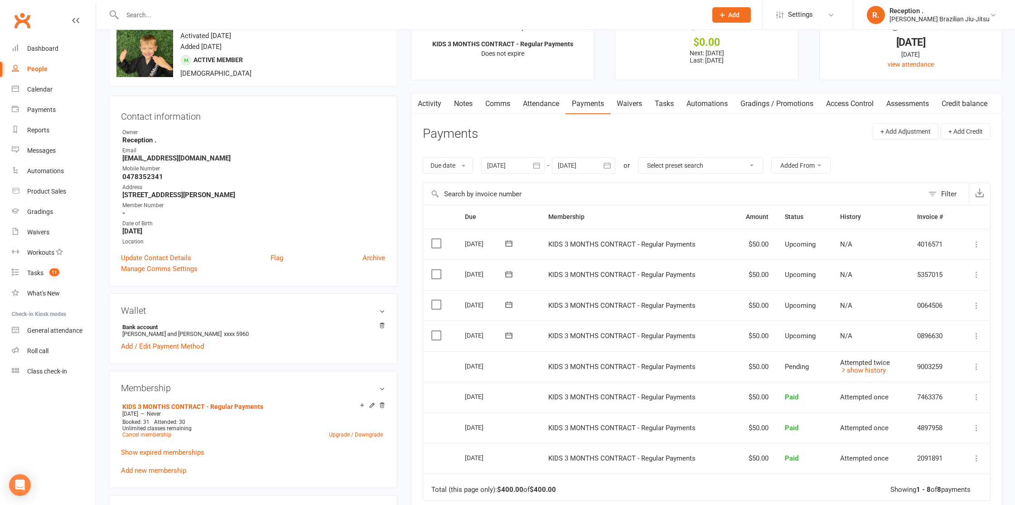
scroll to position [31, 0]
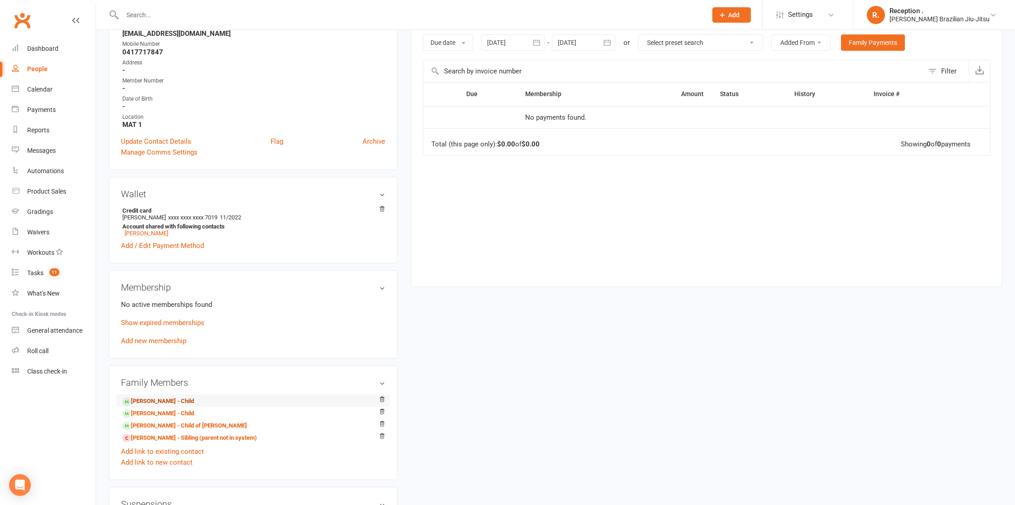
scroll to position [154, 0]
click at [180, 410] on link "Henri Tewson - Child" at bounding box center [158, 413] width 72 height 10
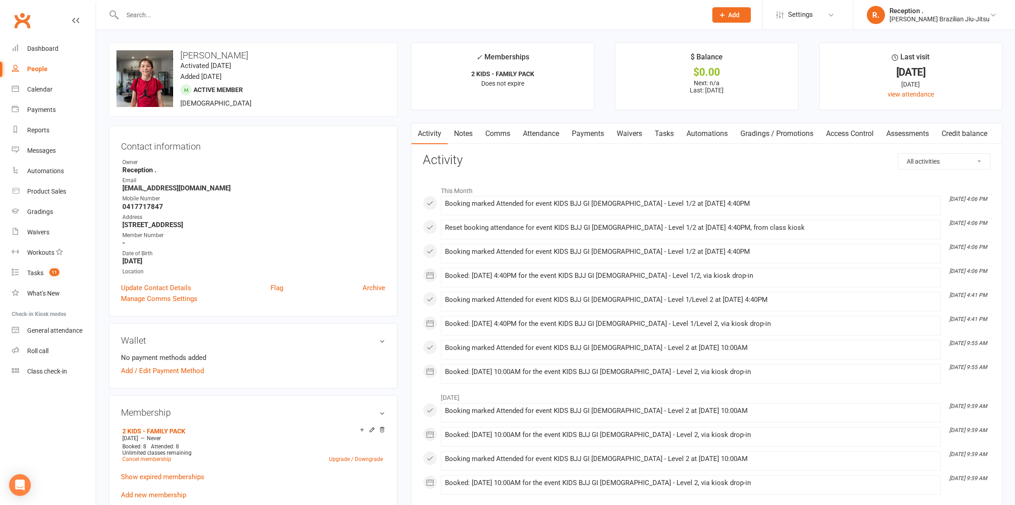
click at [590, 133] on link "Payments" at bounding box center [587, 133] width 45 height 21
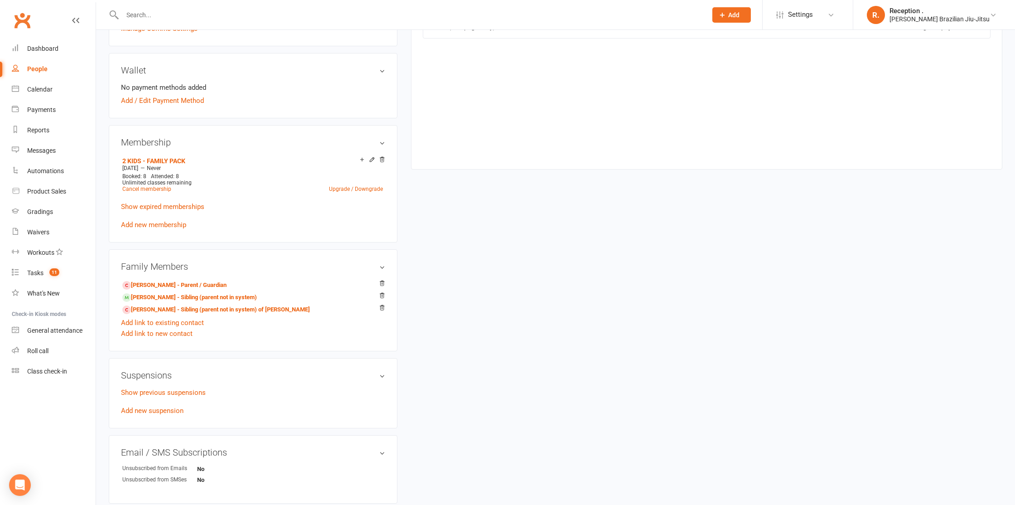
scroll to position [281, 0]
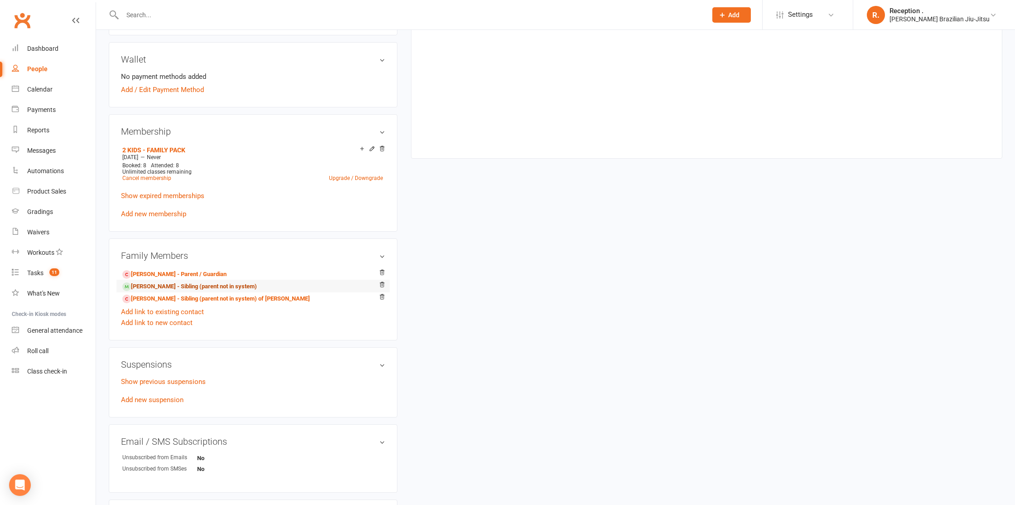
click at [173, 287] on link "William Tewson - Sibling (parent not in system)" at bounding box center [189, 287] width 135 height 10
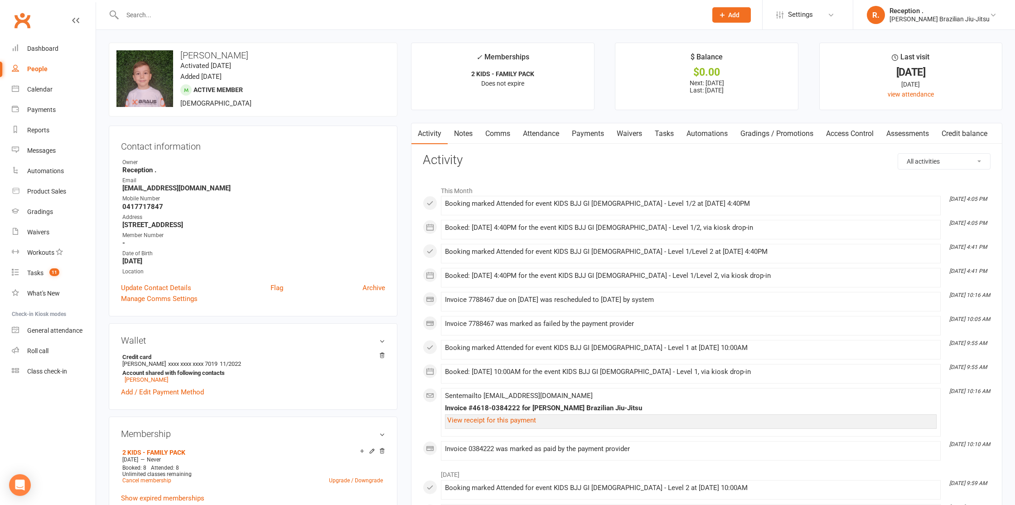
click at [590, 136] on link "Payments" at bounding box center [587, 133] width 45 height 21
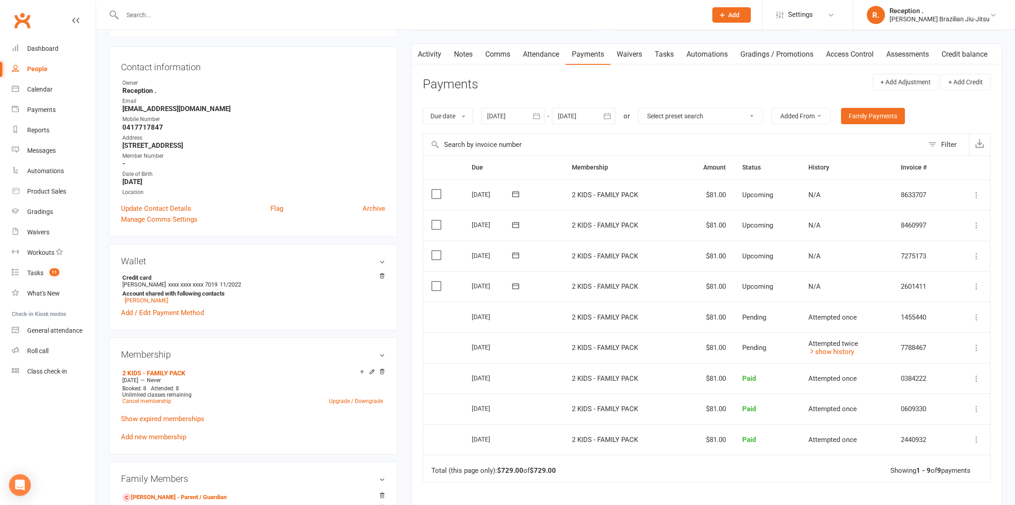
scroll to position [84, 0]
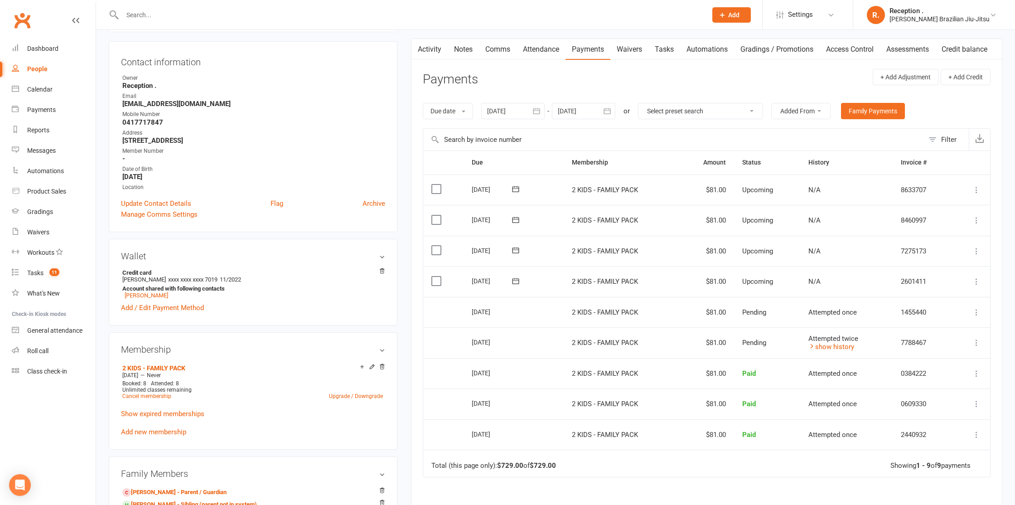
click at [517, 280] on icon at bounding box center [515, 280] width 9 height 9
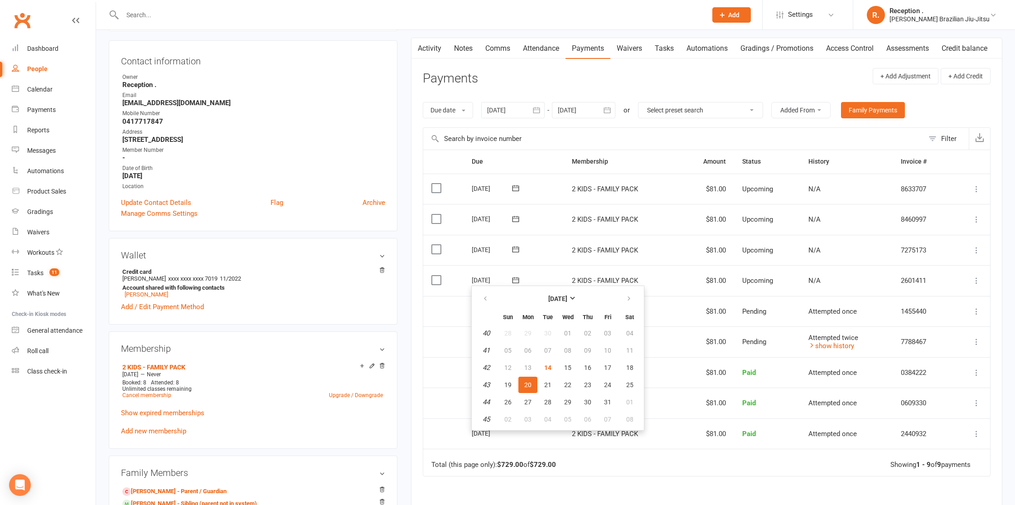
click at [397, 370] on div "upload photo change photo William Tewson Activated 29 January, 2022 Added 29 Ja…" at bounding box center [253, 430] width 302 height 946
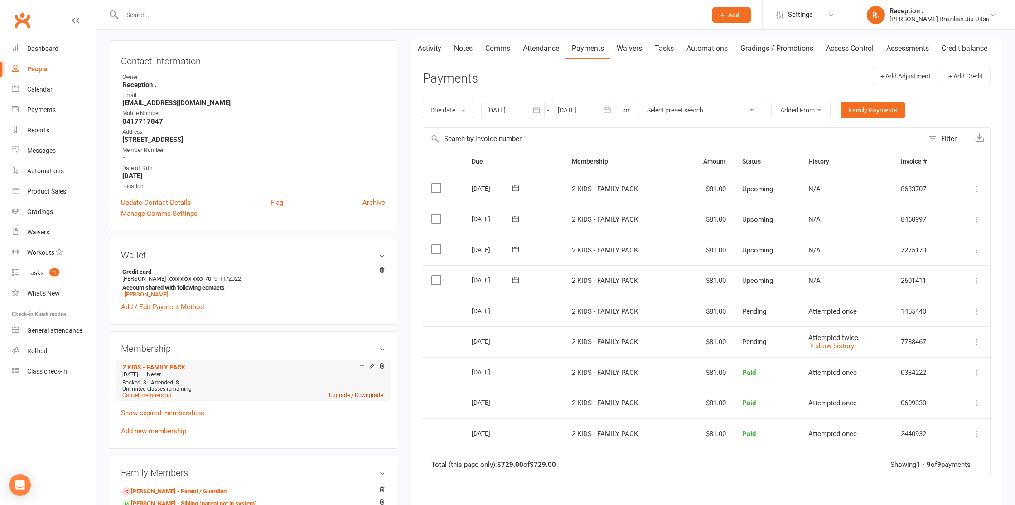
click at [348, 395] on link "Upgrade / Downgrade" at bounding box center [356, 395] width 54 height 6
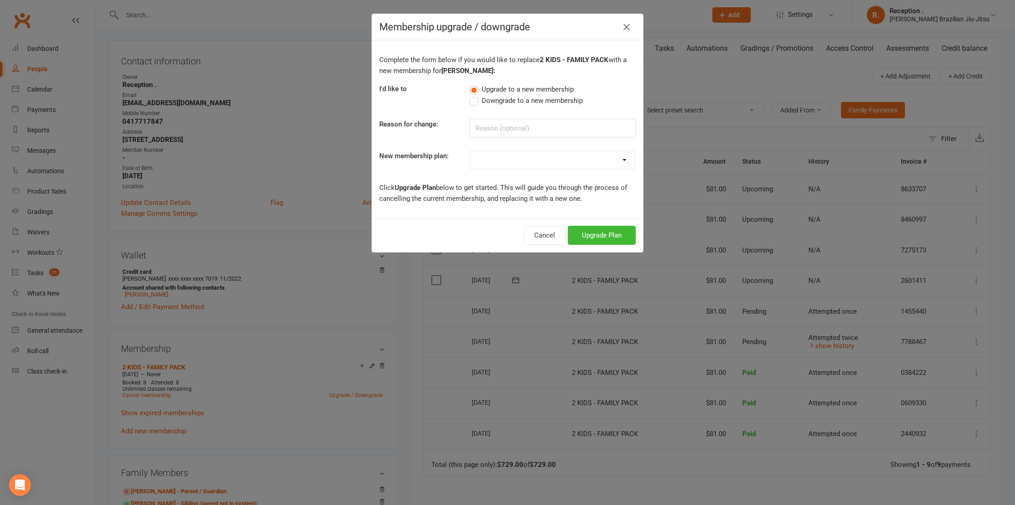
click at [498, 164] on select "FREE ADULTS 12 MONTH CONTRACT - Regular Payments ADULTS 6 MONTHS CONTRACT - Reg…" at bounding box center [552, 160] width 165 height 18
select select "23"
click at [470, 151] on select "FREE ADULTS 12 MONTH CONTRACT - Regular Payments ADULTS 6 MONTHS CONTRACT - Reg…" at bounding box center [552, 160] width 165 height 18
click at [604, 231] on button "Upgrade Plan" at bounding box center [602, 235] width 68 height 19
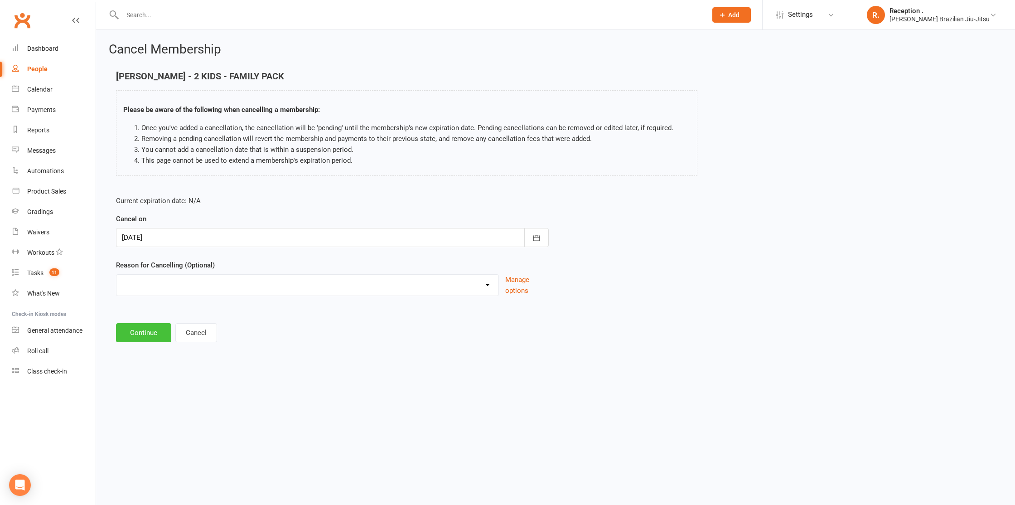
click at [148, 336] on button "Continue" at bounding box center [143, 332] width 55 height 19
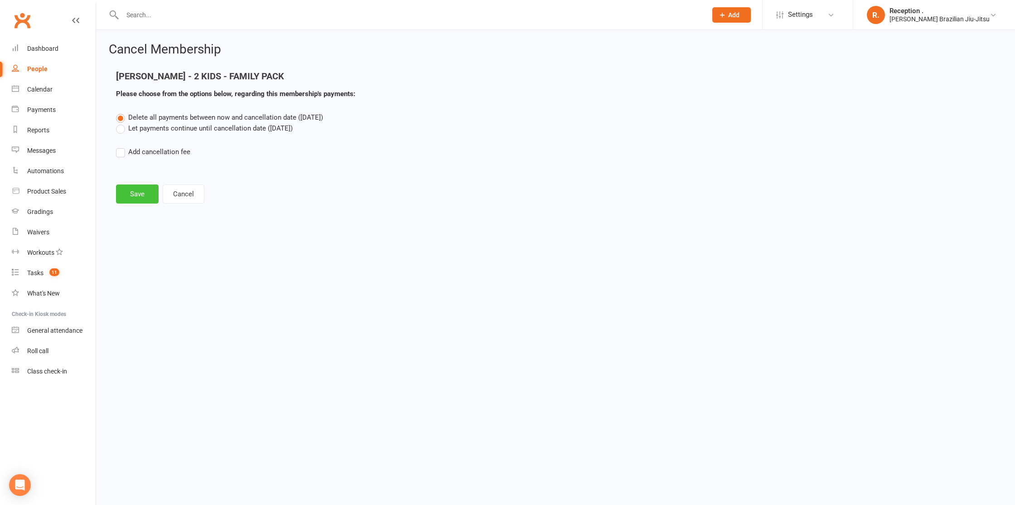
click at [126, 193] on button "Save" at bounding box center [137, 193] width 43 height 19
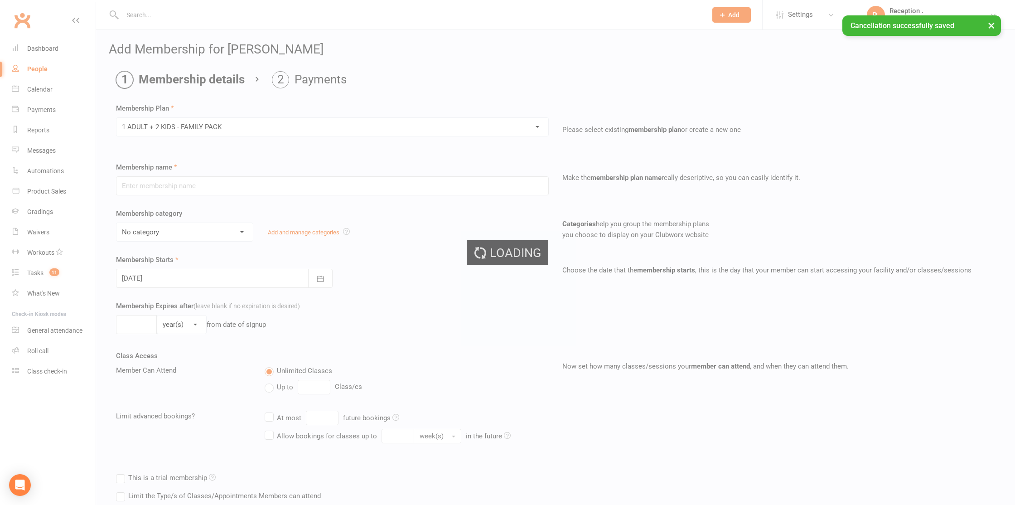
type input "1 ADULT + 2 KIDS - FAMILY PACK"
select select "5"
type input "0"
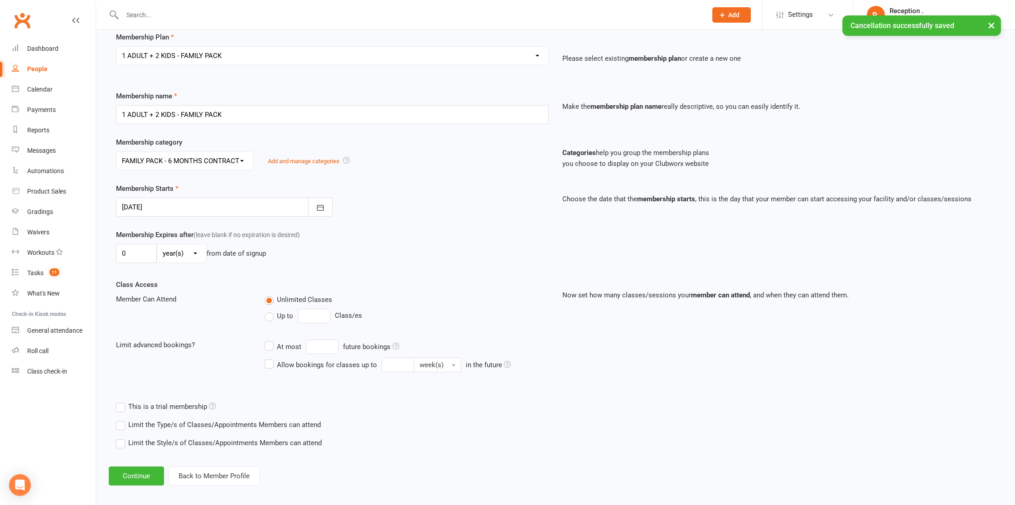
scroll to position [77, 0]
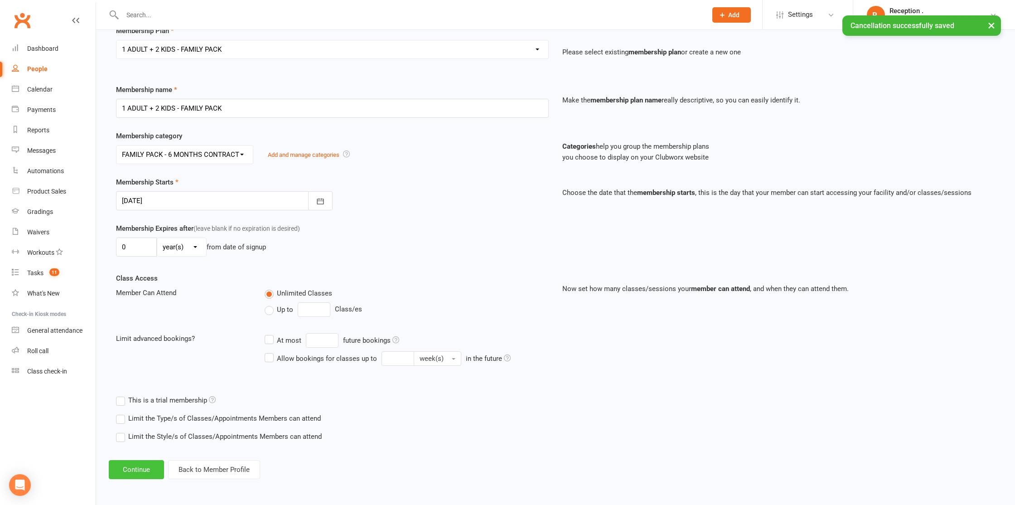
click at [140, 474] on button "Continue" at bounding box center [136, 469] width 55 height 19
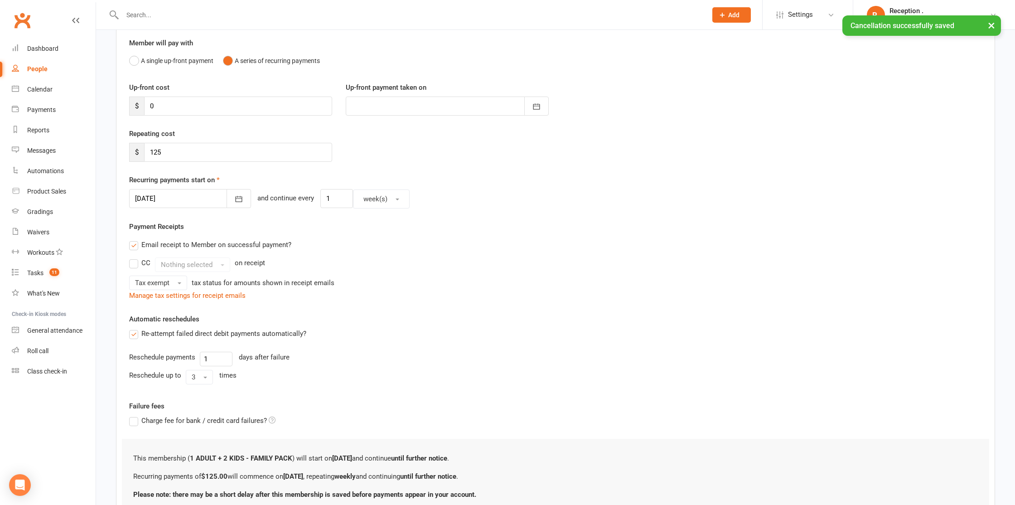
scroll to position [0, 0]
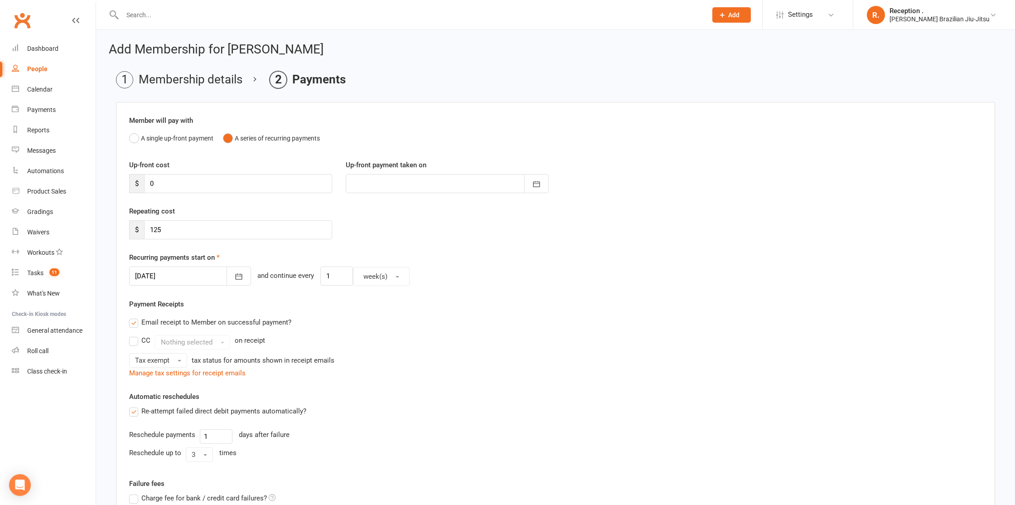
click at [155, 283] on div at bounding box center [190, 275] width 122 height 19
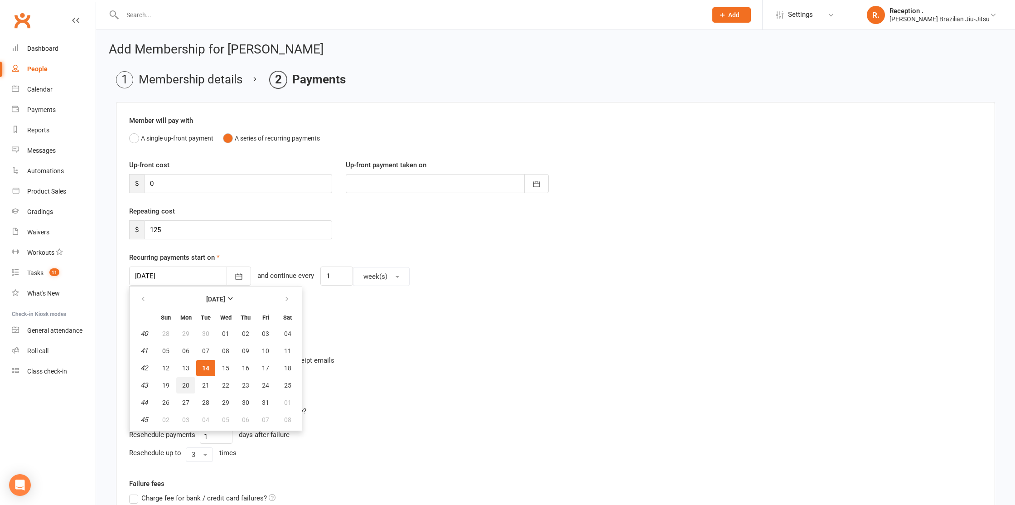
click at [185, 381] on button "20" at bounding box center [185, 385] width 19 height 16
type input "20 Oct 2025"
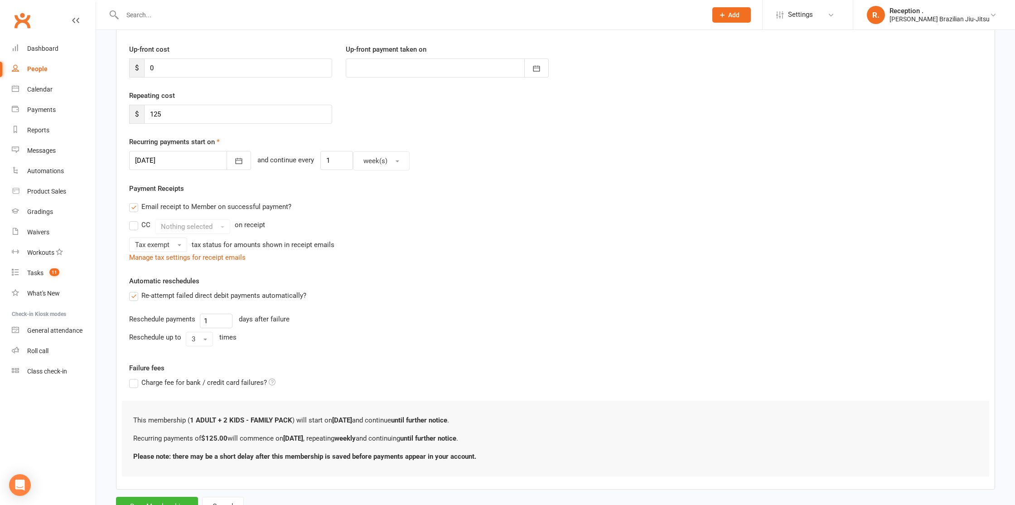
scroll to position [154, 0]
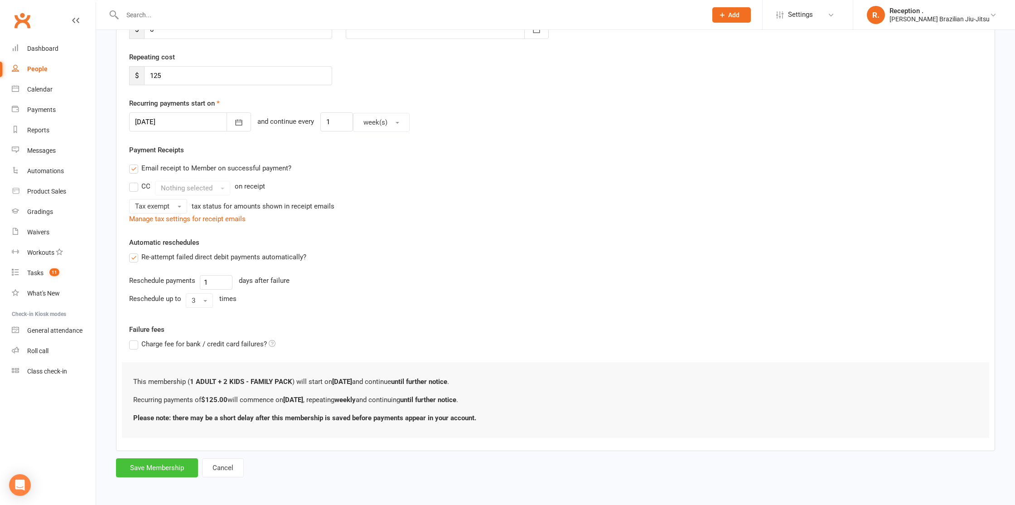
click at [164, 468] on button "Save Membership" at bounding box center [157, 467] width 82 height 19
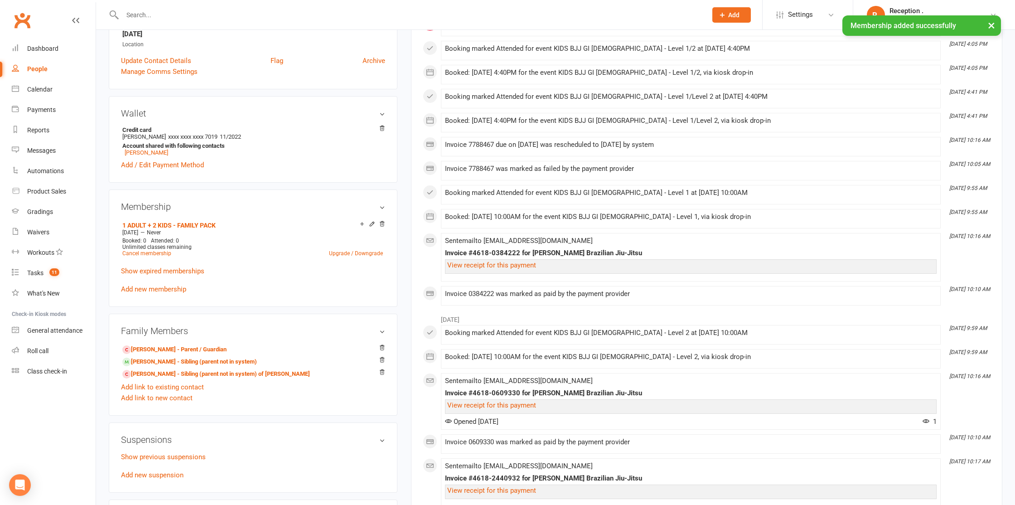
scroll to position [235, 0]
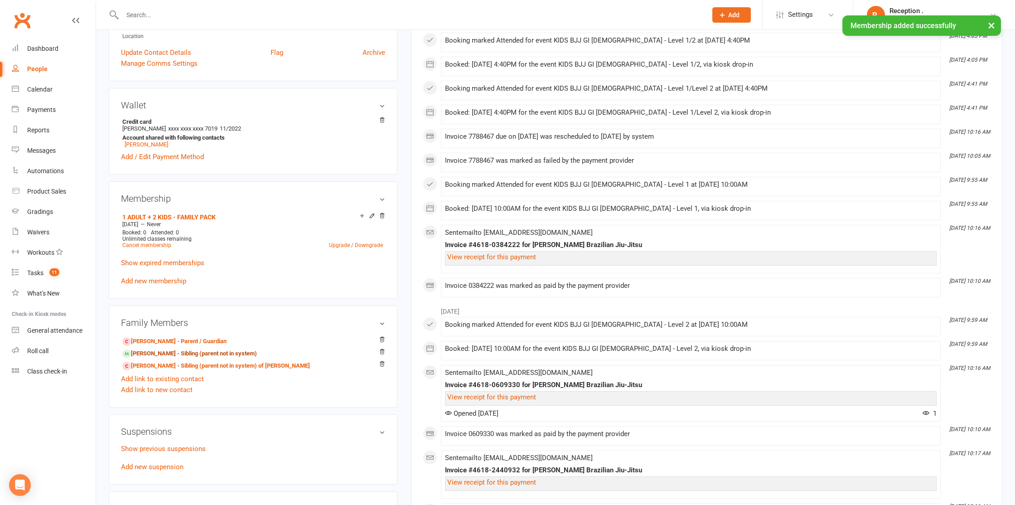
click at [177, 355] on link "Henri Tewson - Sibling (parent not in system)" at bounding box center [189, 354] width 135 height 10
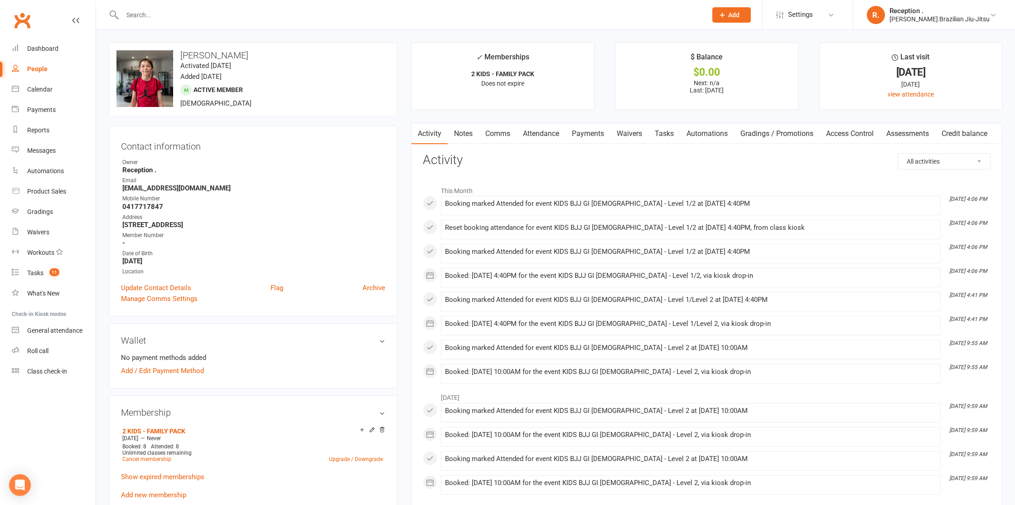
click at [583, 135] on link "Payments" at bounding box center [587, 133] width 45 height 21
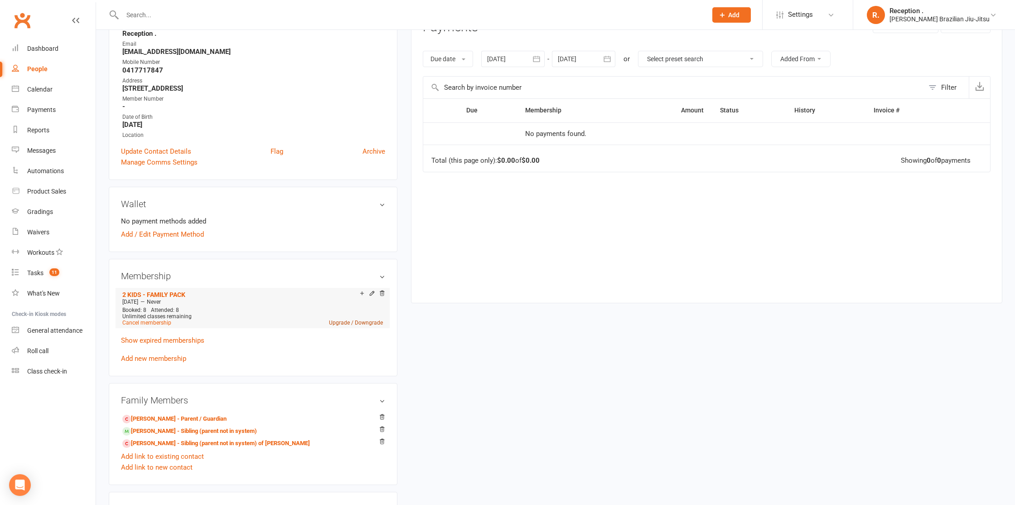
scroll to position [138, 0]
click at [340, 319] on link "Upgrade / Downgrade" at bounding box center [356, 321] width 54 height 6
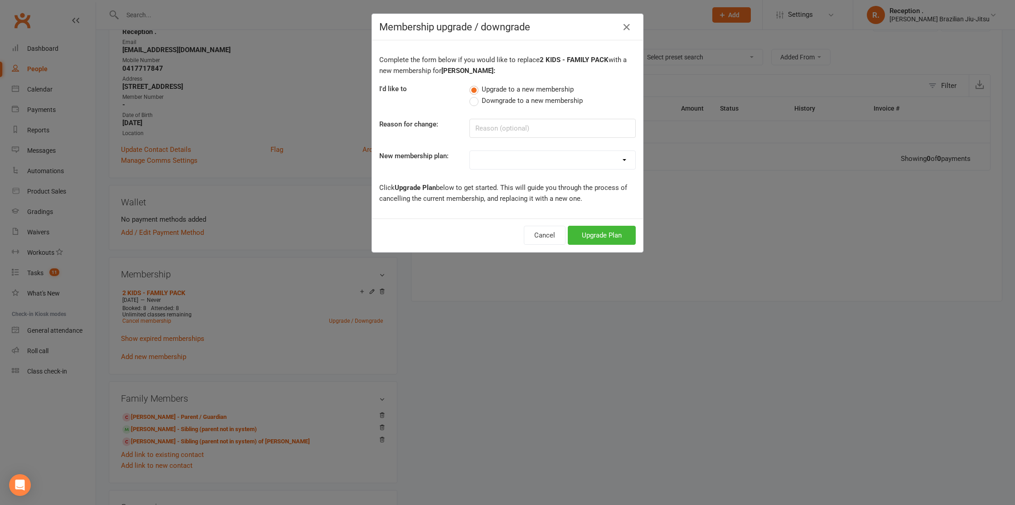
click at [497, 161] on select "FREE ADULTS 12 MONTH CONTRACT - Regular Payments ADULTS 6 MONTHS CONTRACT - Reg…" at bounding box center [552, 160] width 165 height 18
select select "23"
click at [470, 151] on select "FREE ADULTS 12 MONTH CONTRACT - Regular Payments ADULTS 6 MONTHS CONTRACT - Reg…" at bounding box center [552, 160] width 165 height 18
click at [597, 227] on button "Upgrade Plan" at bounding box center [602, 235] width 68 height 19
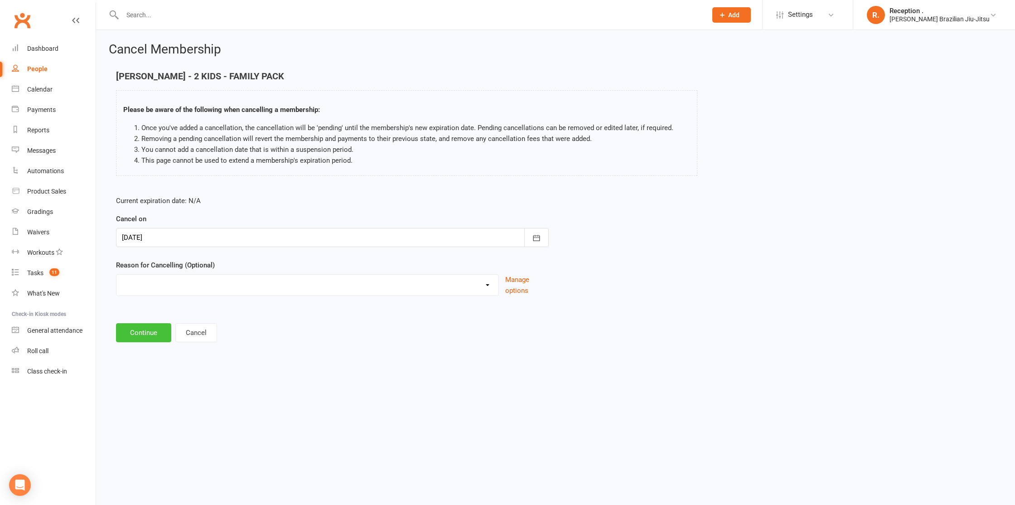
click at [160, 333] on button "Continue" at bounding box center [143, 332] width 55 height 19
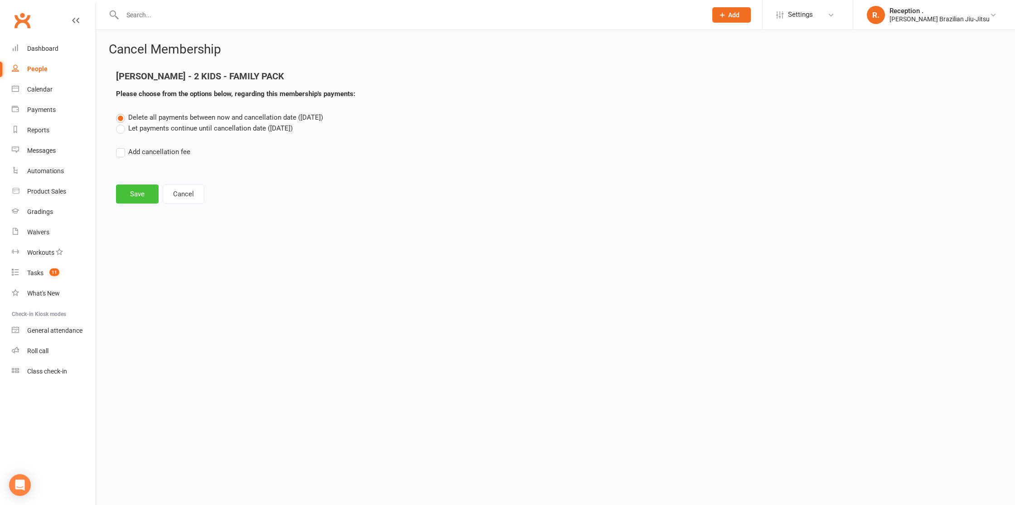
click at [133, 202] on button "Save" at bounding box center [137, 193] width 43 height 19
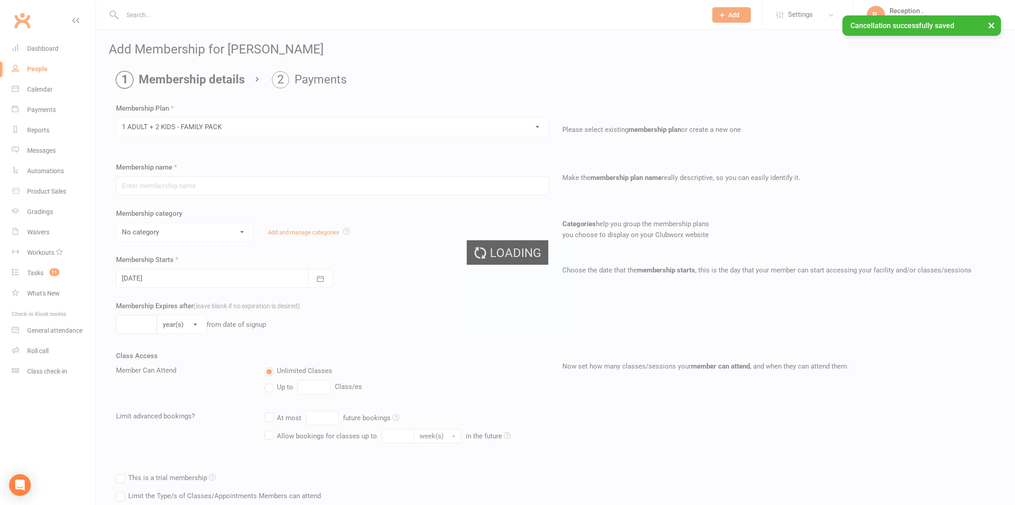
type input "1 ADULT + 2 KIDS - FAMILY PACK"
select select "5"
type input "0"
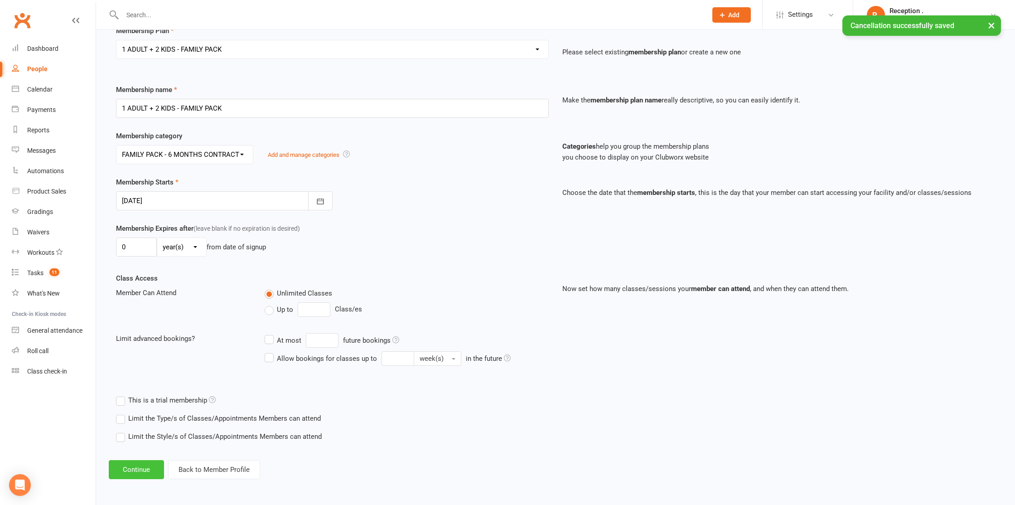
click at [138, 467] on button "Continue" at bounding box center [136, 469] width 55 height 19
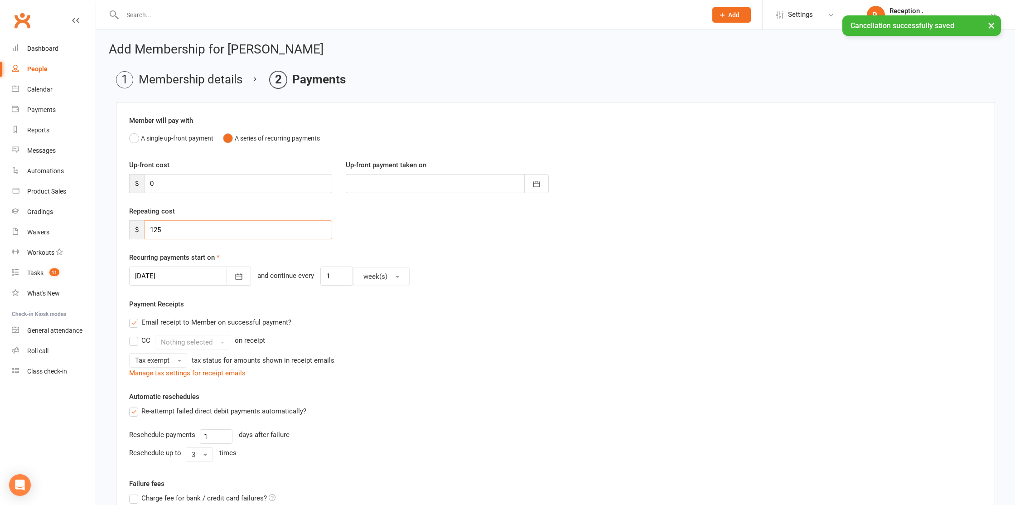
drag, startPoint x: 181, startPoint y: 231, endPoint x: 126, endPoint y: 228, distance: 54.9
click at [126, 228] on div "Repeating cost $ 125" at bounding box center [230, 223] width 217 height 34
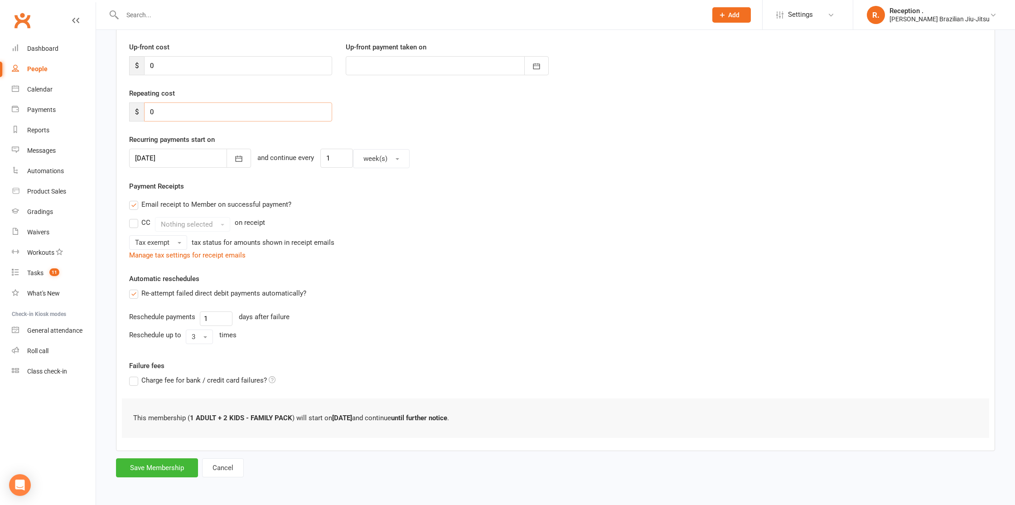
scroll to position [117, 0]
type input "0"
click at [150, 473] on button "Save Membership" at bounding box center [157, 468] width 82 height 19
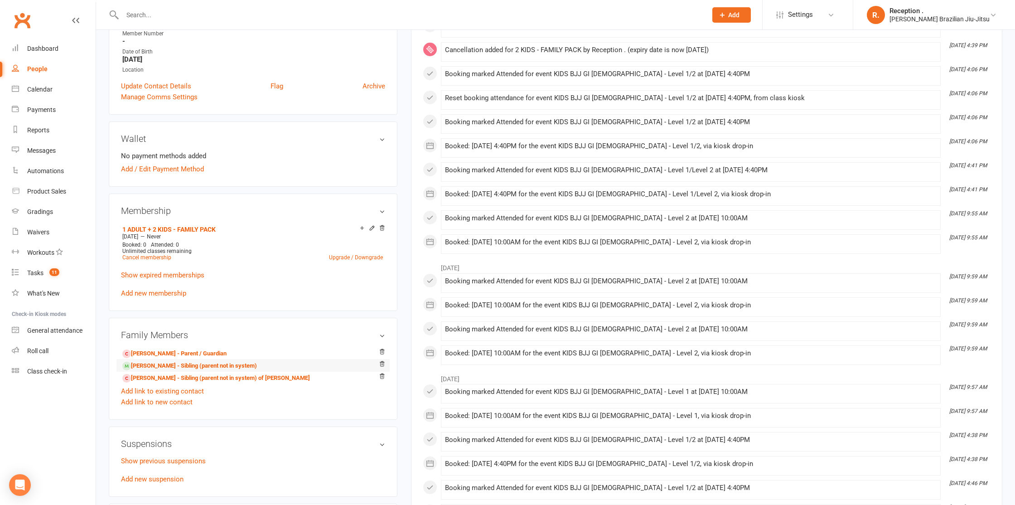
scroll to position [201, 0]
click at [201, 354] on link "Richard Tewson - Parent / Guardian" at bounding box center [174, 354] width 104 height 10
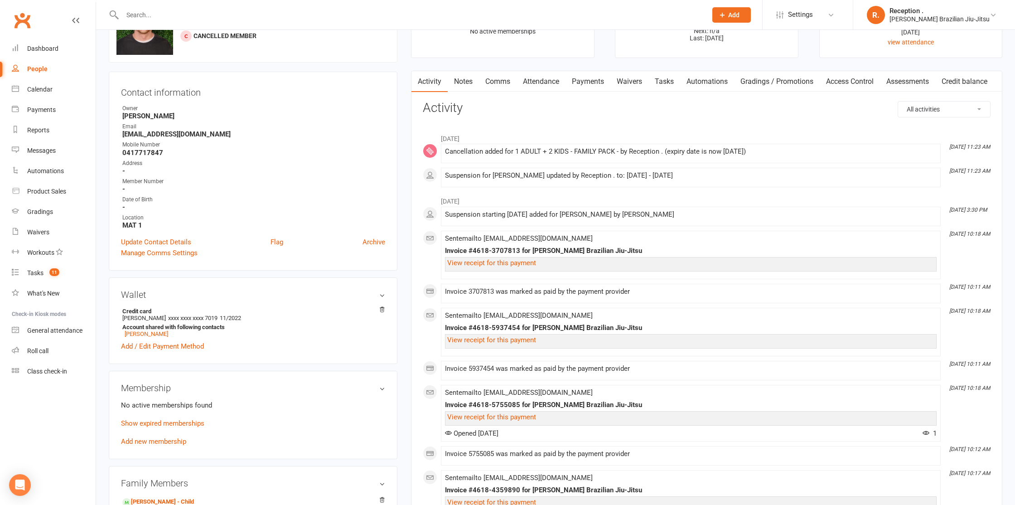
scroll to position [291, 0]
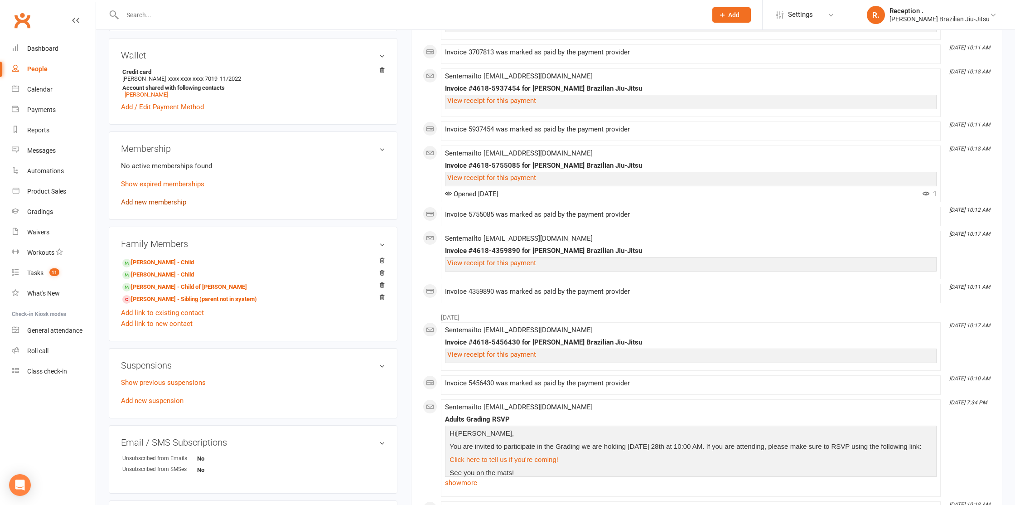
click at [158, 200] on link "Add new membership" at bounding box center [153, 202] width 65 height 8
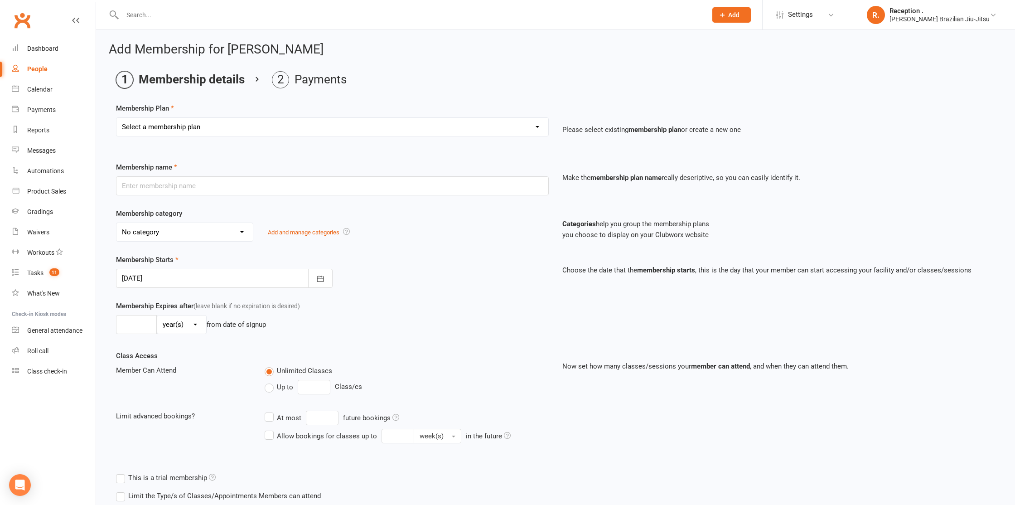
click at [372, 126] on select "Select a membership plan Create new Membership Plan FREE ADULTS 12 MONTH CONTRA…" at bounding box center [332, 127] width 432 height 18
select select "24"
click at [116, 118] on select "Select a membership plan Create new Membership Plan FREE ADULTS 12 MONTH CONTRA…" at bounding box center [332, 127] width 432 height 18
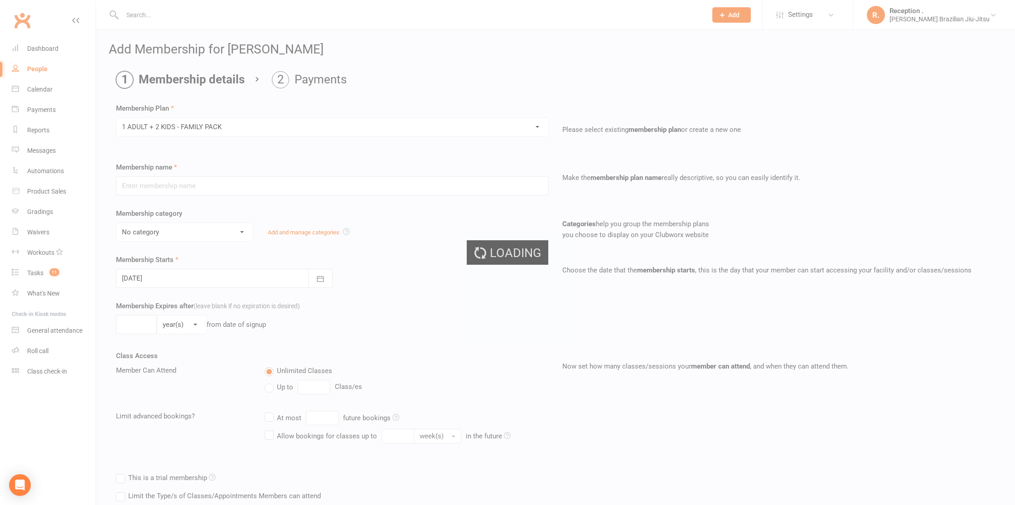
type input "1 ADULT + 2 KIDS - FAMILY PACK"
select select "5"
type input "0"
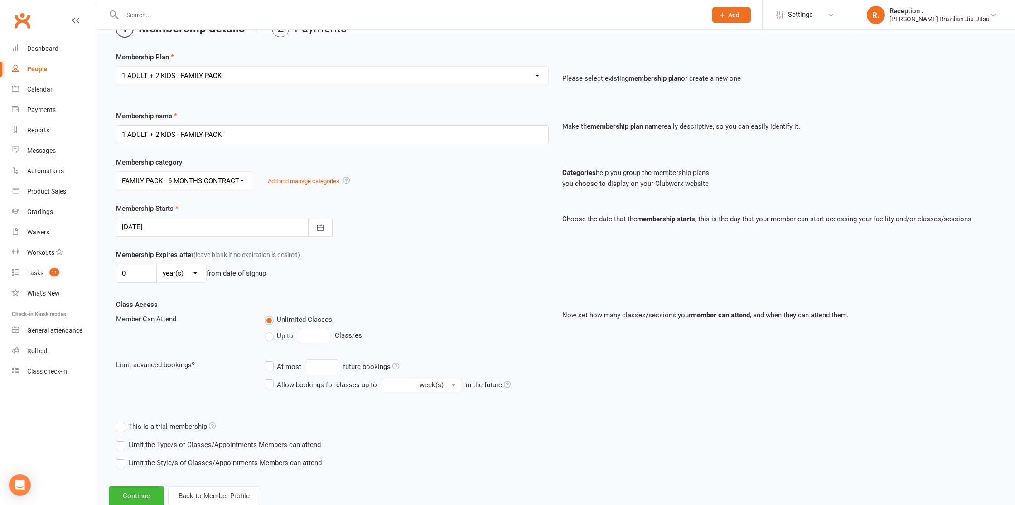
scroll to position [77, 0]
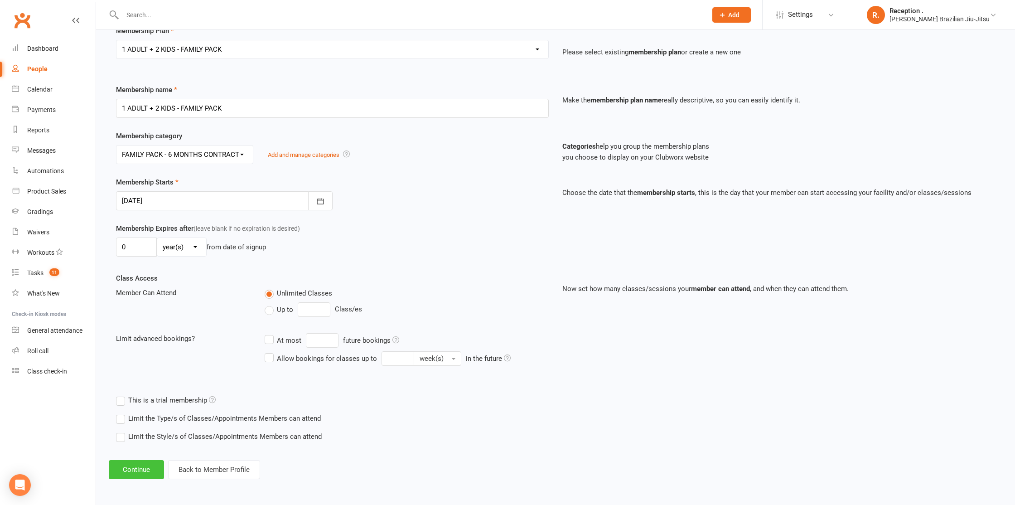
click at [144, 470] on button "Continue" at bounding box center [136, 469] width 55 height 19
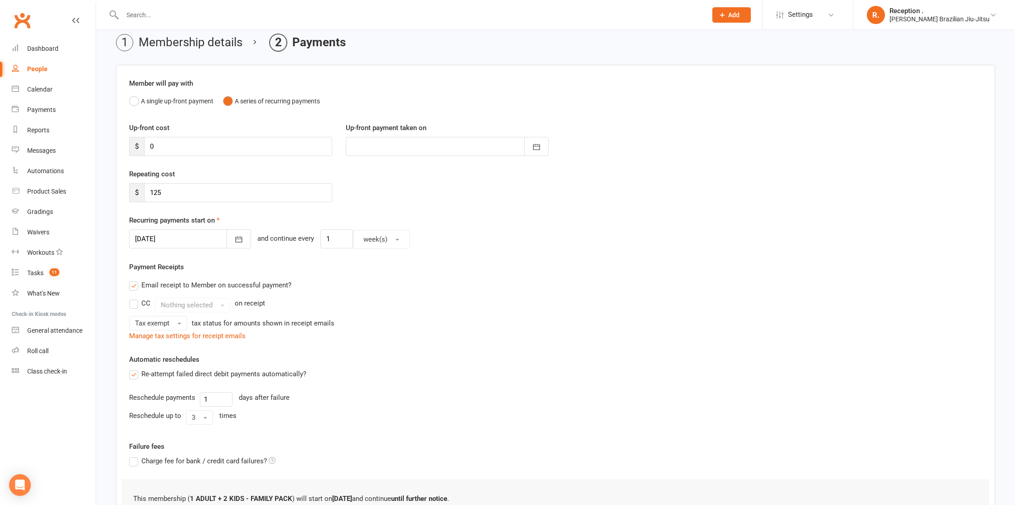
scroll to position [38, 0]
click at [212, 188] on input "125" at bounding box center [238, 191] width 188 height 19
type input "1"
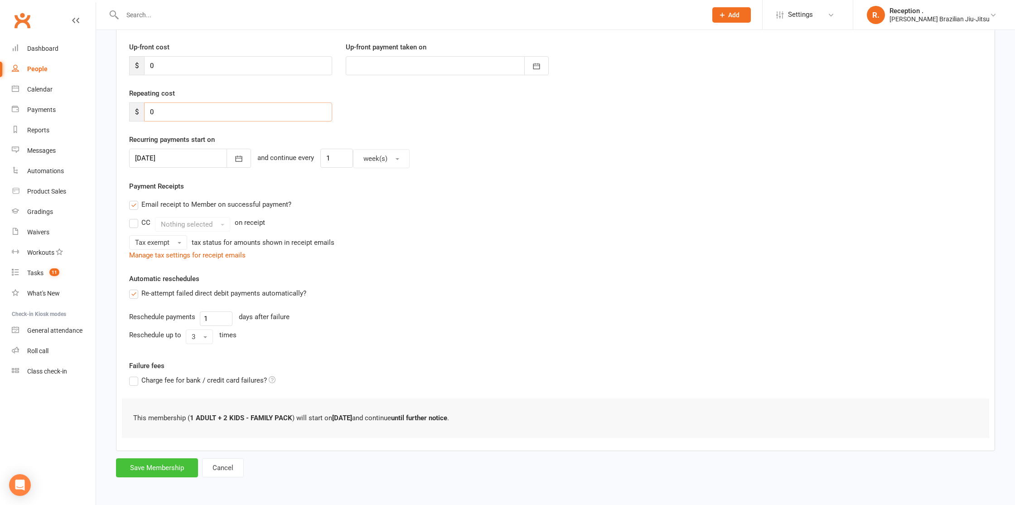
type input "0"
click at [155, 466] on button "Save Membership" at bounding box center [157, 467] width 82 height 19
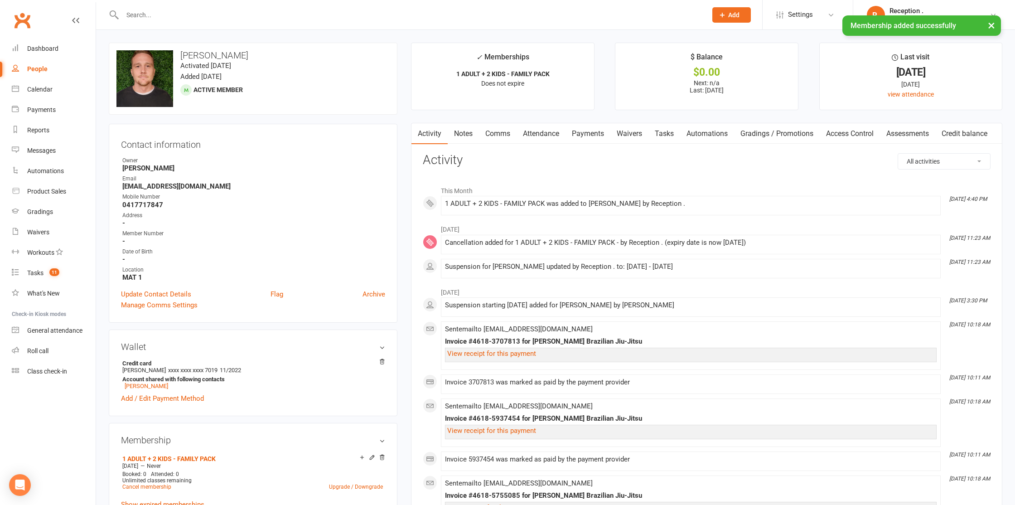
click at [477, 132] on link "Notes" at bounding box center [463, 133] width 31 height 21
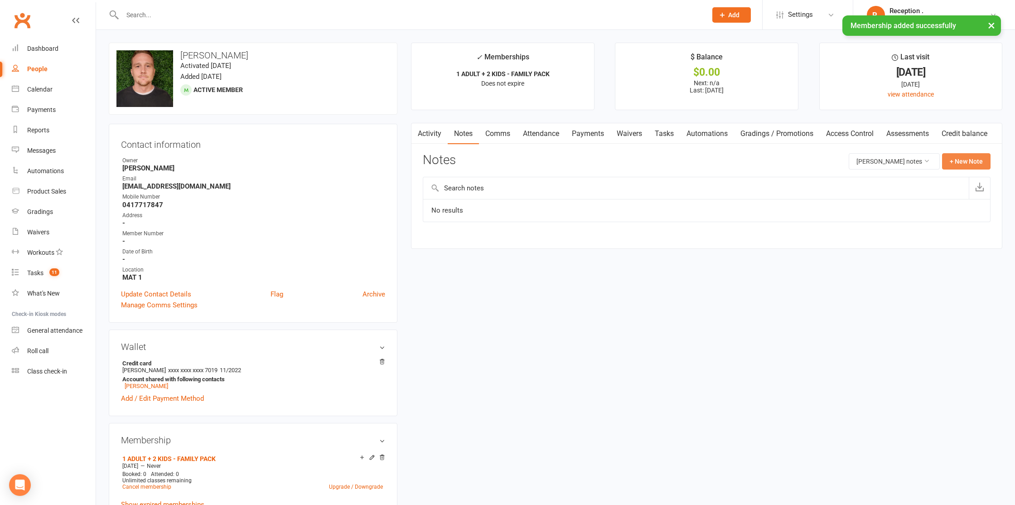
click at [981, 158] on button "+ New Note" at bounding box center [966, 161] width 48 height 16
click at [483, 246] on textarea at bounding box center [707, 250] width 568 height 30
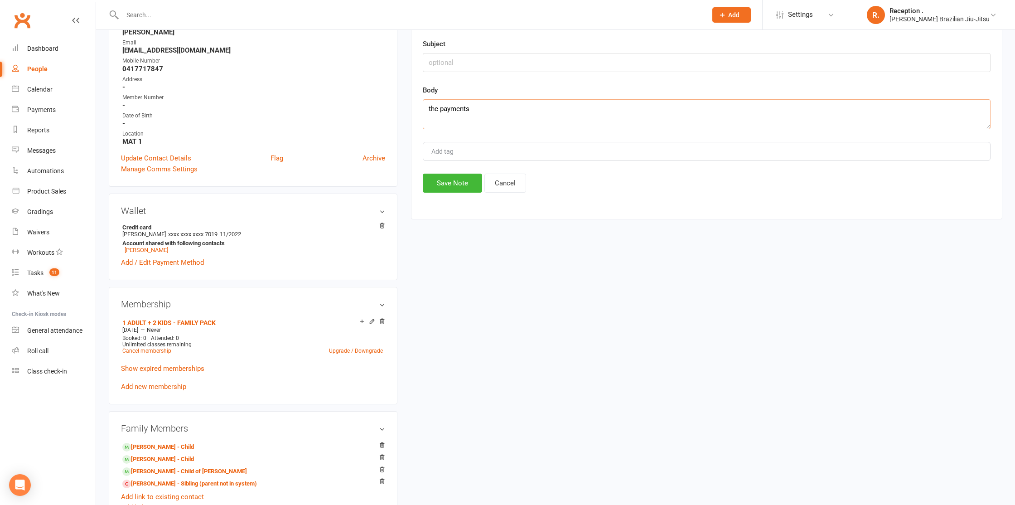
scroll to position [135, 0]
type textarea "the payments"
click at [167, 445] on link "William Tewson - Child" at bounding box center [158, 448] width 72 height 10
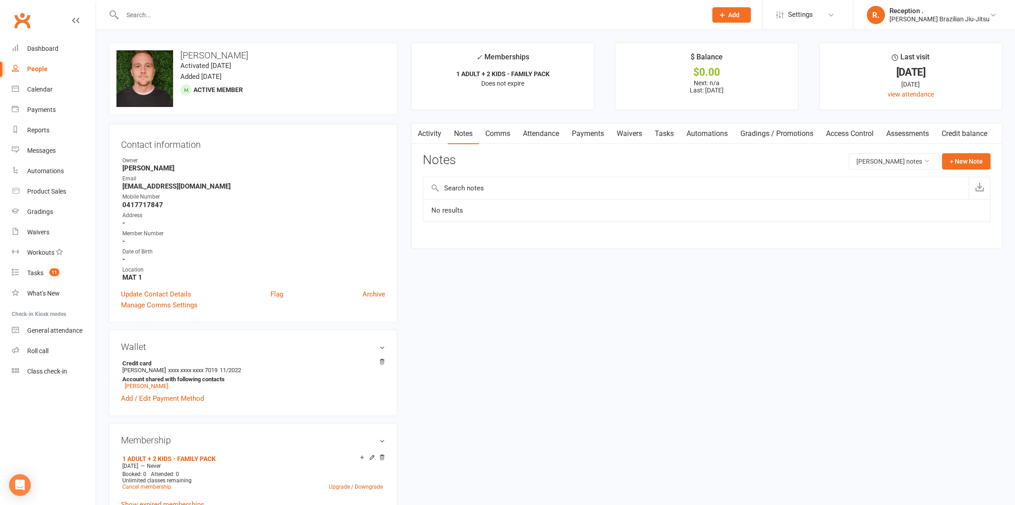
click at [584, 130] on link "Payments" at bounding box center [587, 133] width 45 height 21
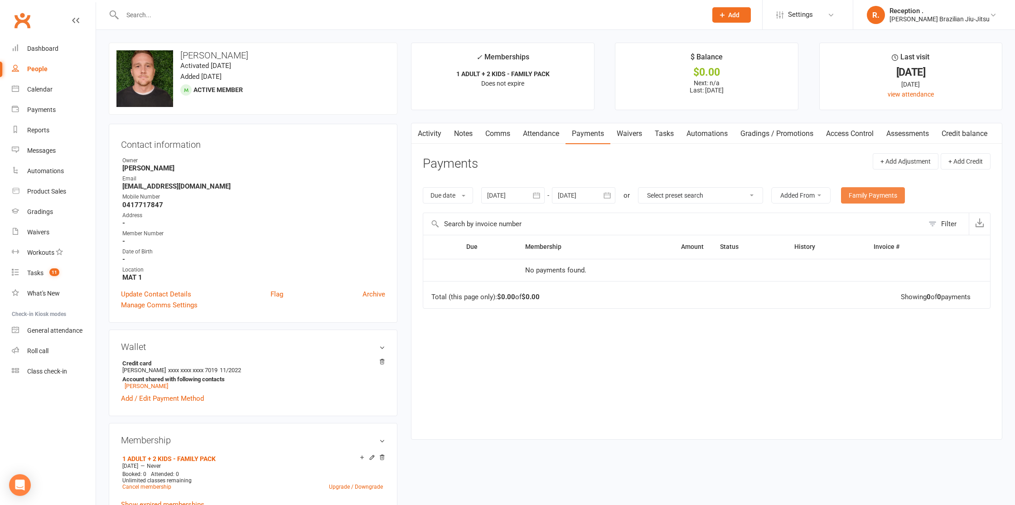
click at [905, 194] on link "Family Payments" at bounding box center [873, 195] width 64 height 16
click at [471, 134] on link "Notes" at bounding box center [463, 133] width 31 height 21
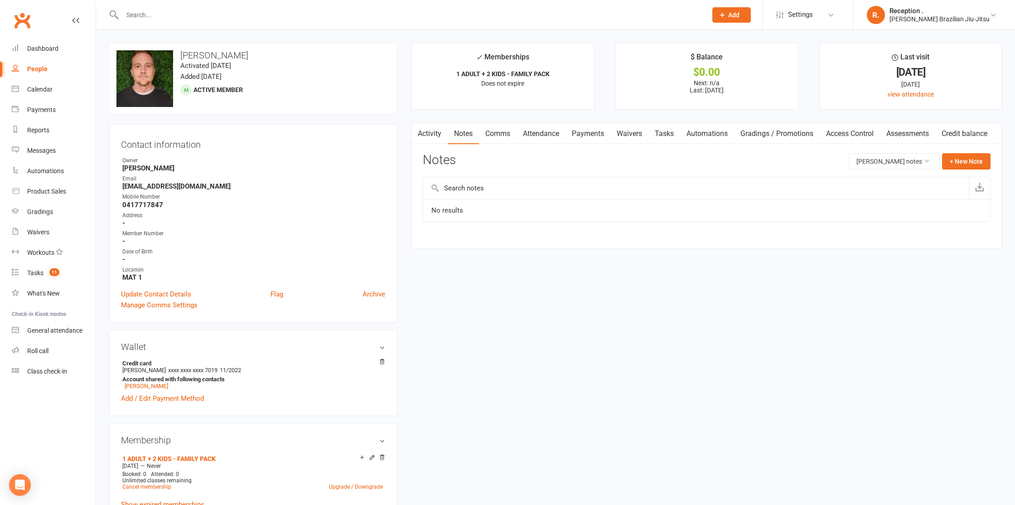
click at [976, 153] on div "Activity Notes Comms Attendance Payments Waivers Tasks Automations Gradings / P…" at bounding box center [706, 186] width 591 height 126
click at [975, 155] on button "+ New Note" at bounding box center [966, 161] width 48 height 16
click at [531, 240] on textarea at bounding box center [707, 250] width 568 height 30
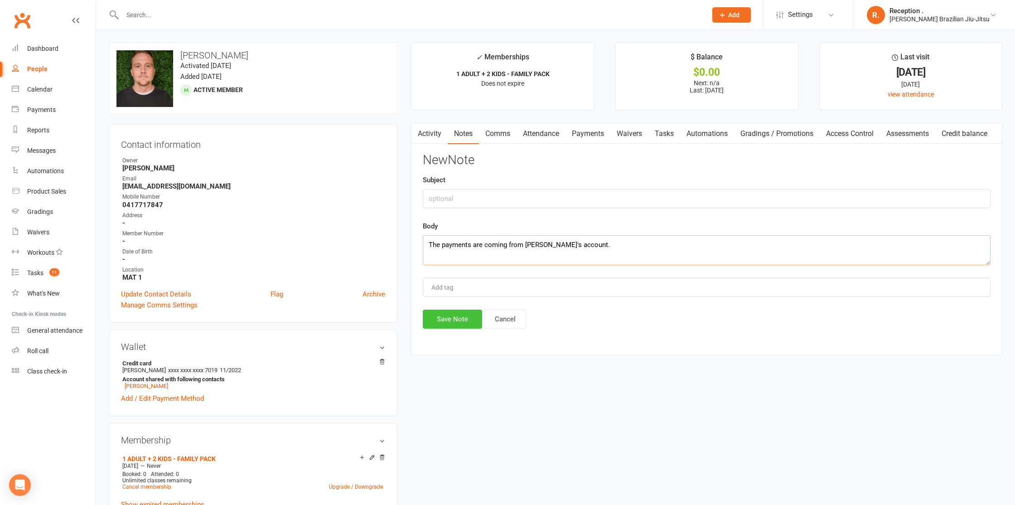
type textarea "The payments are coming from William's account."
click at [456, 316] on button "Save Note" at bounding box center [452, 318] width 59 height 19
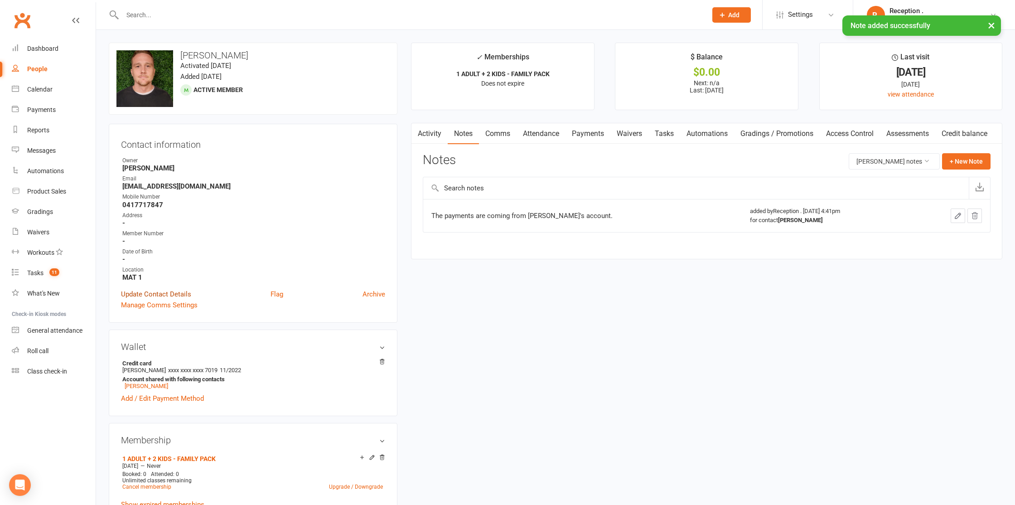
click at [155, 293] on link "Update Contact Details" at bounding box center [156, 294] width 70 height 11
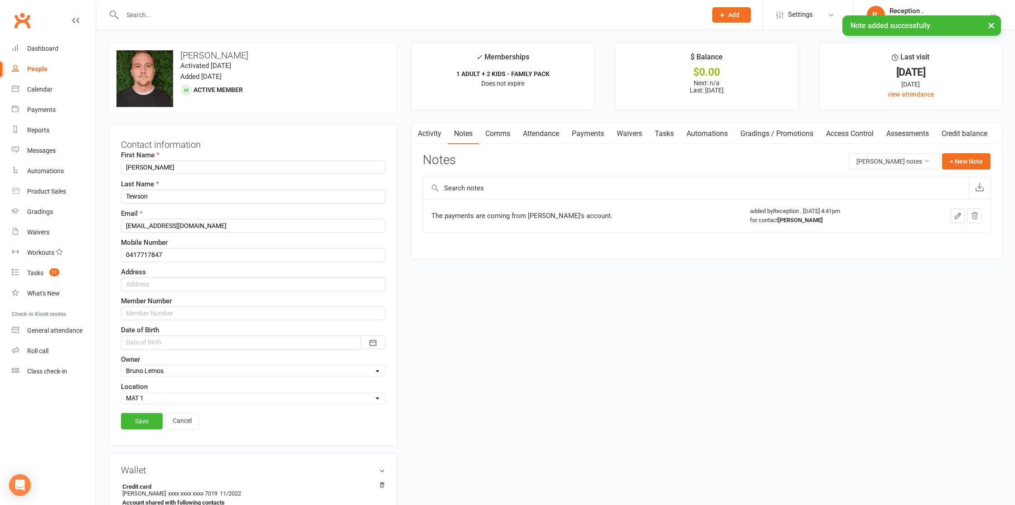
scroll to position [43, 0]
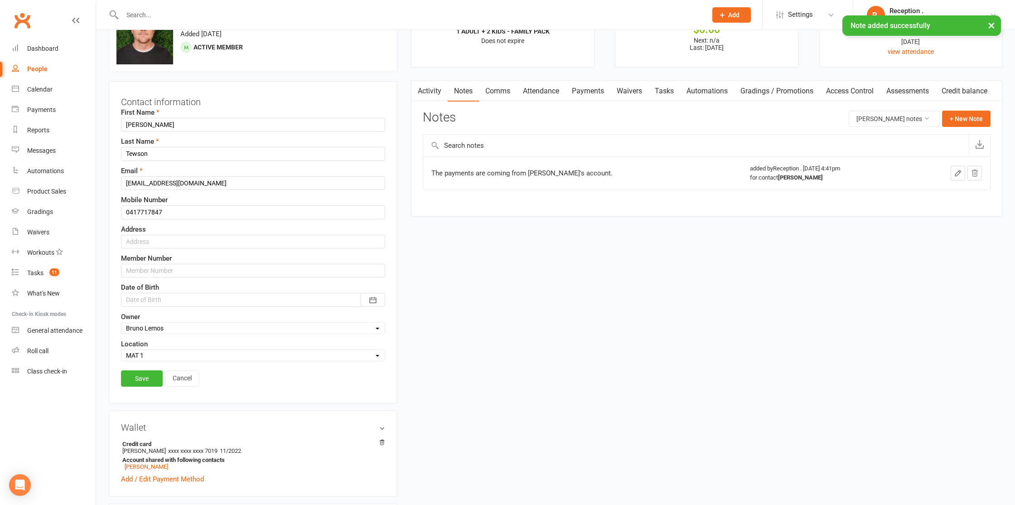
click at [149, 301] on div at bounding box center [253, 300] width 264 height 14
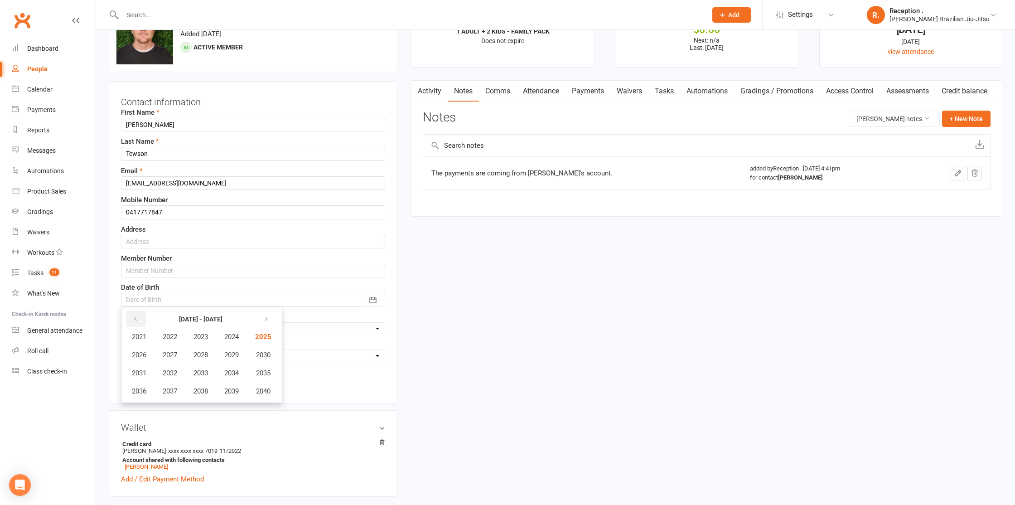
click at [132, 312] on button "button" at bounding box center [135, 318] width 19 height 16
click at [129, 316] on button "button" at bounding box center [135, 318] width 19 height 16
click at [230, 334] on span "1984" at bounding box center [231, 337] width 14 height 8
click at [202, 374] on span "August" at bounding box center [196, 373] width 21 height 8
click at [276, 388] on span "18" at bounding box center [279, 388] width 7 height 7
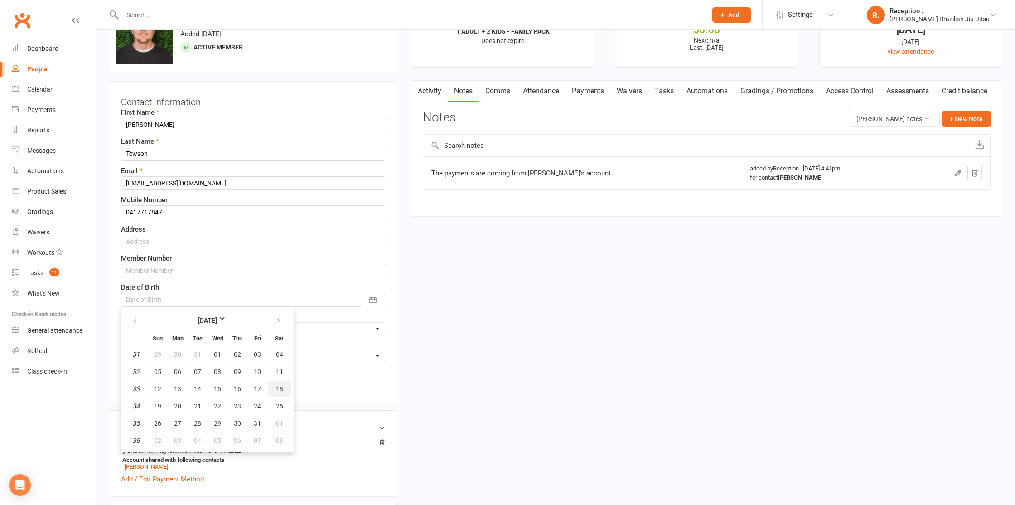
type input "18 Aug 1984"
click at [130, 380] on link "Save" at bounding box center [142, 378] width 42 height 16
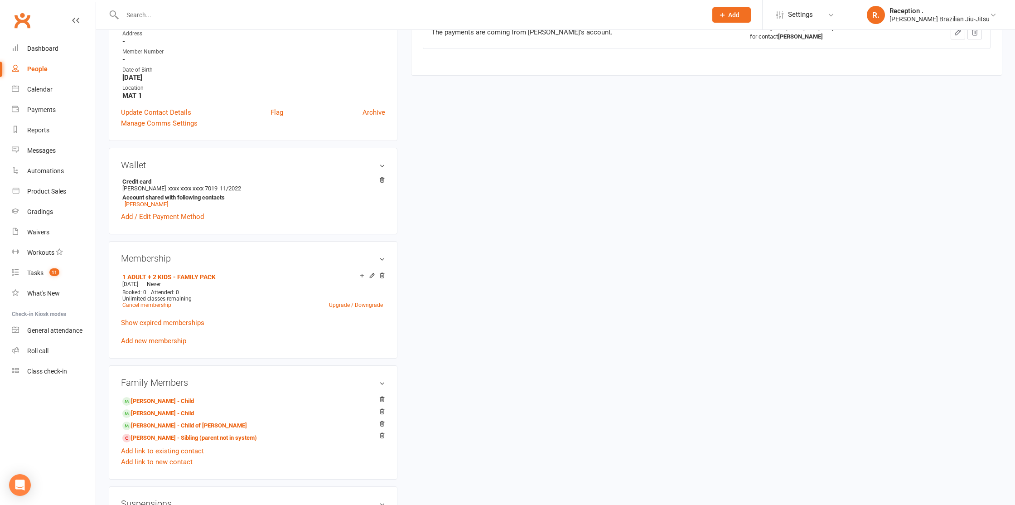
scroll to position [0, 0]
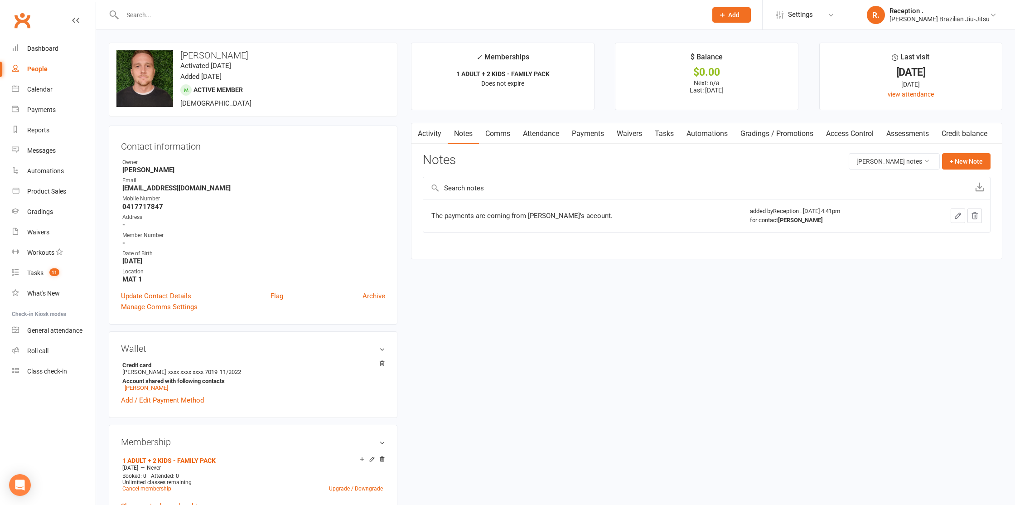
click at [158, 192] on ul "Owner Bruno Lemos Email richtewson@gmail.com Mobile Number 0417717847 Address -…" at bounding box center [253, 220] width 264 height 125
click at [159, 188] on strong "richtewson@gmail.com" at bounding box center [253, 188] width 263 height 8
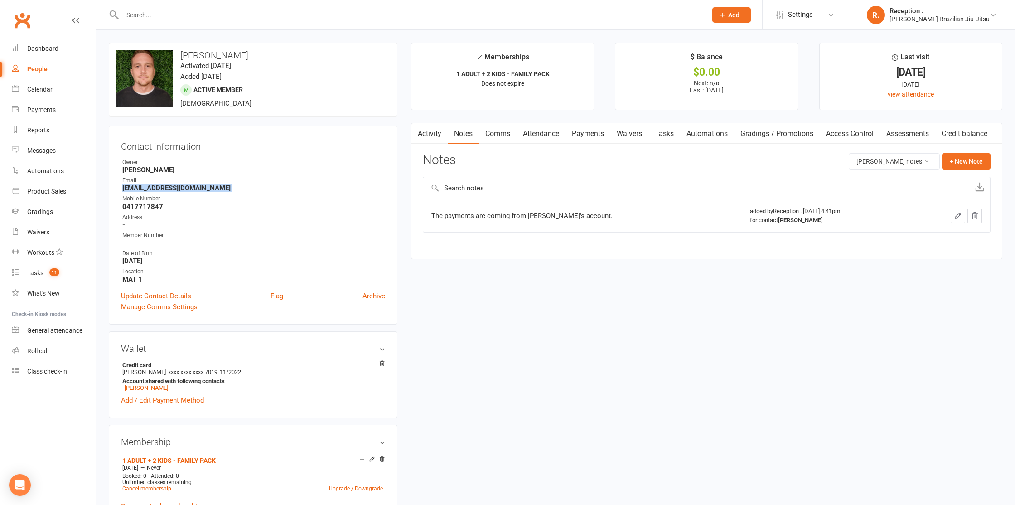
click at [159, 188] on strong "richtewson@gmail.com" at bounding box center [253, 188] width 263 height 8
copy render-form-field "richtewson@gmail.com"
click at [267, 9] on input "text" at bounding box center [410, 15] width 581 height 13
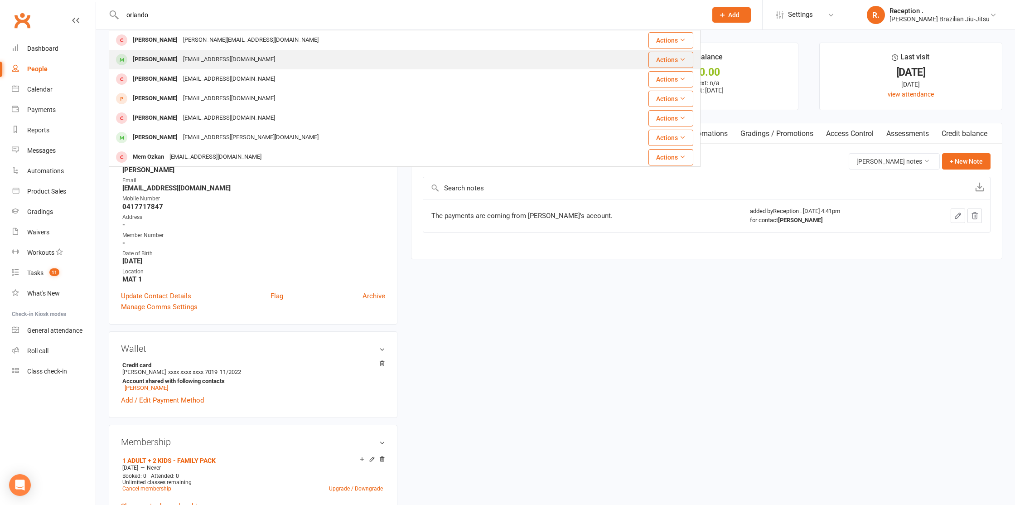
type input "orlando"
click at [235, 57] on div "ellislouise192@gmail.com" at bounding box center [228, 59] width 97 height 13
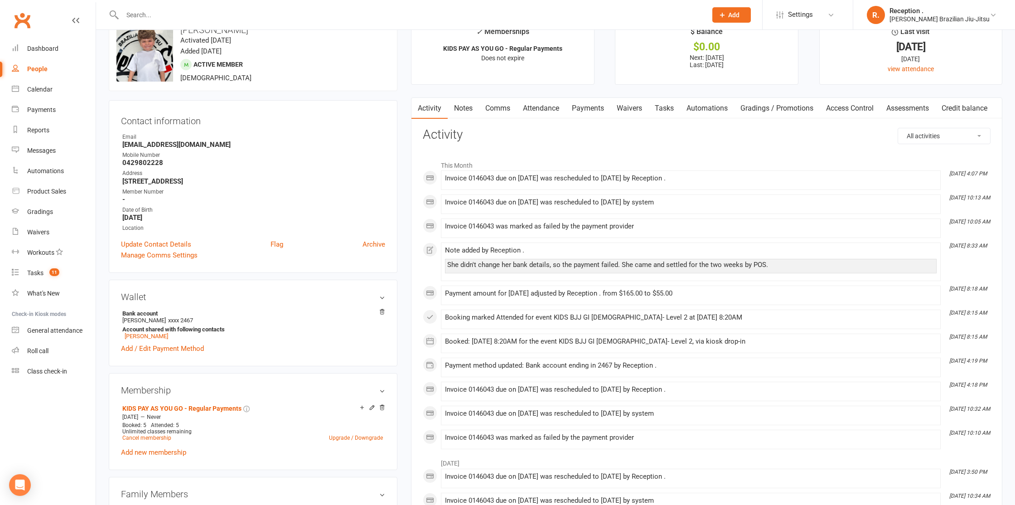
scroll to position [27, 0]
click at [601, 103] on link "Payments" at bounding box center [587, 106] width 45 height 21
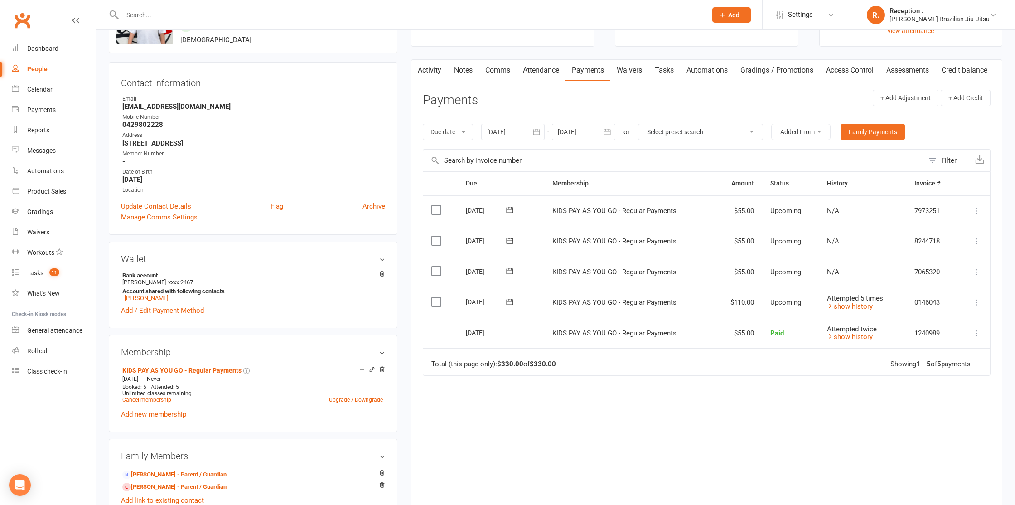
scroll to position [64, 0]
drag, startPoint x: 555, startPoint y: 69, endPoint x: 507, endPoint y: 72, distance: 48.1
click at [542, 71] on link "Attendance" at bounding box center [541, 69] width 49 height 21
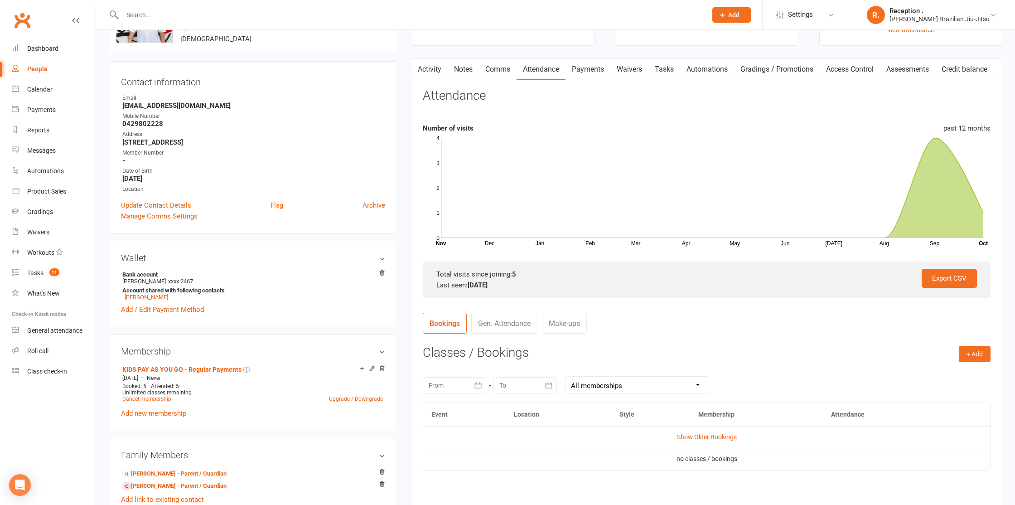
click at [425, 69] on link "Activity" at bounding box center [429, 69] width 36 height 21
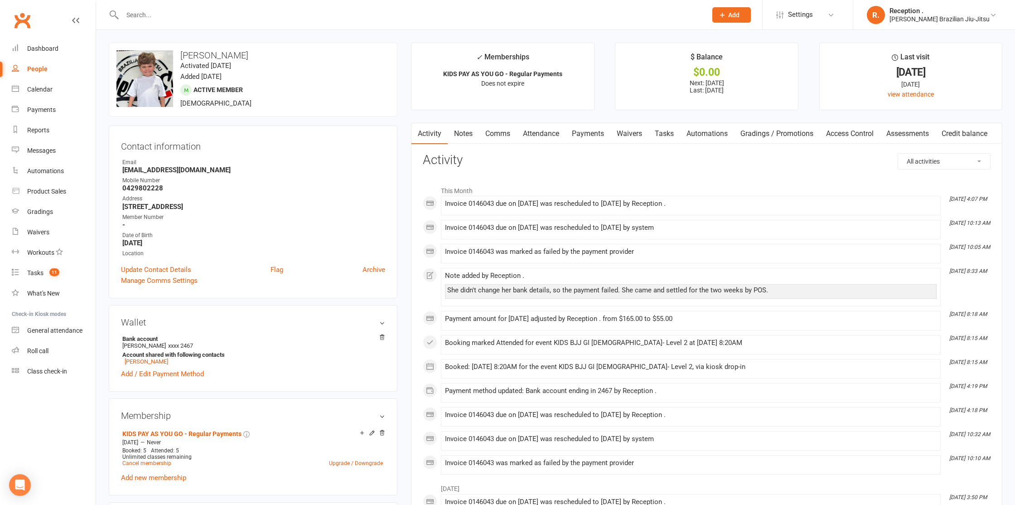
click at [594, 133] on link "Payments" at bounding box center [587, 133] width 45 height 21
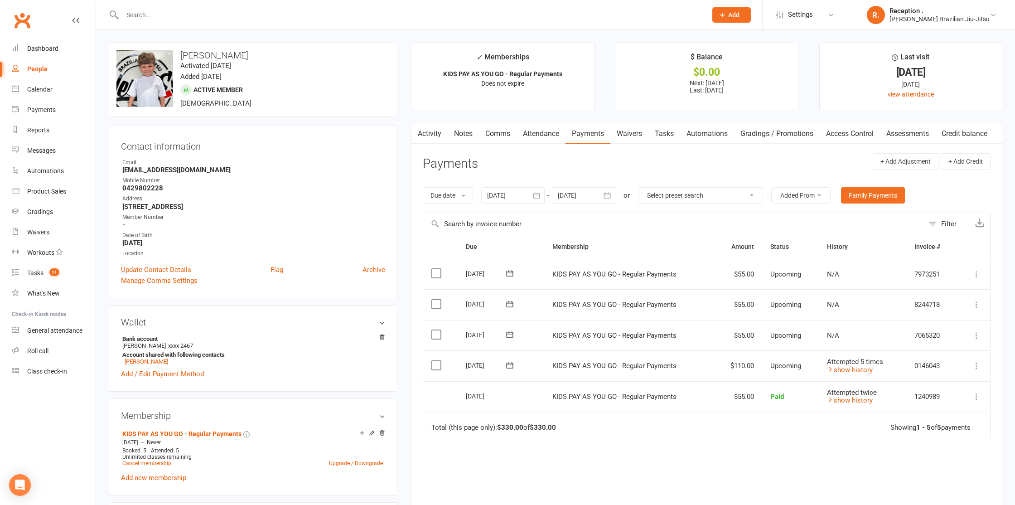
click at [511, 305] on icon at bounding box center [509, 303] width 9 height 9
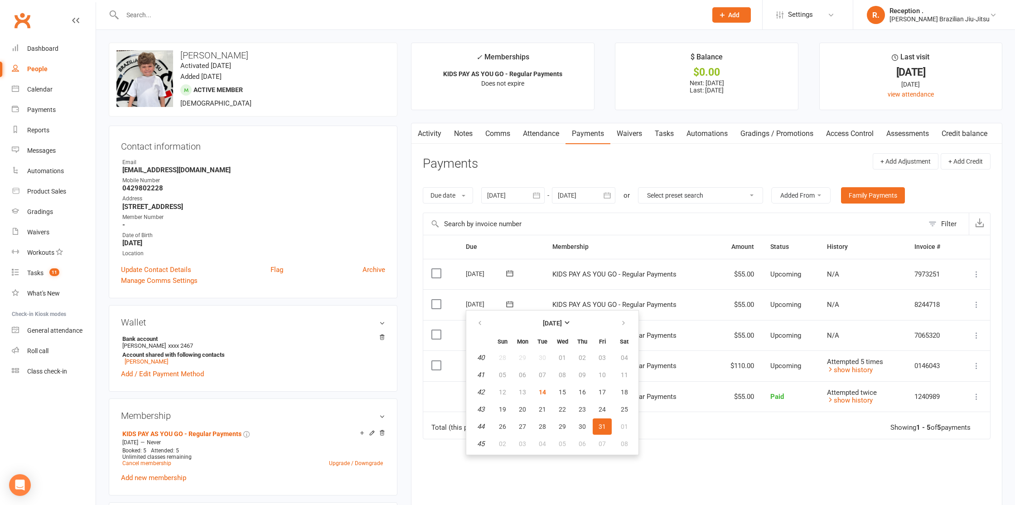
click at [250, 396] on aside "upload photo change photo Orlando Kerry Activated 5 September, 2025 Added 4 Sep…" at bounding box center [253, 490] width 289 height 895
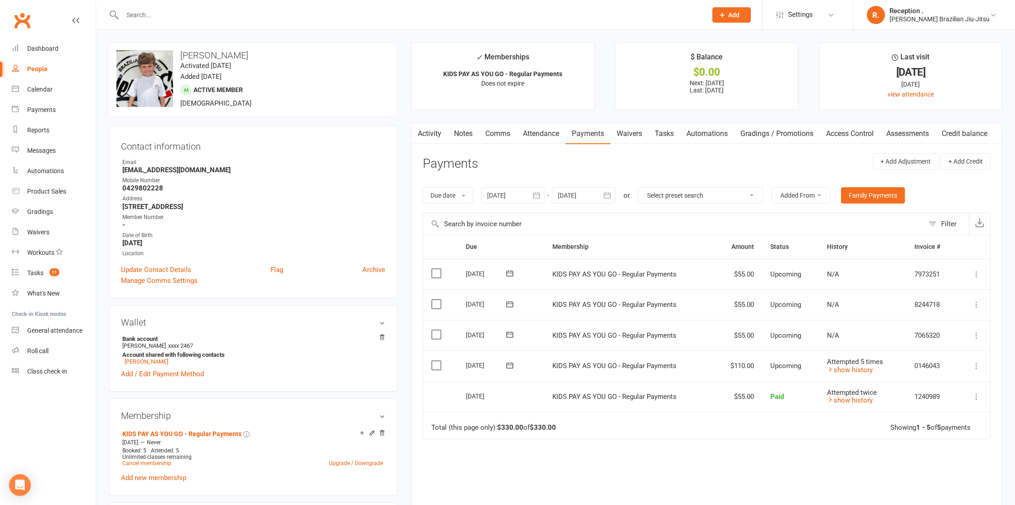
scroll to position [2, 0]
click at [169, 459] on link "Cancel membership" at bounding box center [146, 461] width 49 height 6
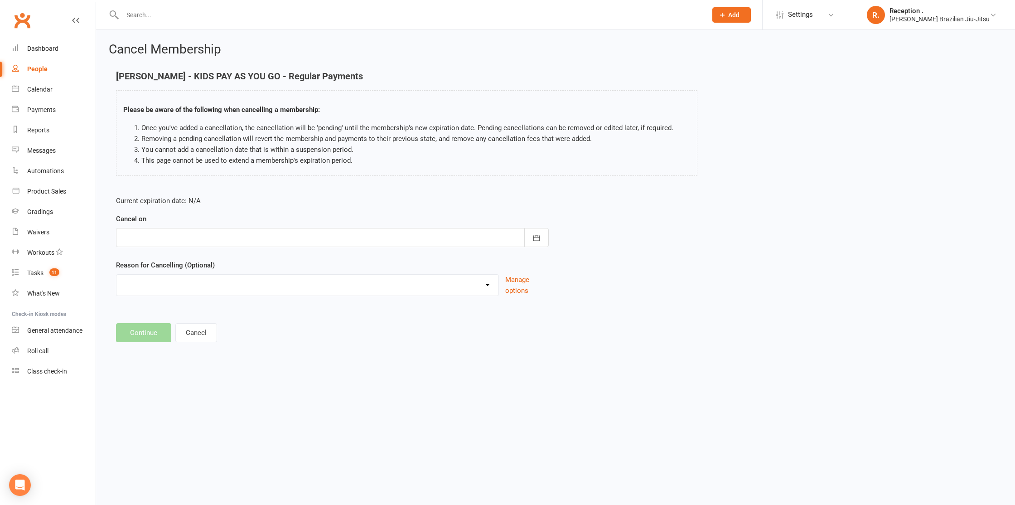
click at [215, 234] on div at bounding box center [332, 237] width 433 height 19
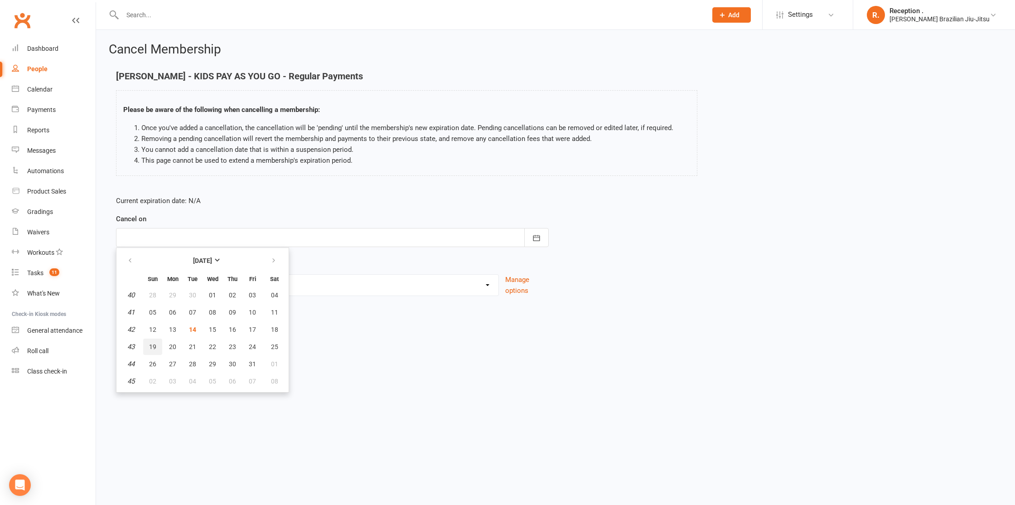
click at [147, 344] on button "19" at bounding box center [152, 346] width 19 height 16
type input "19 Oct 2025"
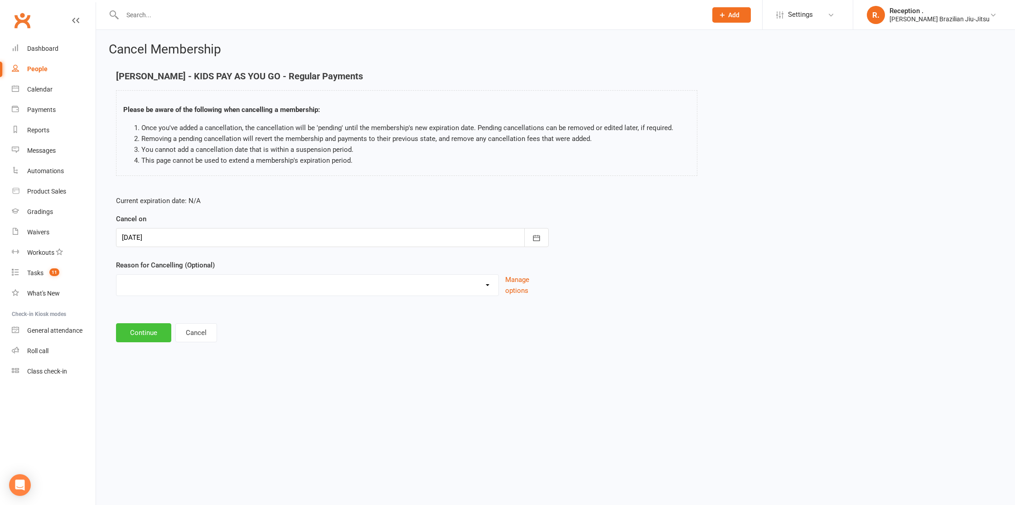
click at [152, 334] on button "Continue" at bounding box center [143, 332] width 55 height 19
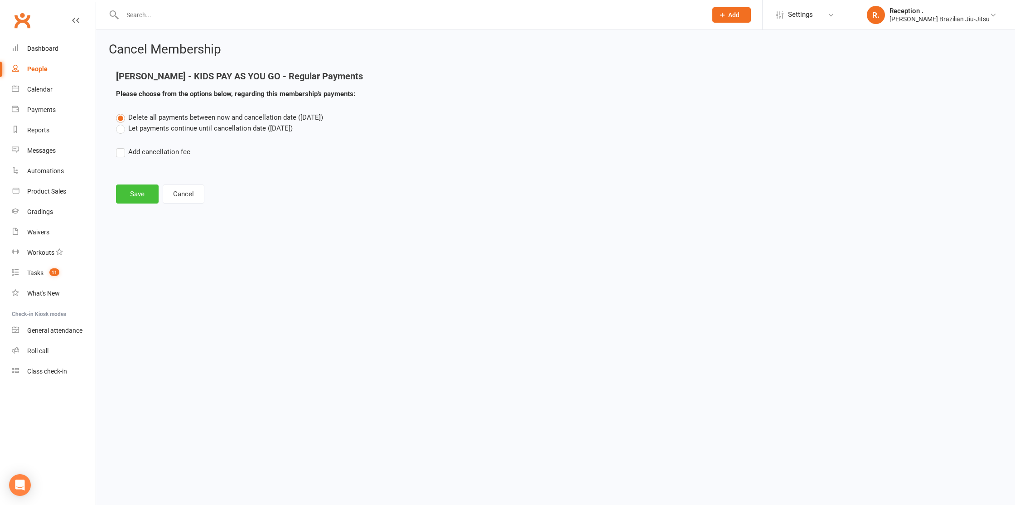
click at [135, 194] on button "Save" at bounding box center [137, 193] width 43 height 19
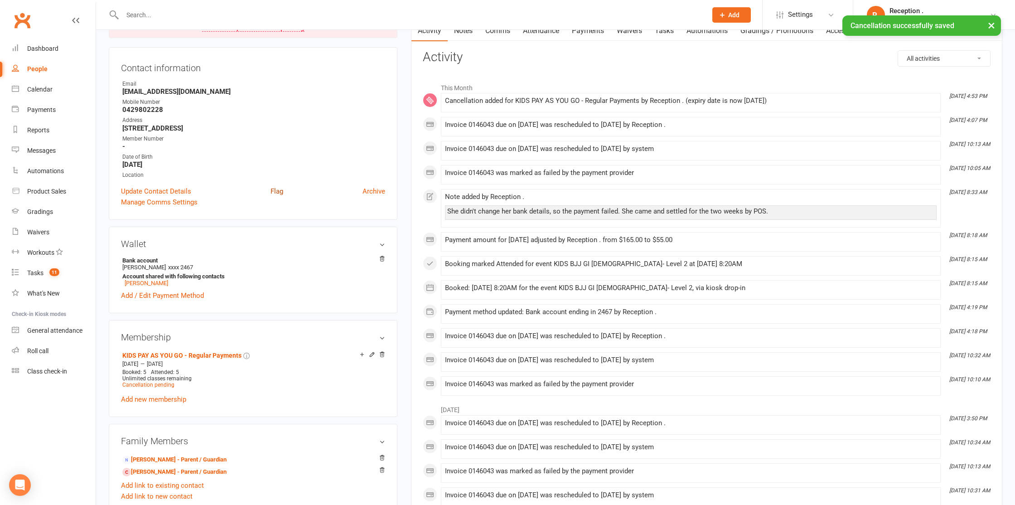
scroll to position [106, 0]
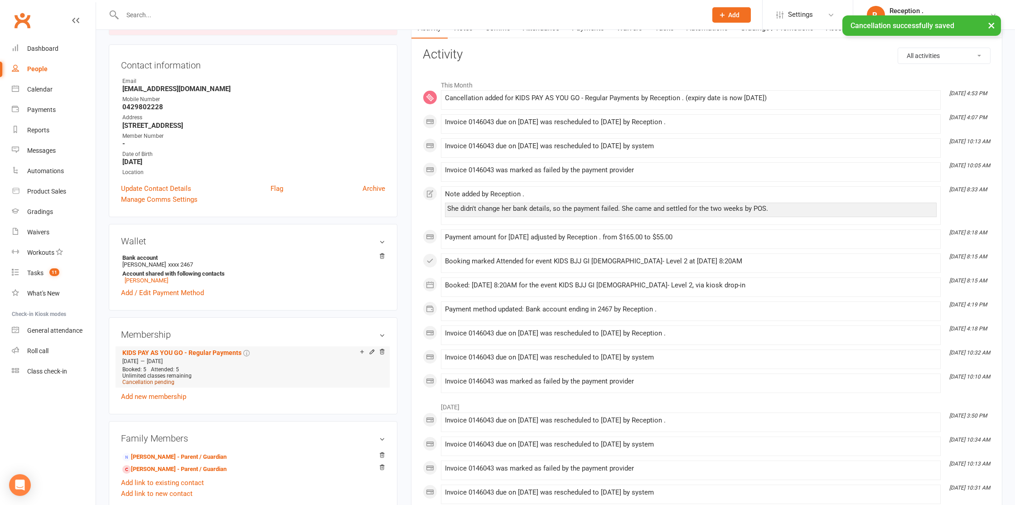
click at [160, 381] on span "Cancellation pending" at bounding box center [148, 382] width 52 height 6
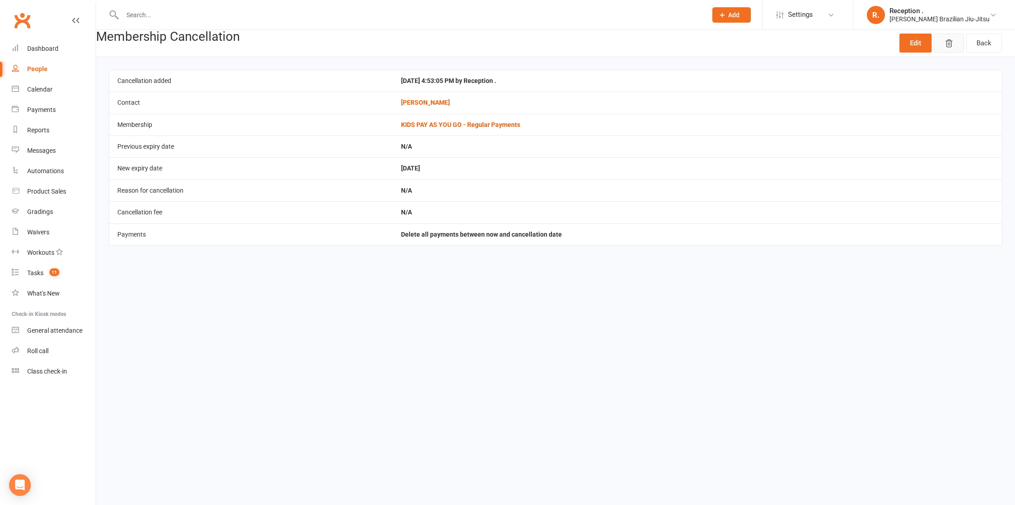
click at [940, 39] on button "button" at bounding box center [949, 43] width 30 height 19
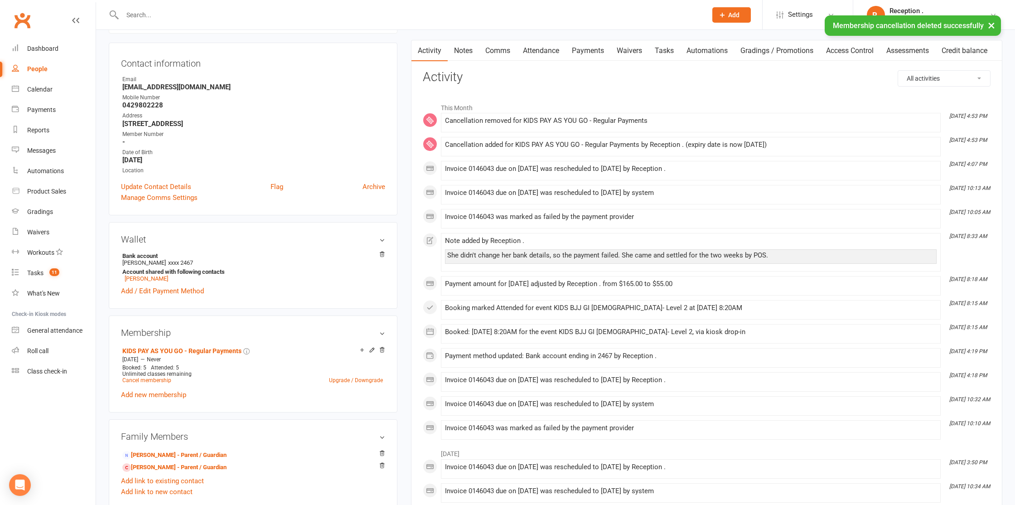
scroll to position [84, 0]
click at [152, 376] on link "Cancel membership" at bounding box center [146, 379] width 49 height 6
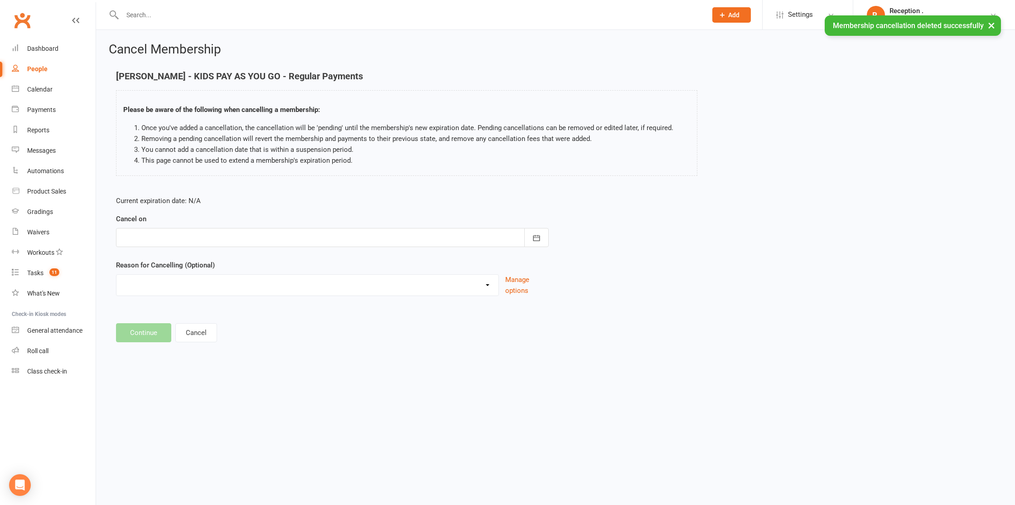
drag, startPoint x: 471, startPoint y: 242, endPoint x: 466, endPoint y: 243, distance: 4.6
click at [471, 242] on div at bounding box center [332, 237] width 433 height 19
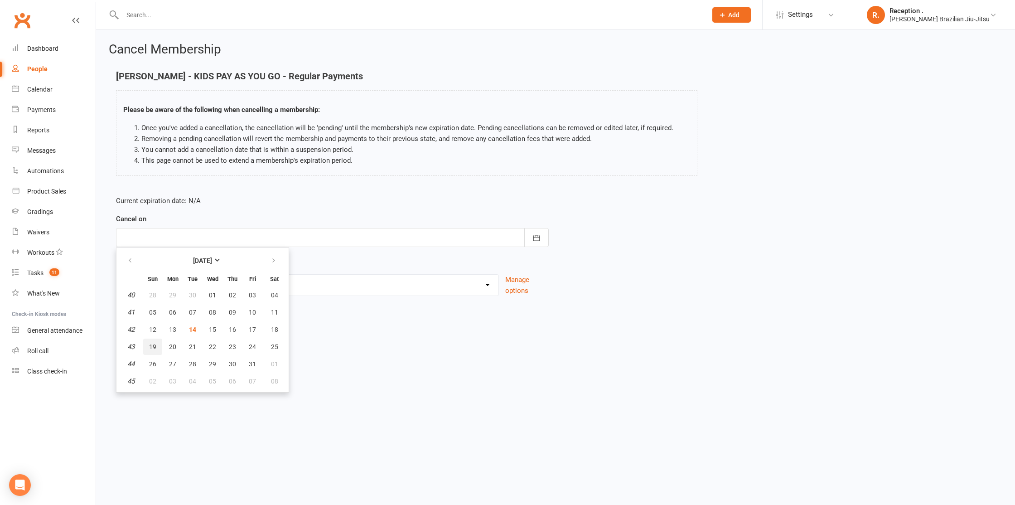
click at [161, 352] on button "19" at bounding box center [152, 346] width 19 height 16
type input "19 Oct 2025"
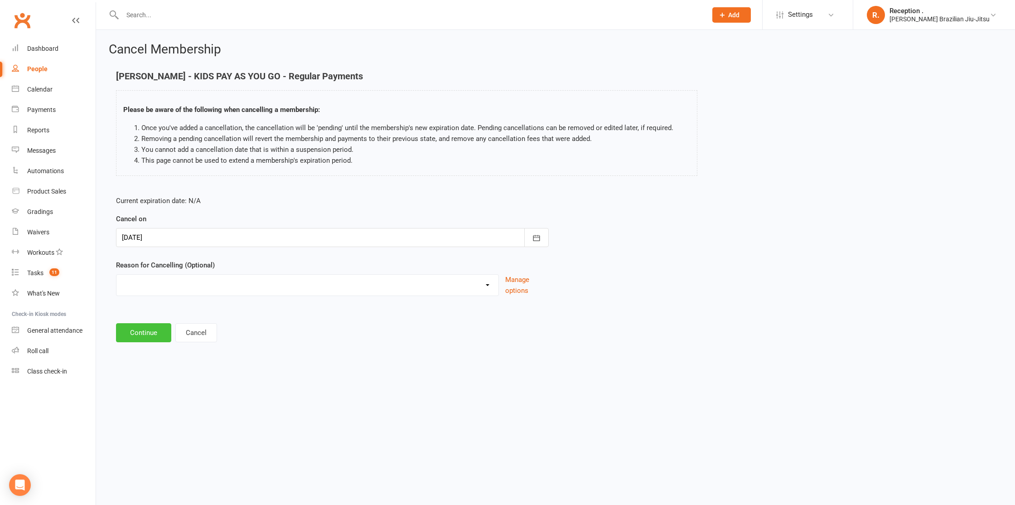
click at [151, 338] on button "Continue" at bounding box center [143, 332] width 55 height 19
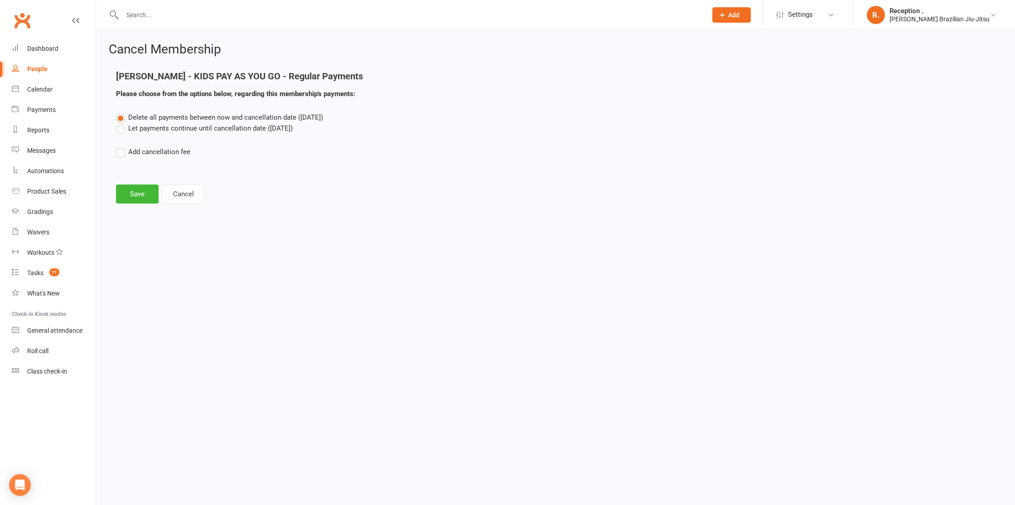
click at [154, 130] on label "Let payments continue until cancellation date (Oct 19, 2025)" at bounding box center [204, 128] width 177 height 11
click at [122, 123] on input "Let payments continue until cancellation date (Oct 19, 2025)" at bounding box center [119, 123] width 6 height 0
drag, startPoint x: 128, startPoint y: 191, endPoint x: 144, endPoint y: 188, distance: 15.6
click at [128, 191] on button "Save" at bounding box center [137, 193] width 43 height 19
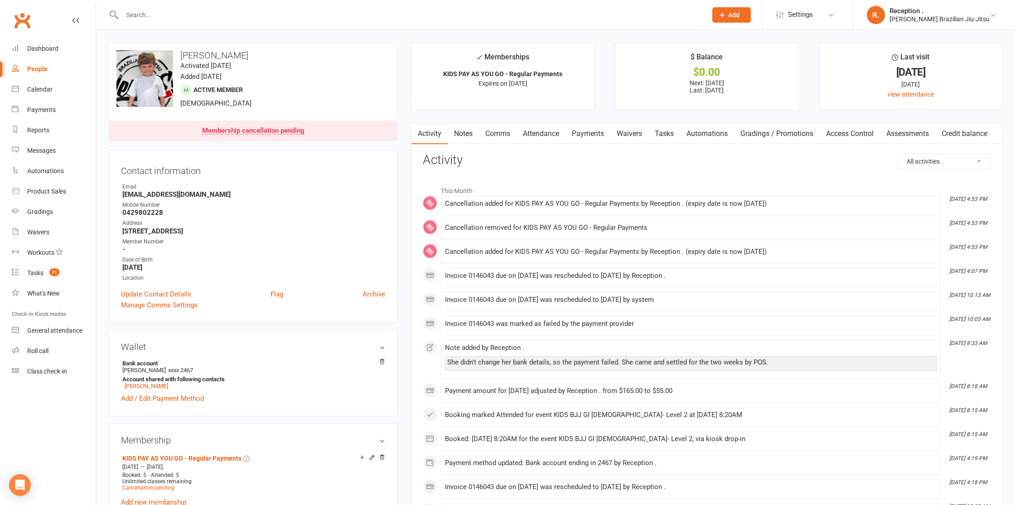
click at [186, 11] on input "text" at bounding box center [410, 15] width 581 height 13
paste input "penny.katheryn@outlook.com"
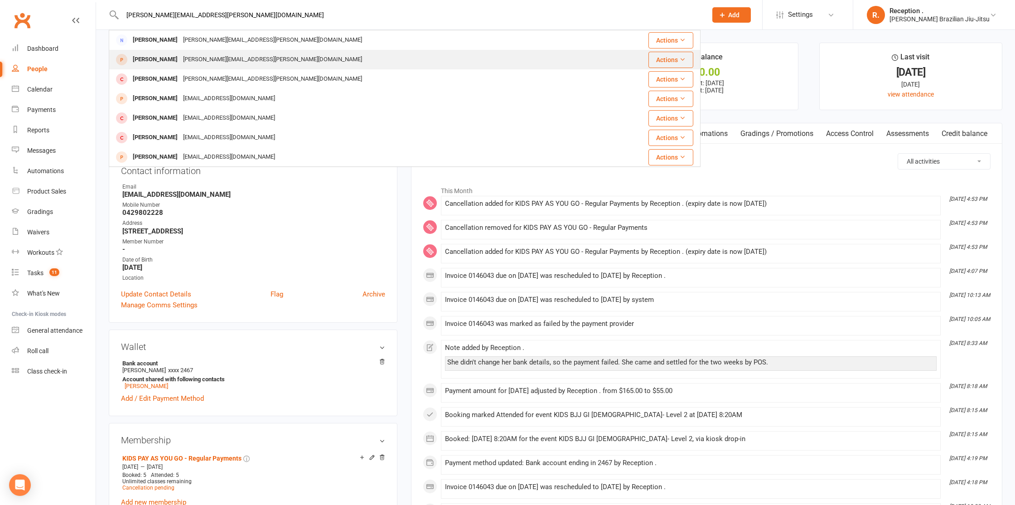
type input "penny.katheryn@outlook.com"
click at [541, 65] on div "august semple penny.katheryn@outlook.com" at bounding box center [355, 59] width 491 height 19
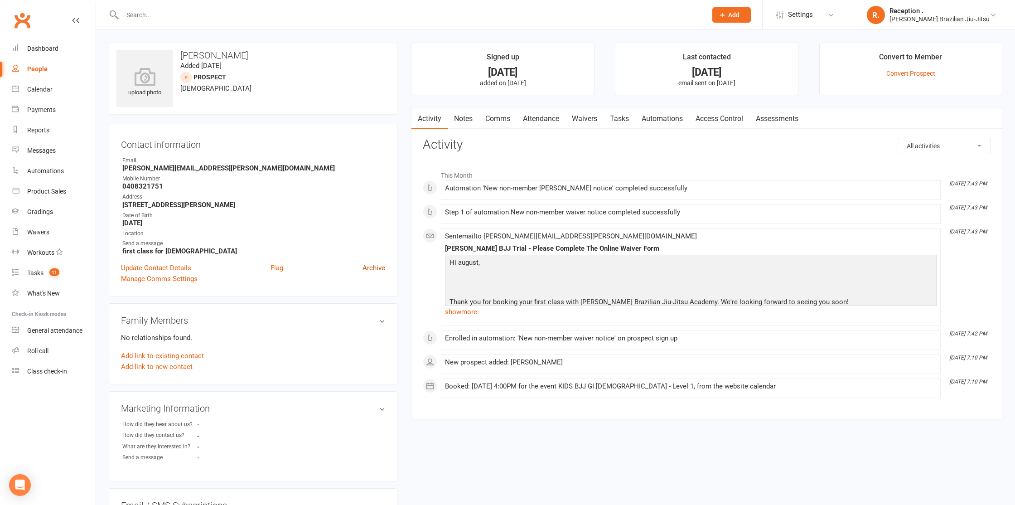
click at [376, 268] on link "Archive" at bounding box center [373, 267] width 23 height 11
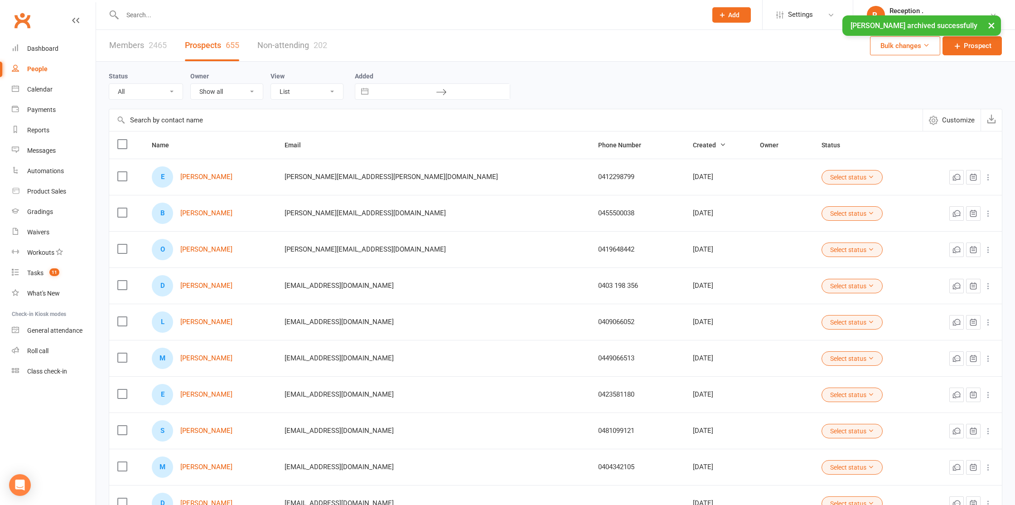
click at [187, 15] on div "× august semple archived successfully" at bounding box center [501, 15] width 1003 height 0
click at [160, 15] on input "text" at bounding box center [410, 15] width 581 height 13
paste input "penny.katheryn@outlook.com"
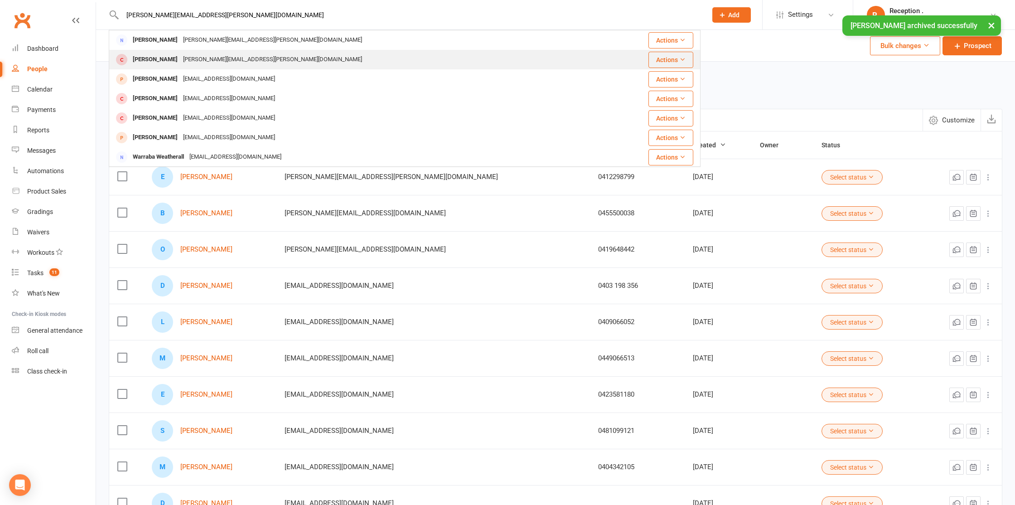
type input "penny.katheryn@outlook.com"
click at [196, 57] on div "penny.katheryn@outlook.com" at bounding box center [272, 59] width 184 height 13
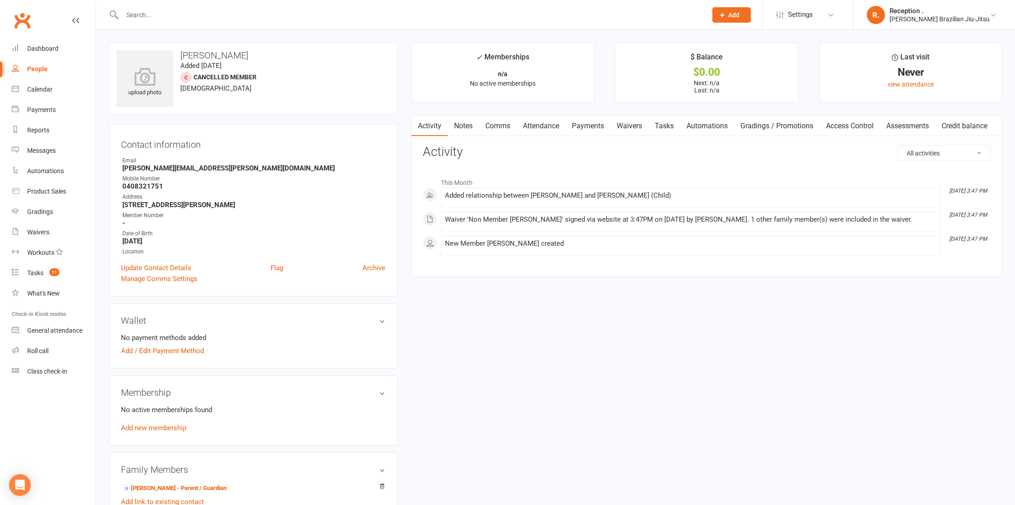
click at [626, 123] on link "Waivers" at bounding box center [629, 126] width 38 height 21
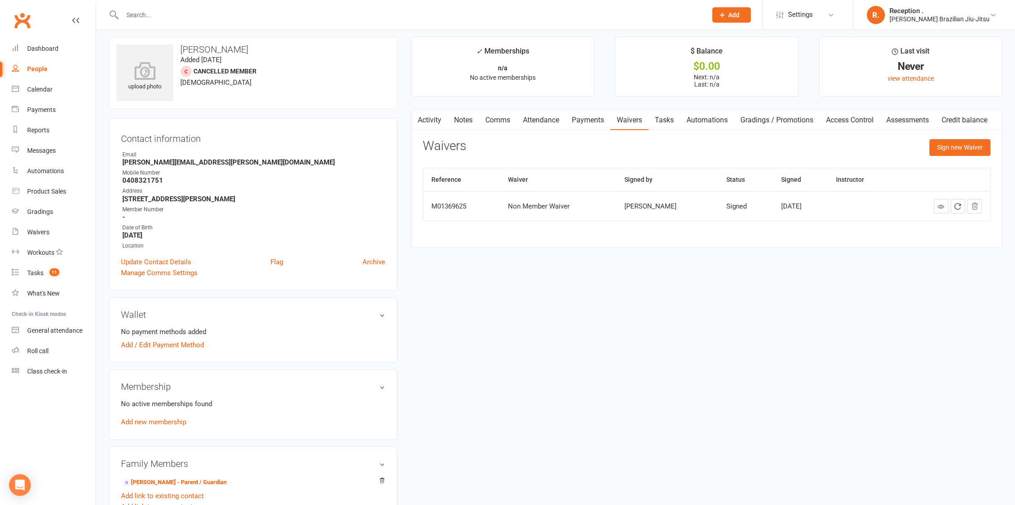
scroll to position [6, 0]
click at [164, 18] on input "text" at bounding box center [410, 15] width 581 height 13
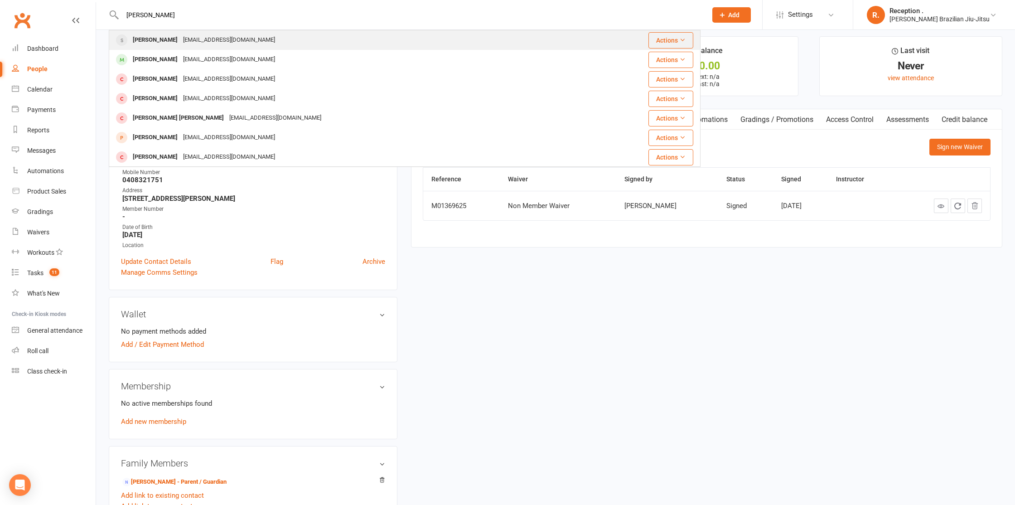
type input "alex lima"
click at [181, 43] on div "locolima2001@gmail.com" at bounding box center [228, 40] width 97 height 13
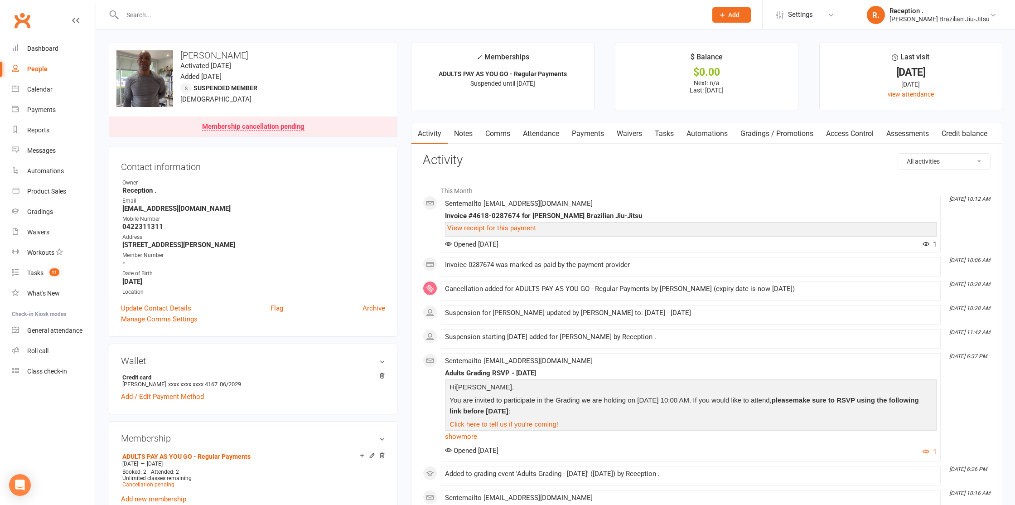
click at [170, 206] on strong "locolima2001@gmail.com" at bounding box center [253, 208] width 263 height 8
copy render-form-field "locolima2001@gmail.com"
click at [162, 13] on input "text" at bounding box center [410, 15] width 581 height 13
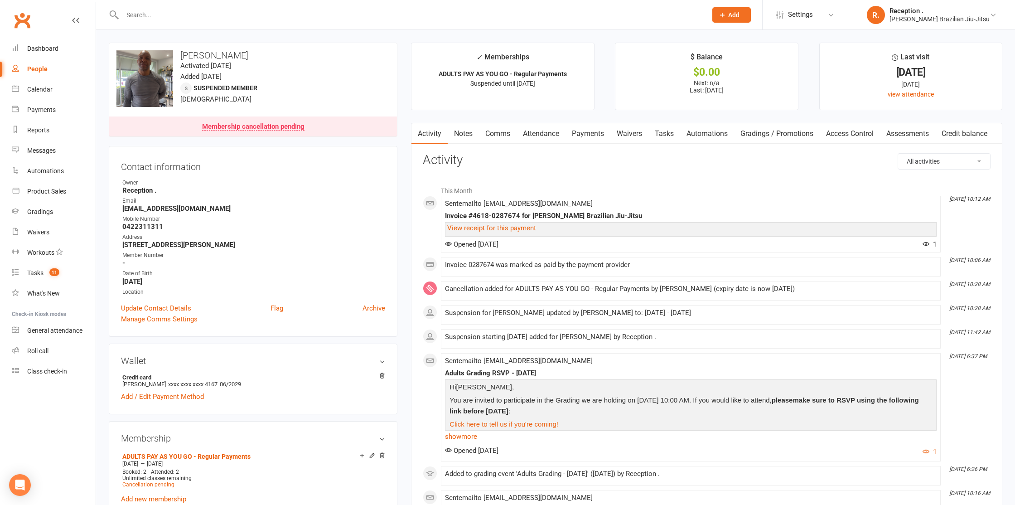
paste input "Danny Taylor"
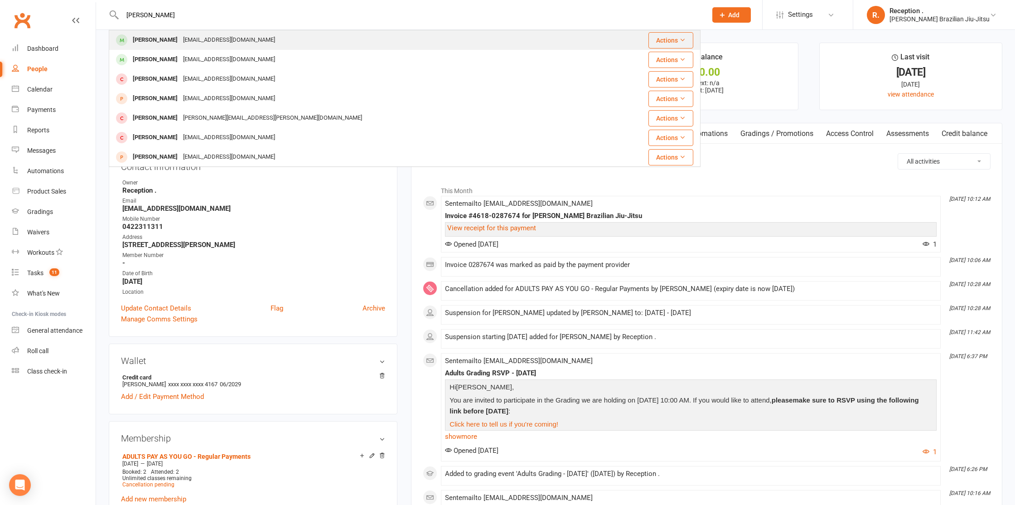
type input "Danny Taylor"
click at [300, 47] on div "Danny Taylor dannytaylor@outlook.com.au" at bounding box center [355, 40] width 491 height 19
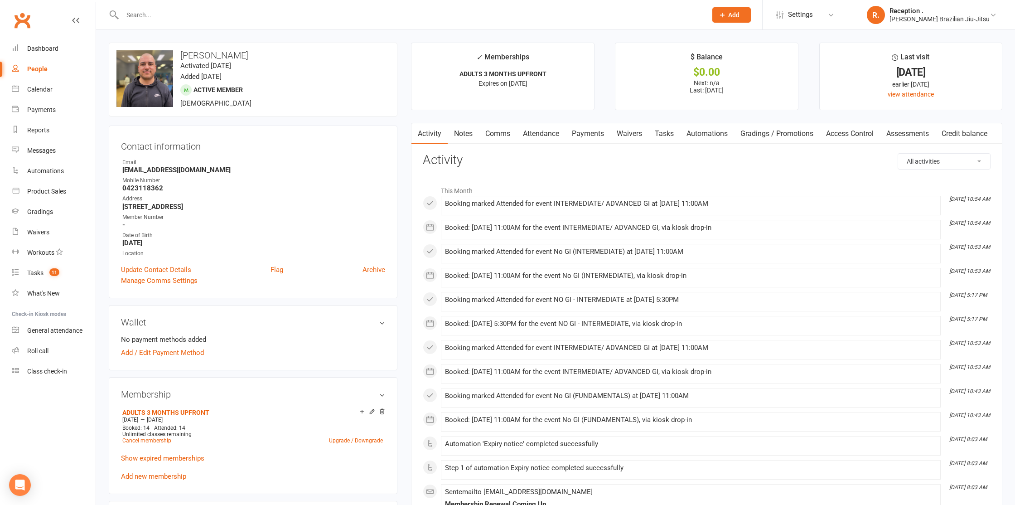
click at [177, 168] on strong "dannytaylor@outlook.com.au" at bounding box center [253, 170] width 263 height 8
copy render-form-field "dannytaylor@outlook.com.au"
click at [183, 14] on input "text" at bounding box center [410, 15] width 581 height 13
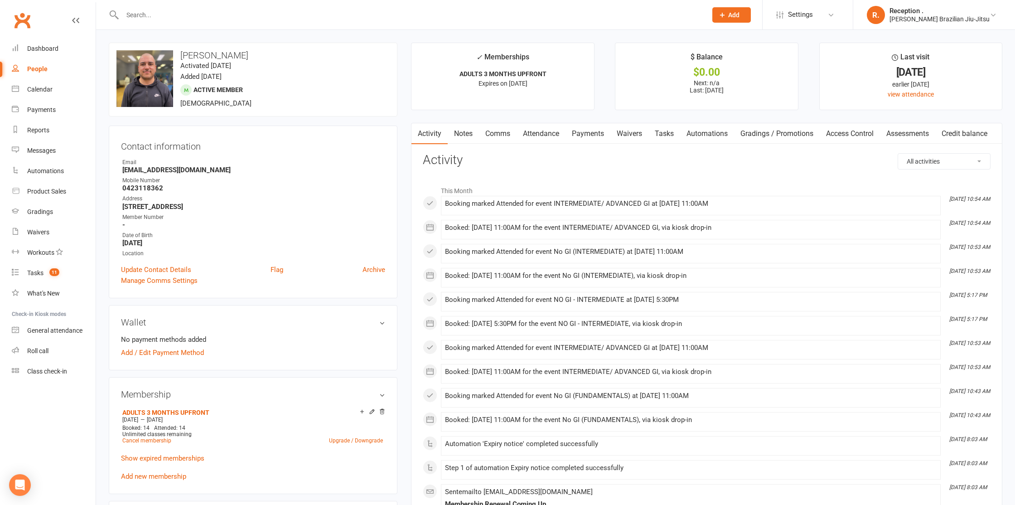
scroll to position [0, 0]
paste input "Briar Reynolds"
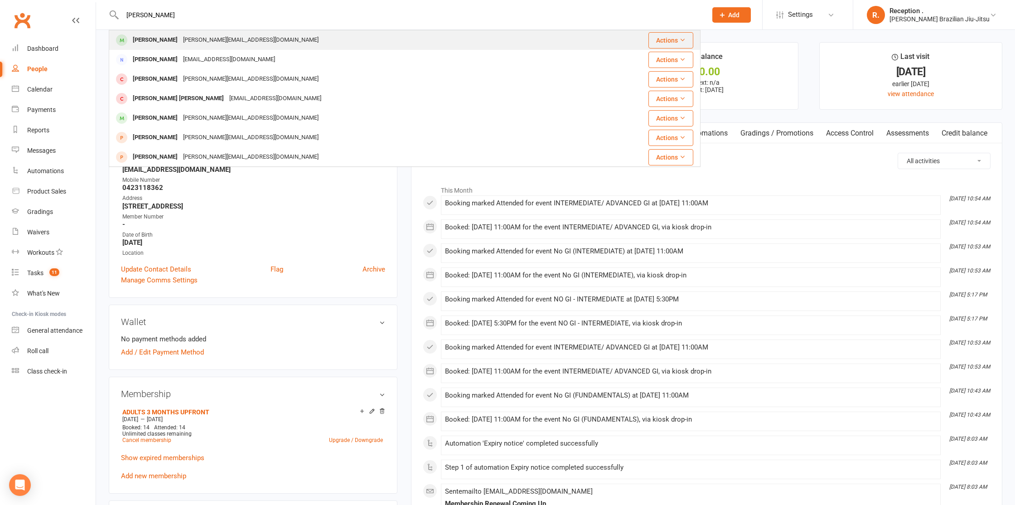
type input "Briar Reynolds"
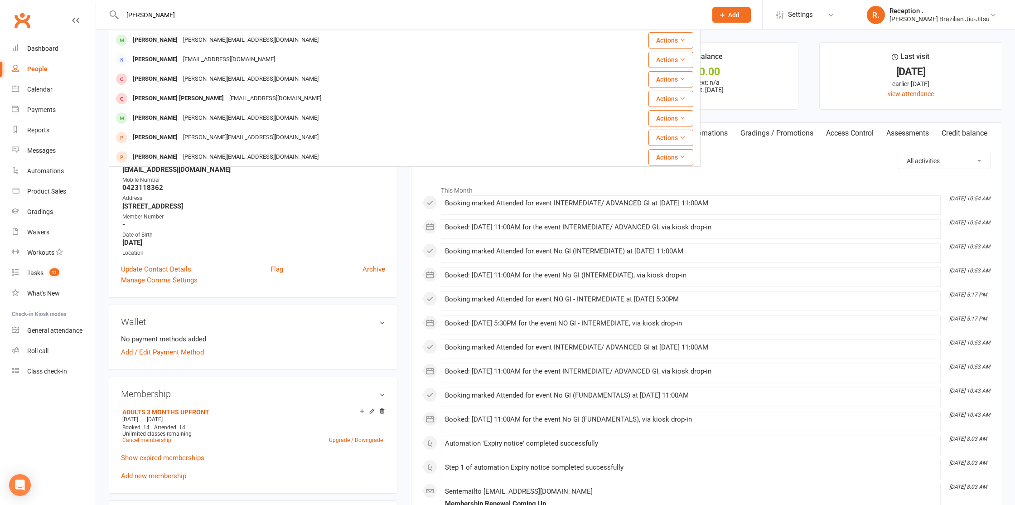
click at [221, 44] on div "Emma_dimarco@dimarcogroup.co" at bounding box center [250, 40] width 141 height 13
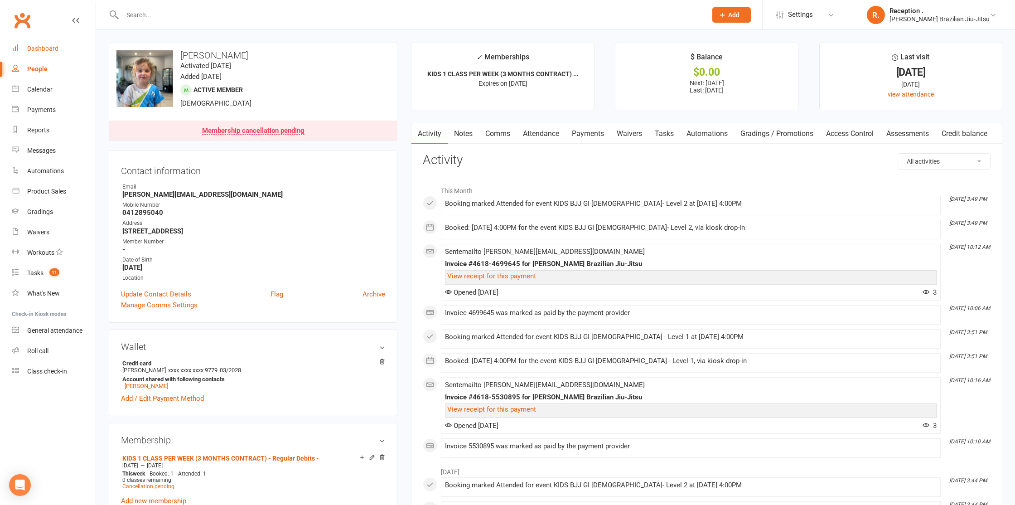
click at [43, 44] on link "Dashboard" at bounding box center [54, 49] width 84 height 20
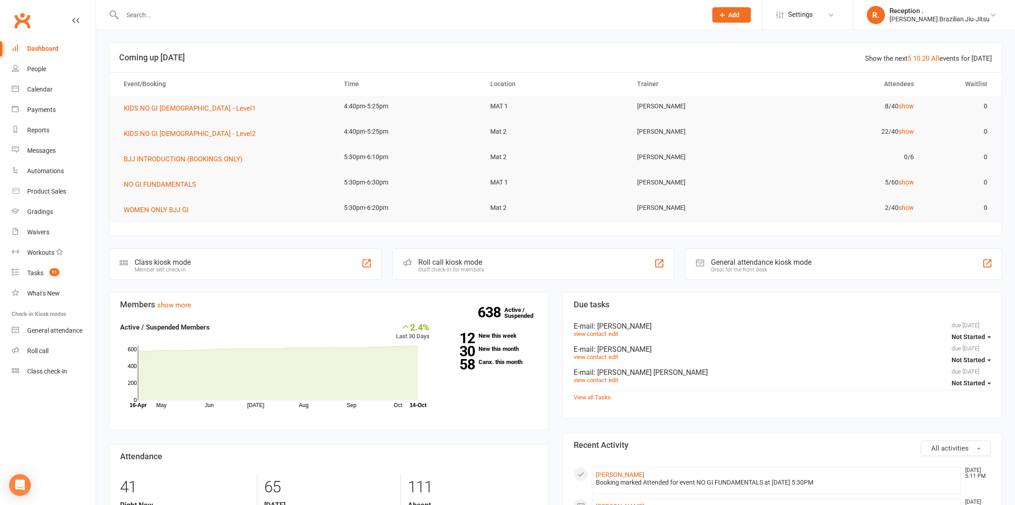
click at [155, 10] on input "text" at bounding box center [410, 15] width 581 height 13
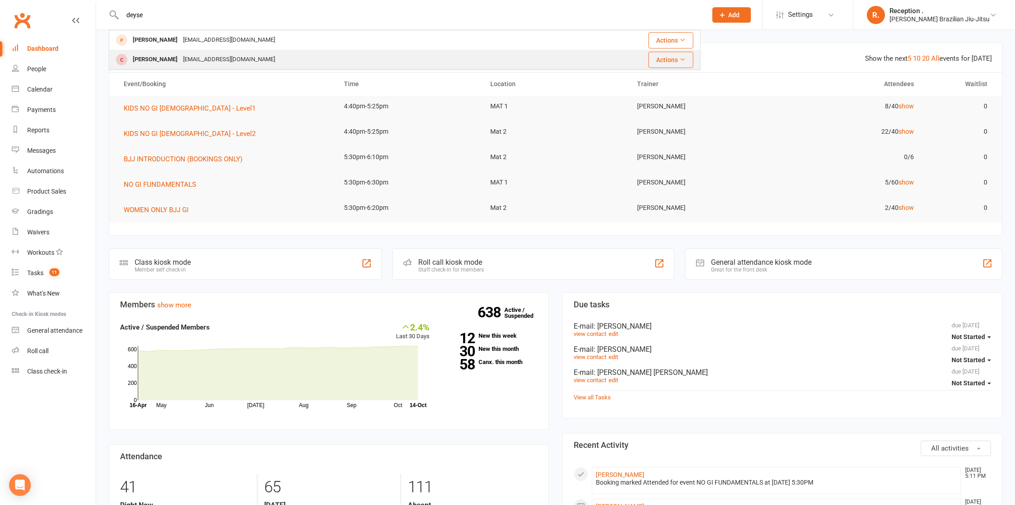
type input "deyse"
click at [180, 60] on div "deysearibeiro@hotmail.com" at bounding box center [228, 59] width 97 height 13
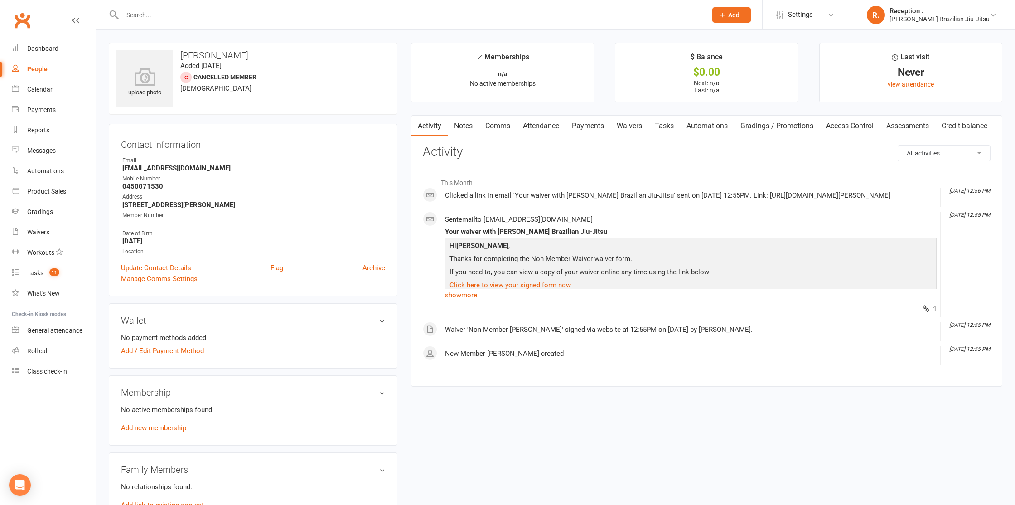
click at [207, 19] on input "text" at bounding box center [410, 15] width 581 height 13
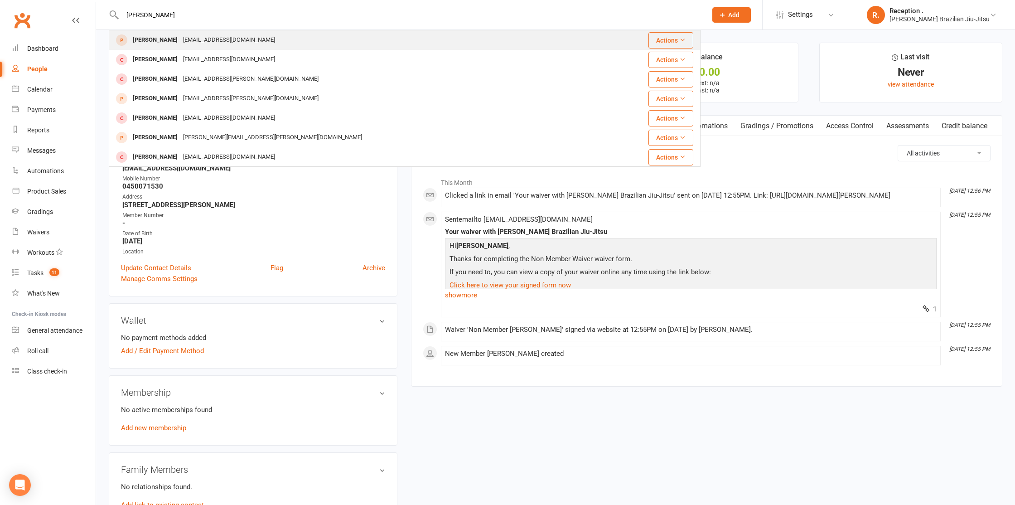
type input "loren"
click at [209, 36] on div "[EMAIL_ADDRESS][DOMAIN_NAME]" at bounding box center [228, 40] width 97 height 13
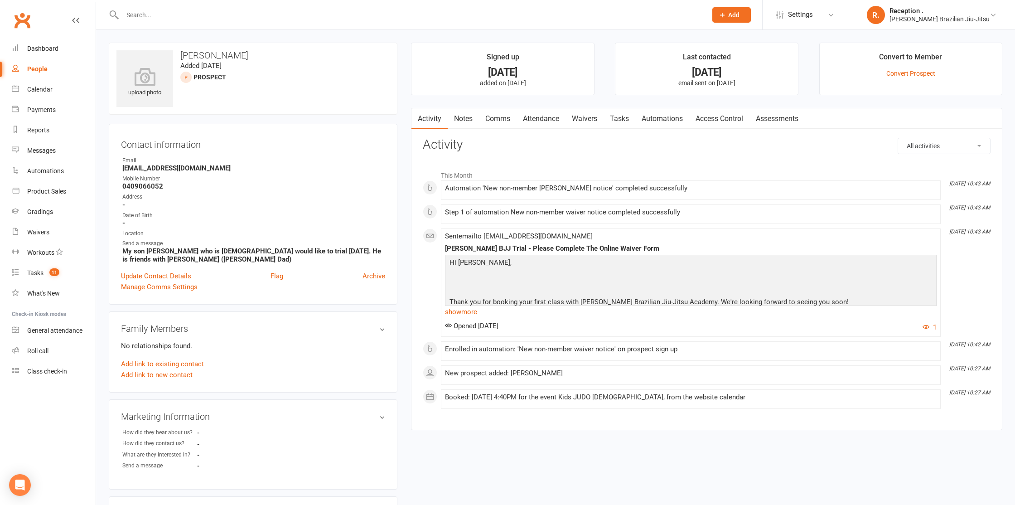
click at [157, 170] on strong "[EMAIL_ADDRESS][DOMAIN_NAME]" at bounding box center [253, 168] width 263 height 8
copy render-form-field "[EMAIL_ADDRESS][DOMAIN_NAME]"
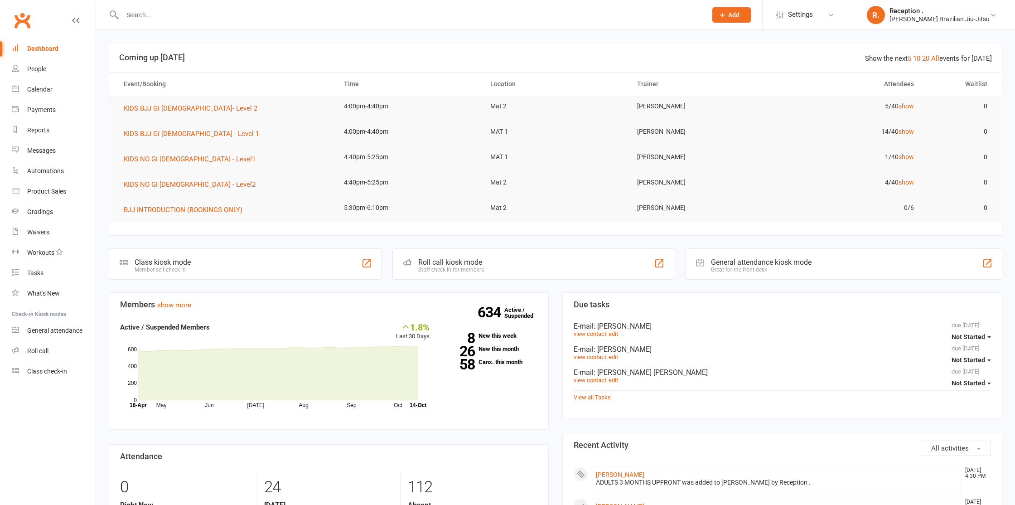
click at [174, 14] on input "text" at bounding box center [410, 15] width 581 height 13
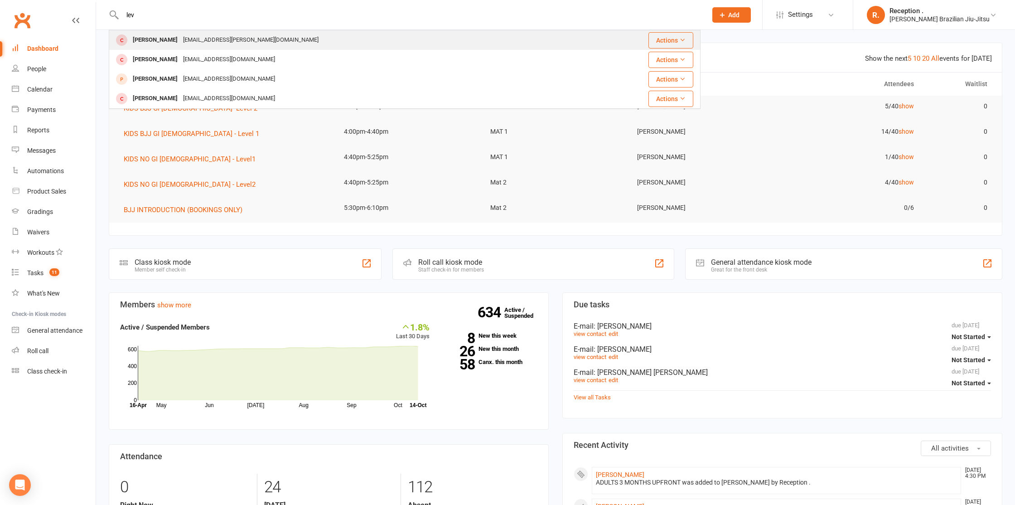
type input "lev"
click at [211, 43] on div "[EMAIL_ADDRESS][PERSON_NAME][DOMAIN_NAME]" at bounding box center [250, 40] width 141 height 13
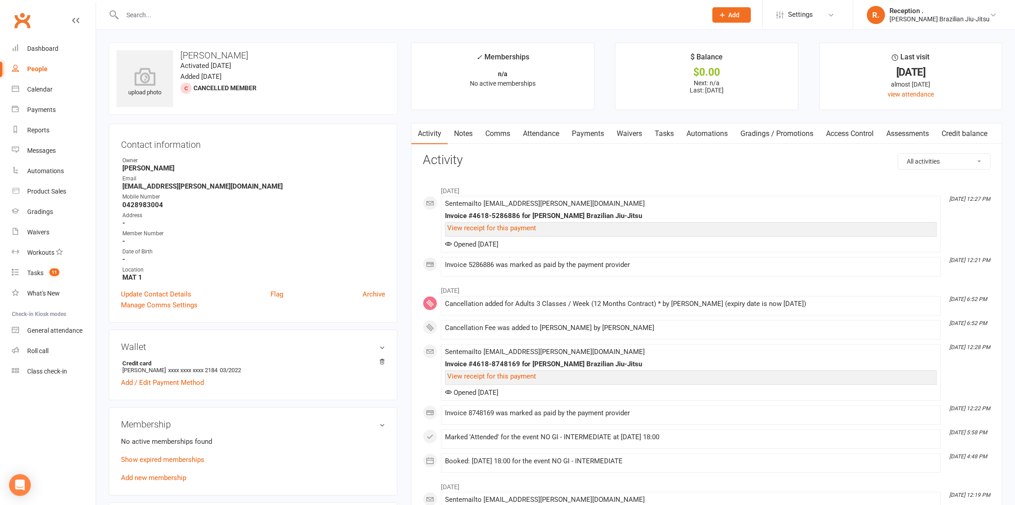
click at [153, 16] on input "text" at bounding box center [410, 15] width 581 height 13
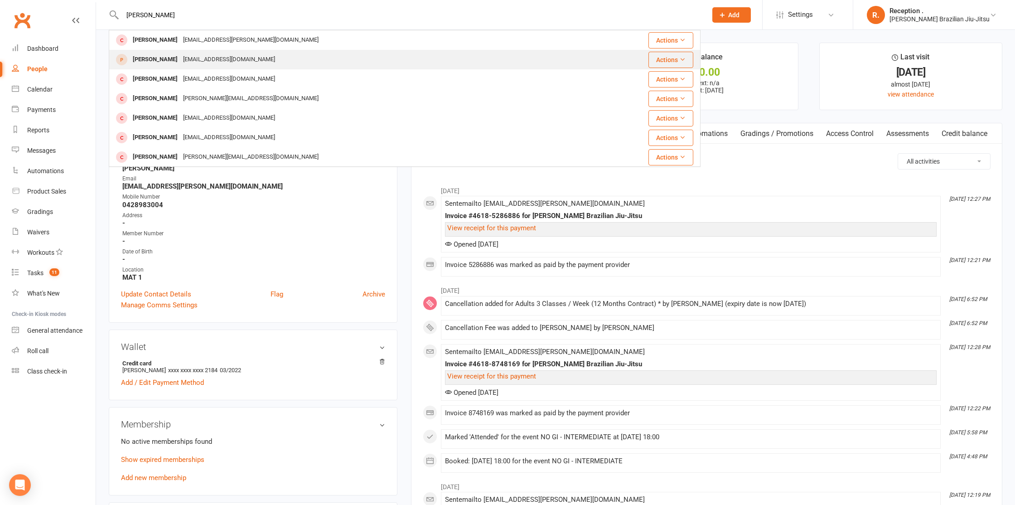
type input "[PERSON_NAME]"
click at [194, 63] on div "[EMAIL_ADDRESS][DOMAIN_NAME]" at bounding box center [228, 59] width 97 height 13
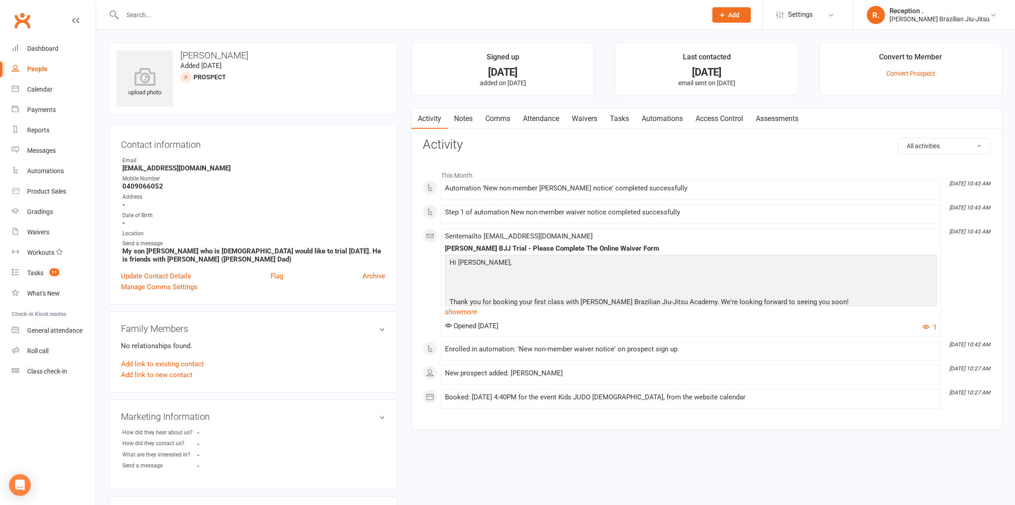
click at [174, 168] on strong "[EMAIL_ADDRESS][DOMAIN_NAME]" at bounding box center [253, 168] width 263 height 8
copy render-form-field "[EMAIL_ADDRESS][DOMAIN_NAME]"
click at [150, 18] on input "text" at bounding box center [410, 15] width 581 height 13
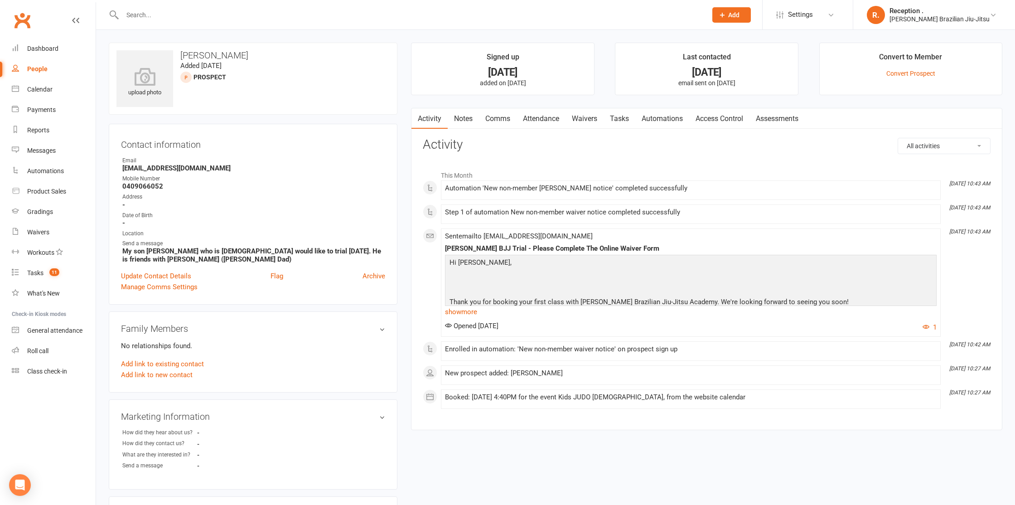
paste input "[EMAIL_ADDRESS][DOMAIN_NAME]"
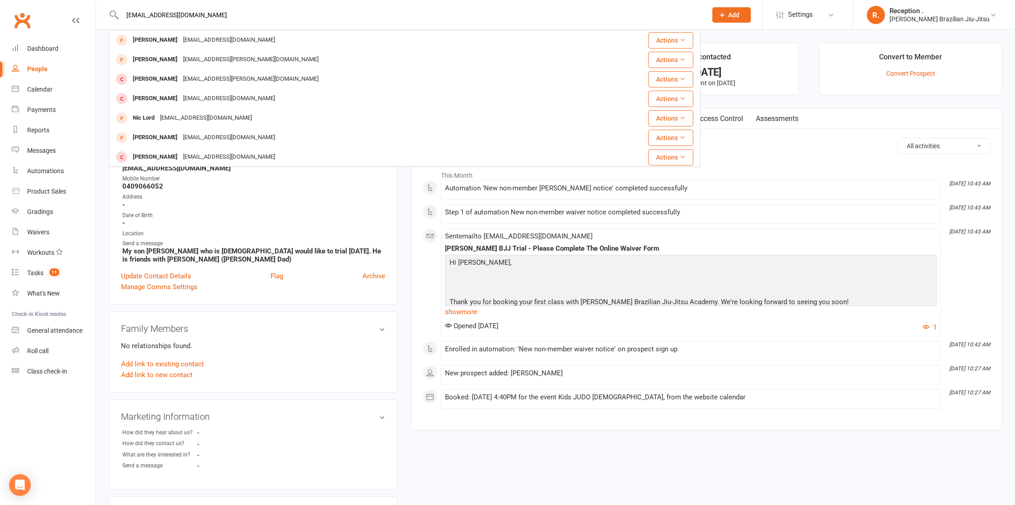
type input "[EMAIL_ADDRESS][DOMAIN_NAME]"
click at [98, 107] on div "upload photo [PERSON_NAME] Added [DATE] prospect Contact information Owner Emai…" at bounding box center [555, 406] width 919 height 753
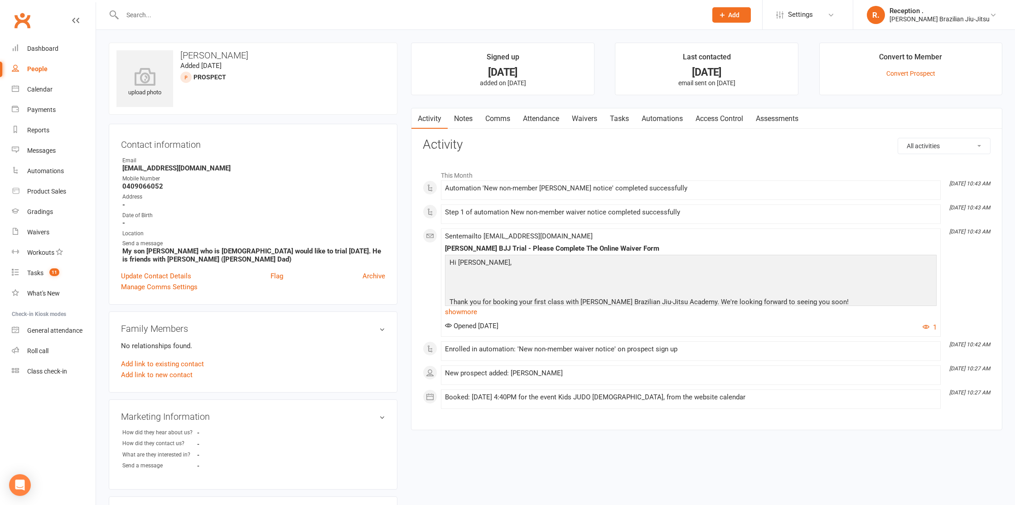
click at [160, 9] on input "text" at bounding box center [410, 15] width 581 height 13
drag, startPoint x: 238, startPoint y: 55, endPoint x: 206, endPoint y: 61, distance: 32.6
click at [206, 61] on div "upload photo Loren Hallett Added 9 October, 2025 prospect" at bounding box center [253, 79] width 289 height 72
drag, startPoint x: 206, startPoint y: 61, endPoint x: 204, endPoint y: 54, distance: 7.0
click at [205, 58] on div "upload photo Loren Hallett Added 9 October, 2025 prospect" at bounding box center [253, 79] width 289 height 72
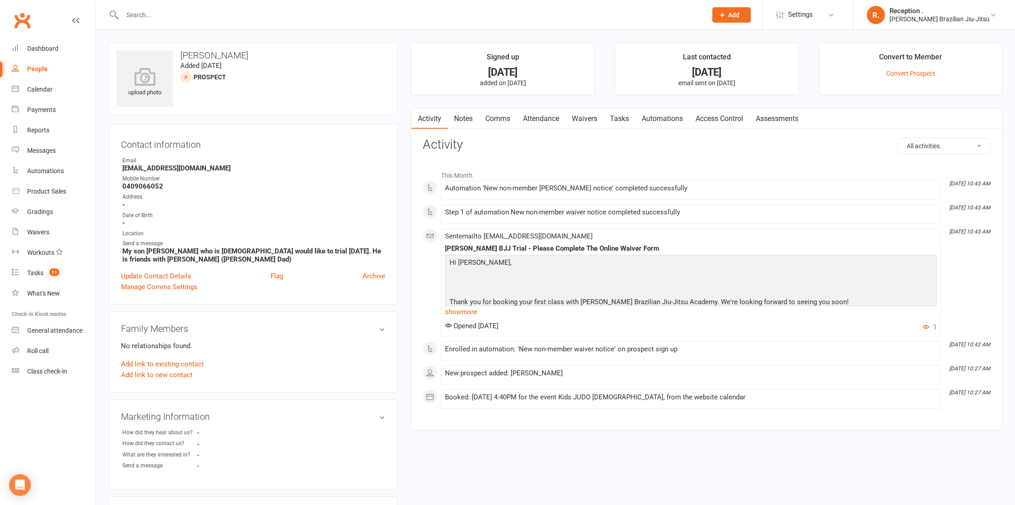
click at [203, 51] on h3 "[PERSON_NAME]" at bounding box center [252, 55] width 273 height 10
drag, startPoint x: 206, startPoint y: 51, endPoint x: 256, endPoint y: 48, distance: 50.9
click at [256, 48] on div "upload photo Loren Hallett Added 9 October, 2025 prospect" at bounding box center [253, 79] width 289 height 72
drag, startPoint x: 237, startPoint y: 55, endPoint x: 205, endPoint y: 59, distance: 32.4
click at [205, 59] on h3 "[PERSON_NAME]" at bounding box center [252, 55] width 273 height 10
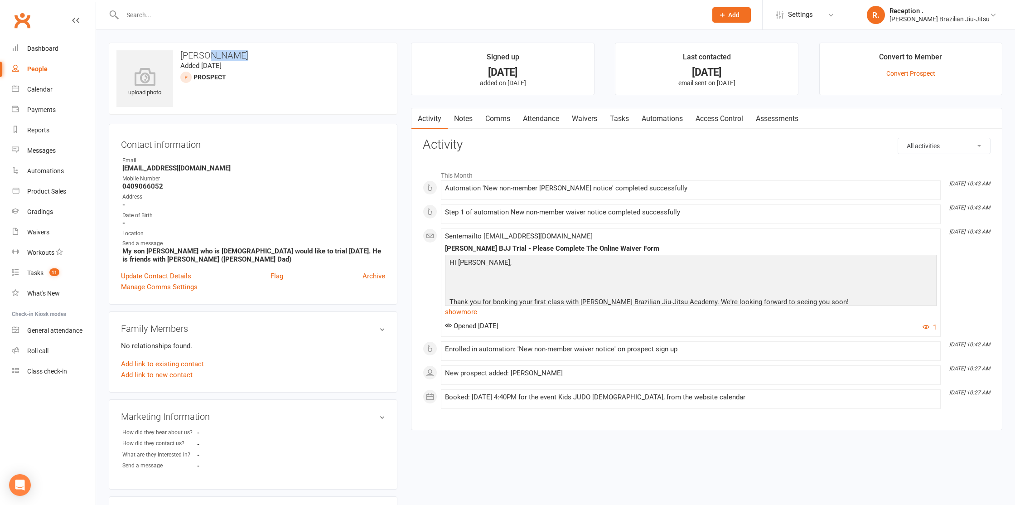
copy h3 "[PERSON_NAME]"
click at [155, 18] on input "text" at bounding box center [410, 15] width 581 height 13
paste input "[PERSON_NAME]"
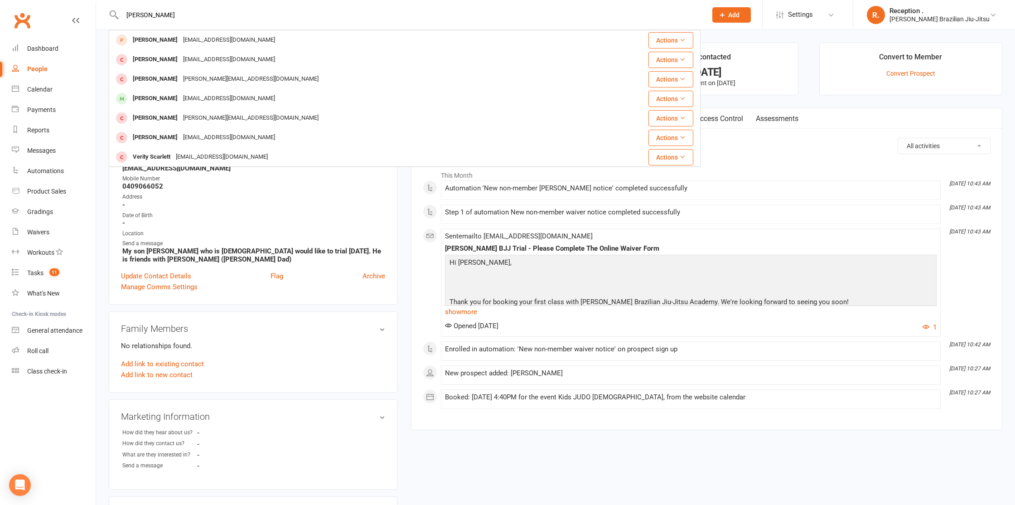
type input "[PERSON_NAME]"
